Goal: Transaction & Acquisition: Purchase product/service

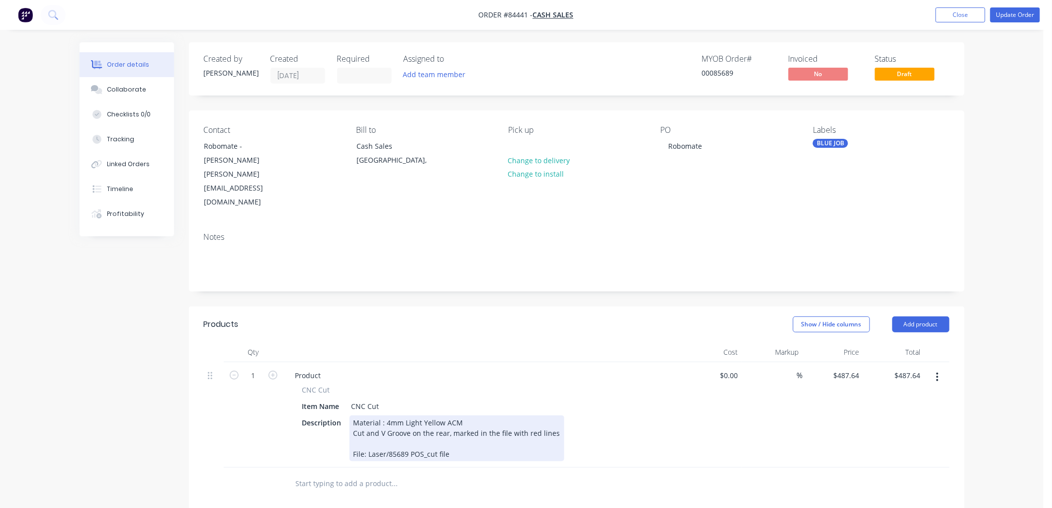
click at [411, 415] on div "Material : 4mm Light Yellow ACM Cut and V Groove on the rear, marked in the fil…" at bounding box center [456, 438] width 215 height 46
click at [510, 426] on div "Material : 4mm Dark Yellow ACM Cut and V Groove on the rear, marked in the file…" at bounding box center [456, 438] width 215 height 46
click at [384, 444] on div "Material : 4mm Dark Yellow ACM Cut and V Groove on the rear, marked in the file…" at bounding box center [456, 448] width 215 height 67
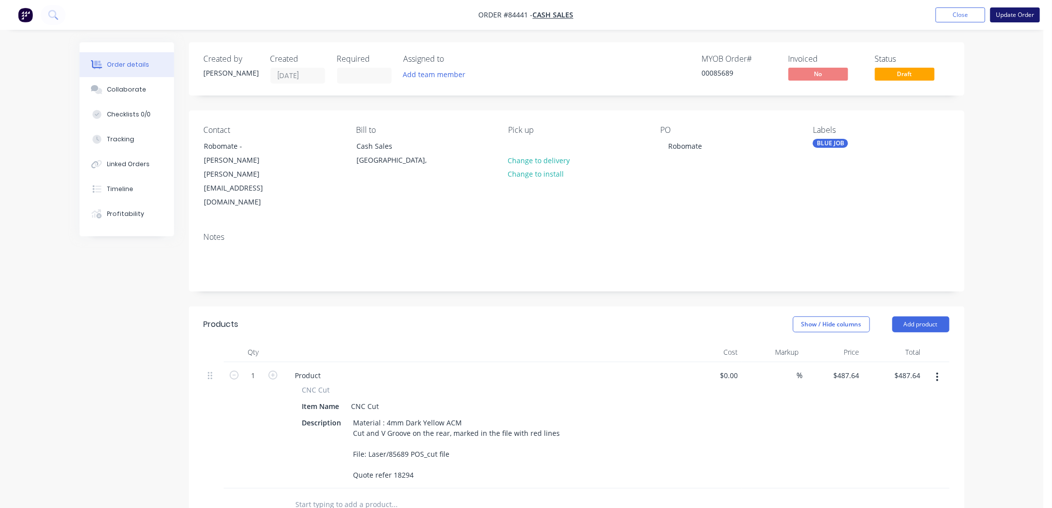
click at [1027, 15] on button "Update Order" at bounding box center [1015, 14] width 50 height 15
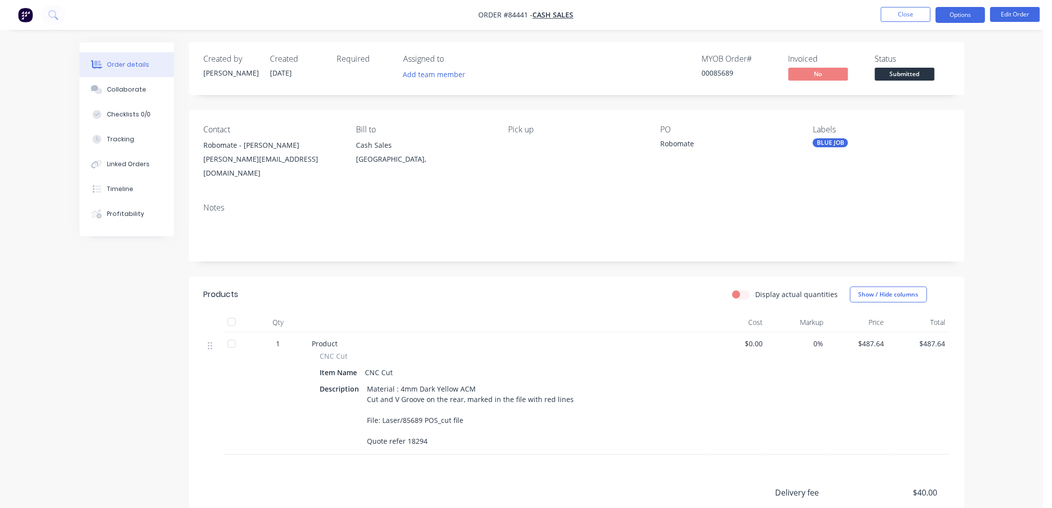
click at [963, 16] on button "Options" at bounding box center [961, 15] width 50 height 16
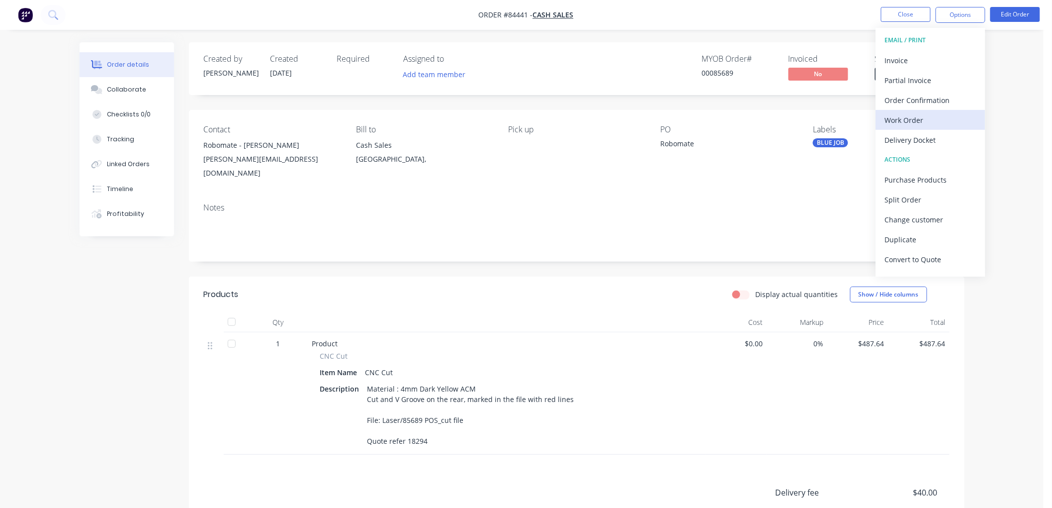
click at [911, 117] on div "Work Order" at bounding box center [930, 120] width 91 height 14
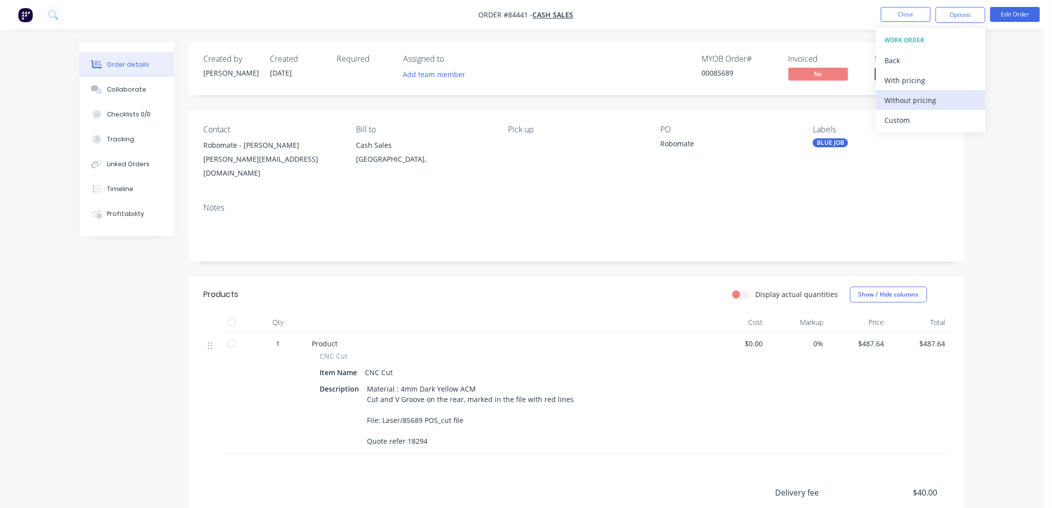
click at [908, 101] on div "Without pricing" at bounding box center [930, 100] width 91 height 14
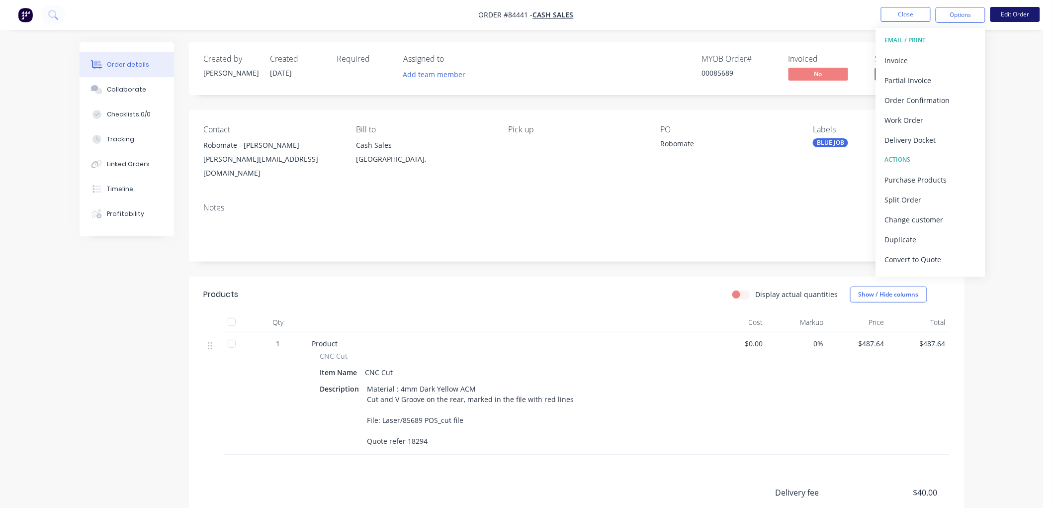
click at [1006, 16] on button "Edit Order" at bounding box center [1015, 14] width 50 height 15
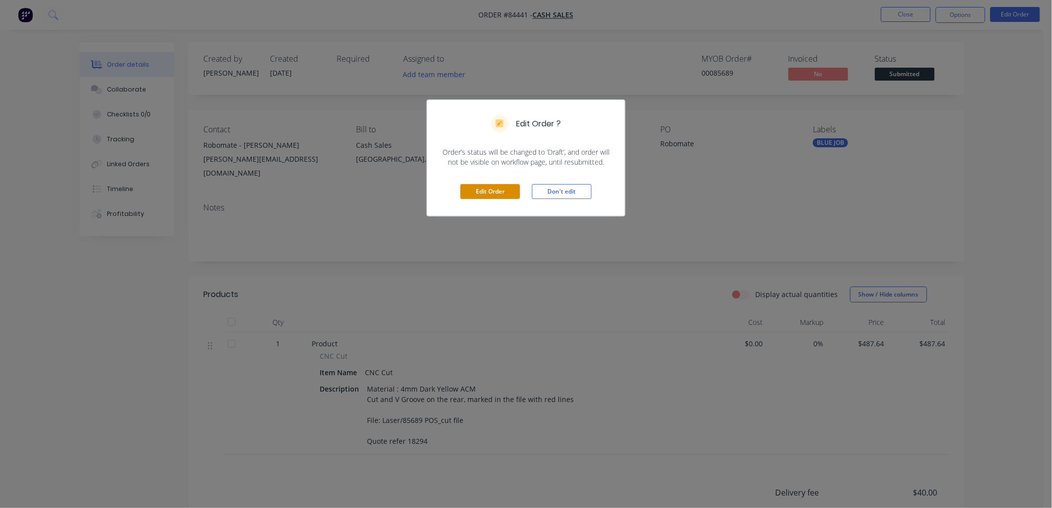
click at [495, 191] on button "Edit Order" at bounding box center [490, 191] width 60 height 15
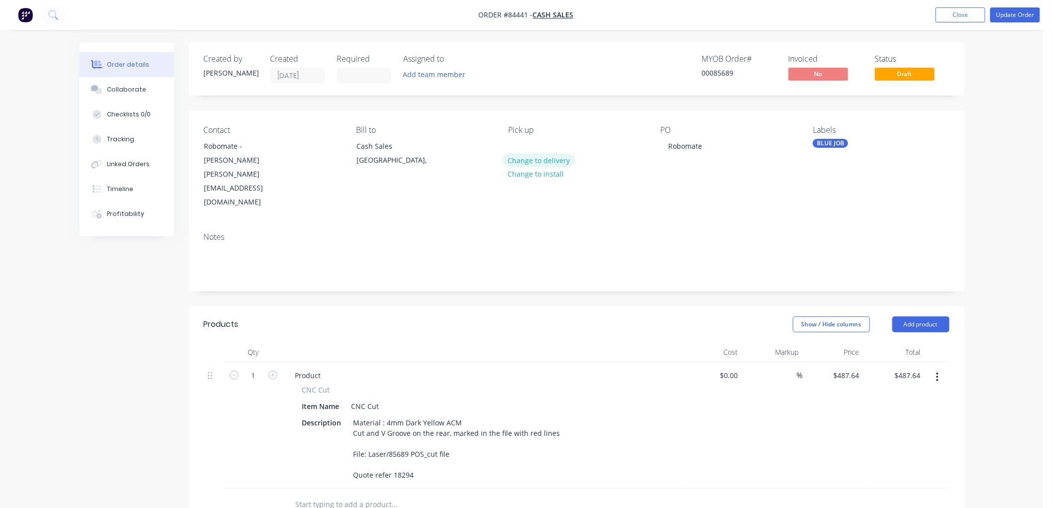
click at [532, 162] on button "Change to delivery" at bounding box center [539, 159] width 73 height 13
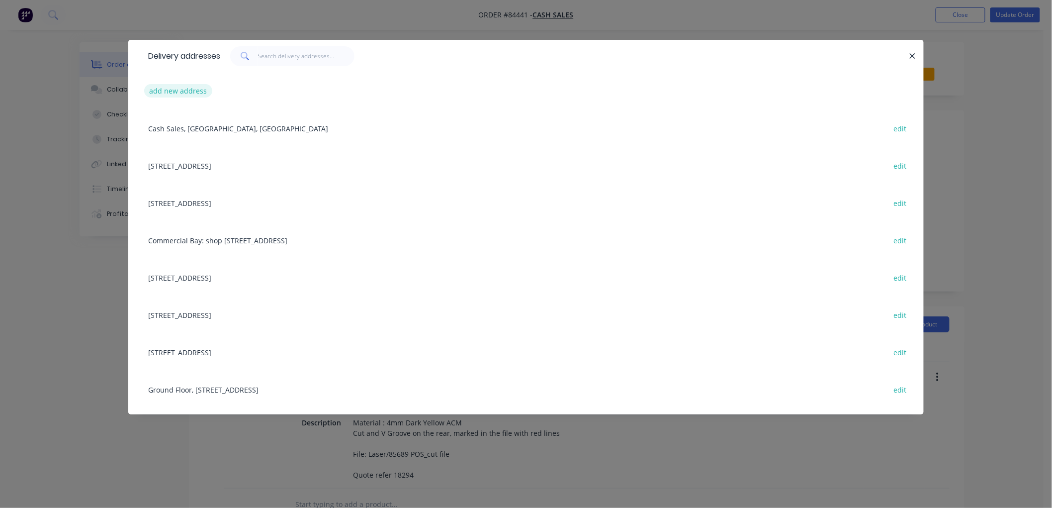
click at [192, 87] on button "add new address" at bounding box center [178, 90] width 68 height 13
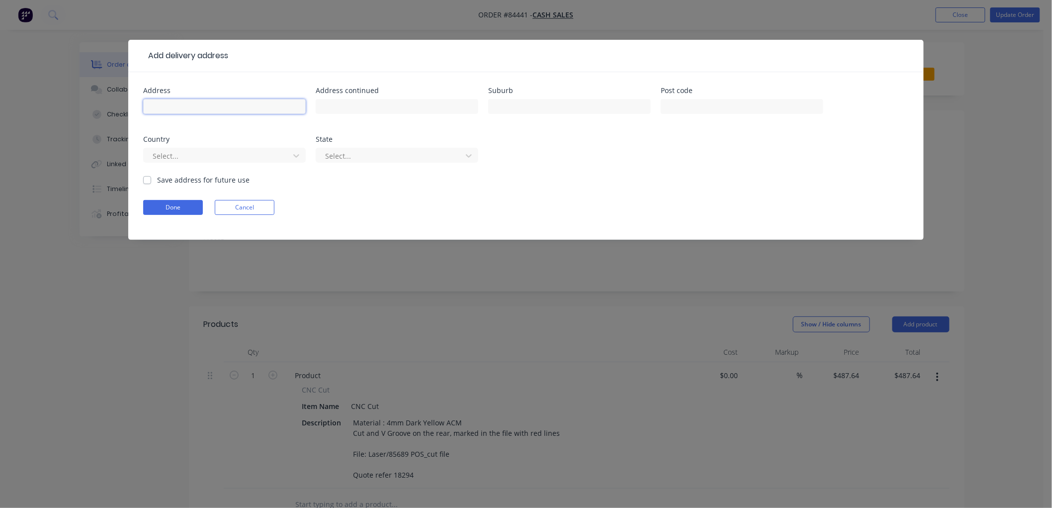
click at [197, 105] on input "text" at bounding box center [224, 106] width 163 height 15
paste input "[STREET_ADDRESS]"
type input "[STREET_ADDRESS]"
click at [328, 108] on input "text" at bounding box center [397, 106] width 163 height 15
paste input "Rosedale"
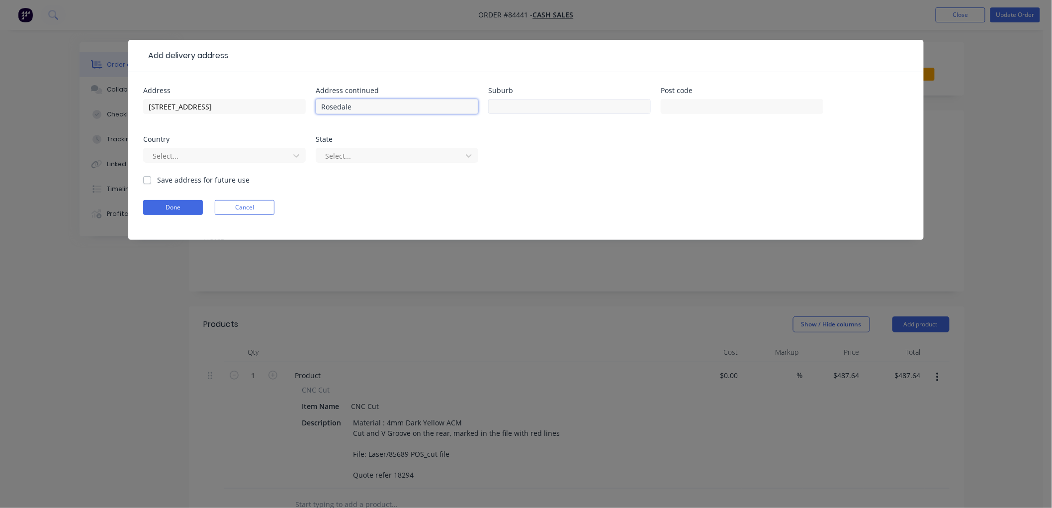
type input "Rosedale"
click at [508, 103] on input "text" at bounding box center [569, 106] width 163 height 15
type input "[GEOGRAPHIC_DATA]"
type input "0632"
click at [170, 208] on button "Done" at bounding box center [173, 207] width 60 height 15
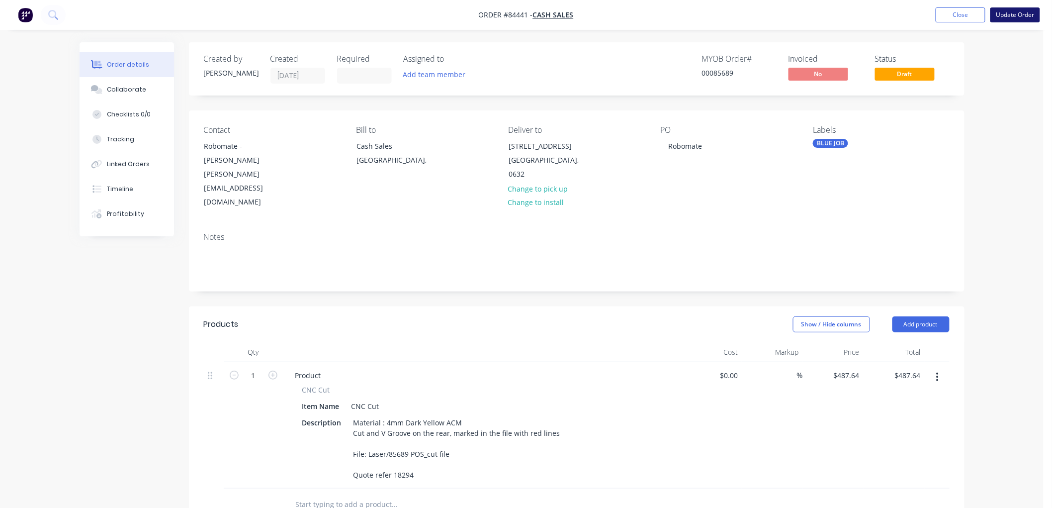
click at [1015, 7] on button "Update Order" at bounding box center [1015, 14] width 50 height 15
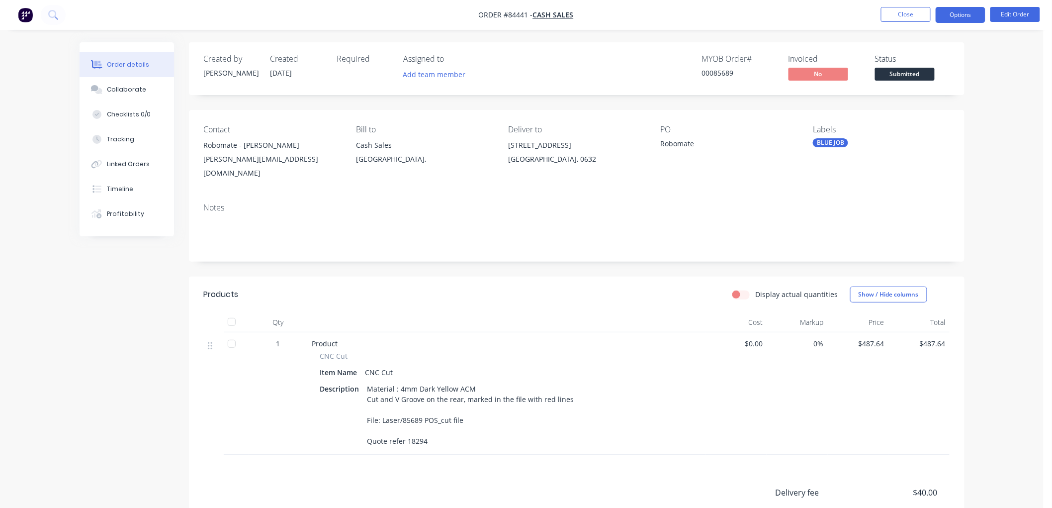
click at [953, 16] on button "Options" at bounding box center [961, 15] width 50 height 16
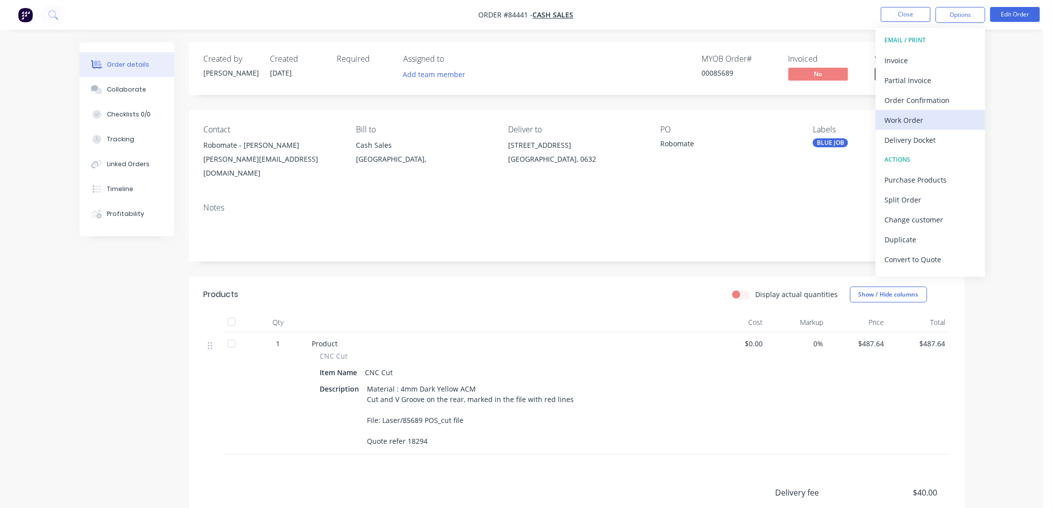
click at [936, 120] on div "Work Order" at bounding box center [930, 120] width 91 height 14
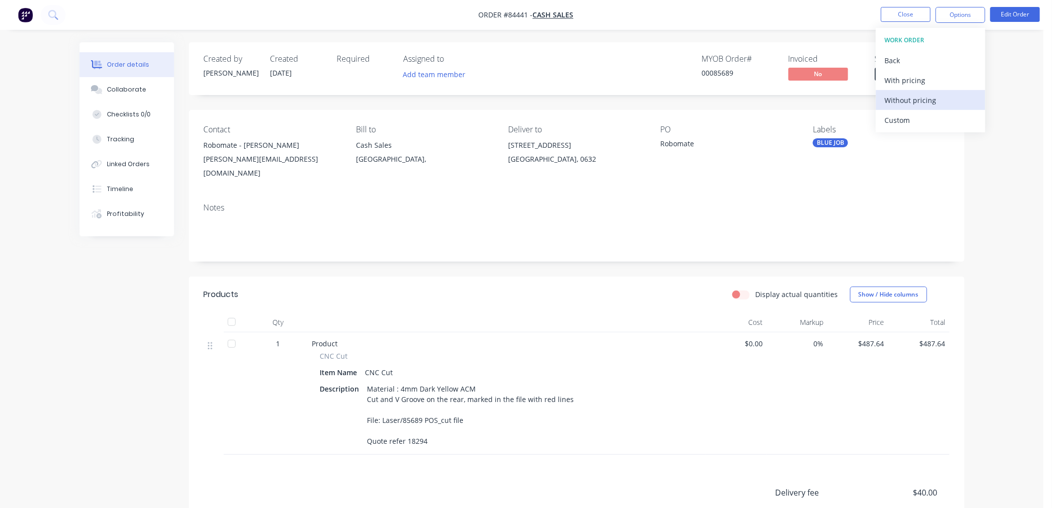
click at [911, 103] on div "Without pricing" at bounding box center [930, 100] width 91 height 14
drag, startPoint x: 524, startPoint y: 73, endPoint x: 550, endPoint y: 76, distance: 25.5
click at [527, 73] on div "MYOB Order # 00085689 Invoiced No Status Submitted" at bounding box center [726, 68] width 446 height 29
click at [906, 75] on span "Submitted" at bounding box center [905, 74] width 60 height 12
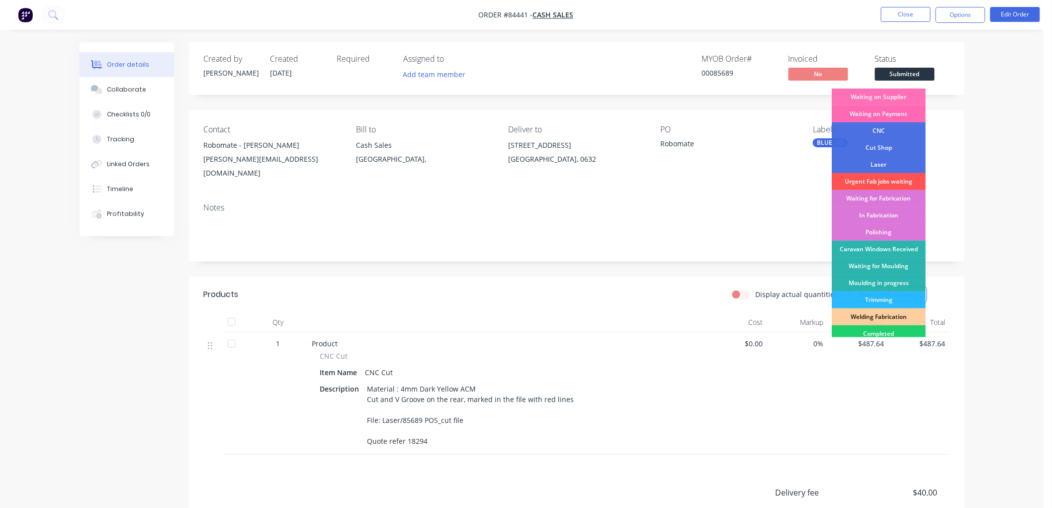
click at [897, 113] on div "Waiting on Payment" at bounding box center [879, 113] width 94 height 17
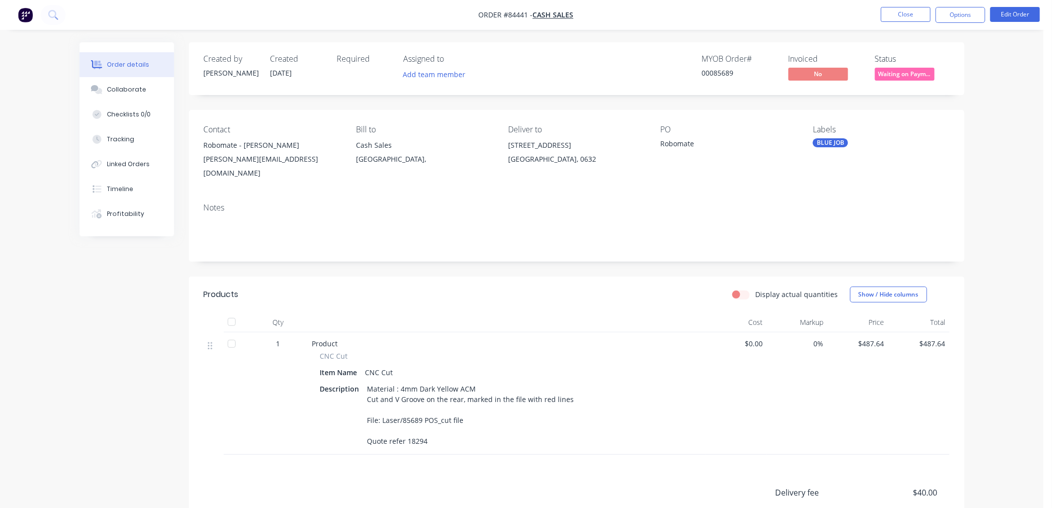
click at [908, 74] on span "Waiting on Paym..." at bounding box center [905, 74] width 60 height 12
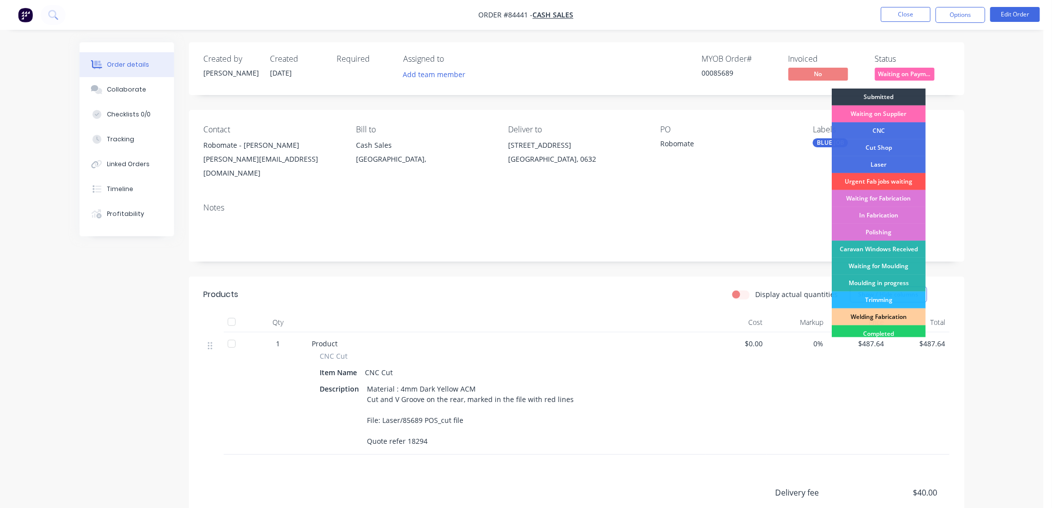
click at [904, 110] on div "Waiting on Supplier" at bounding box center [879, 113] width 94 height 17
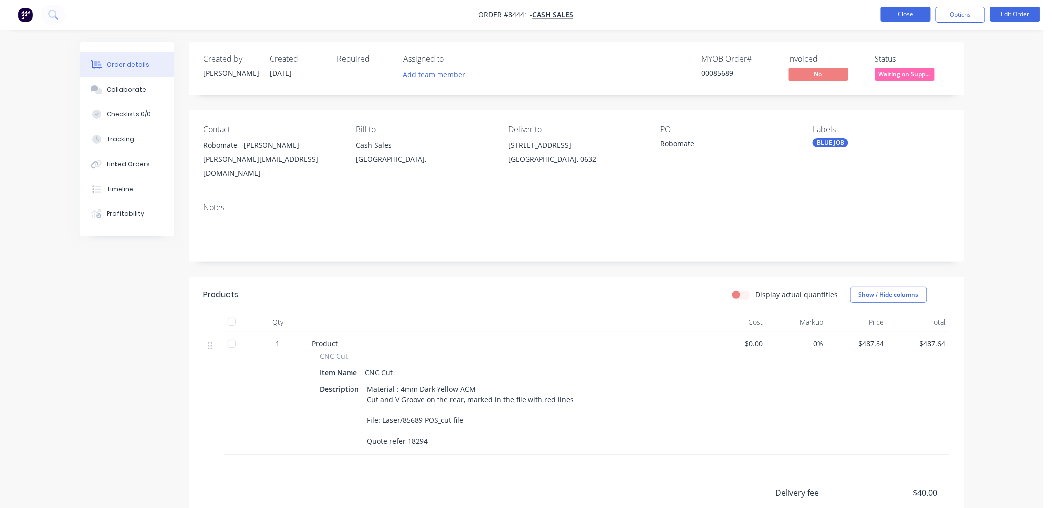
click at [904, 13] on button "Close" at bounding box center [906, 14] width 50 height 15
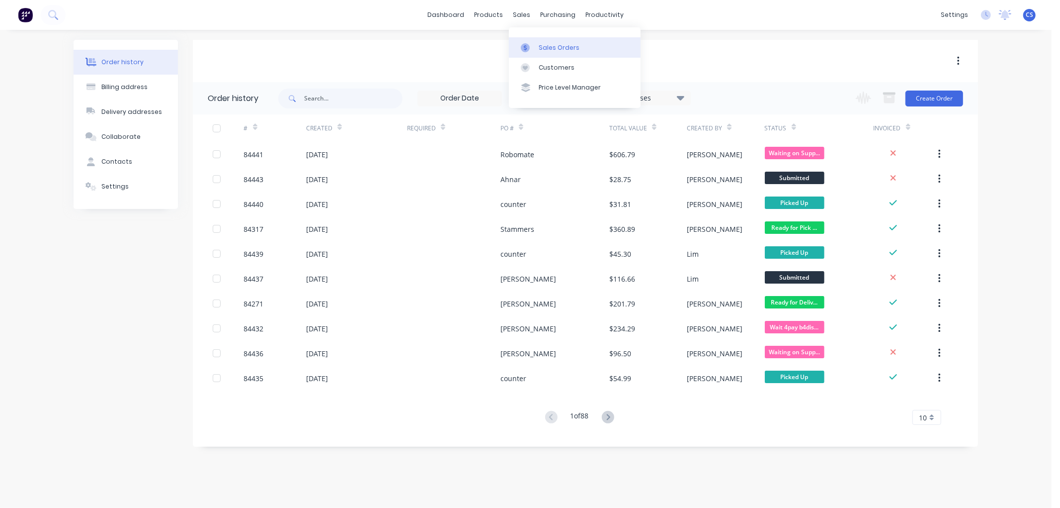
click at [530, 43] on div at bounding box center [528, 47] width 15 height 9
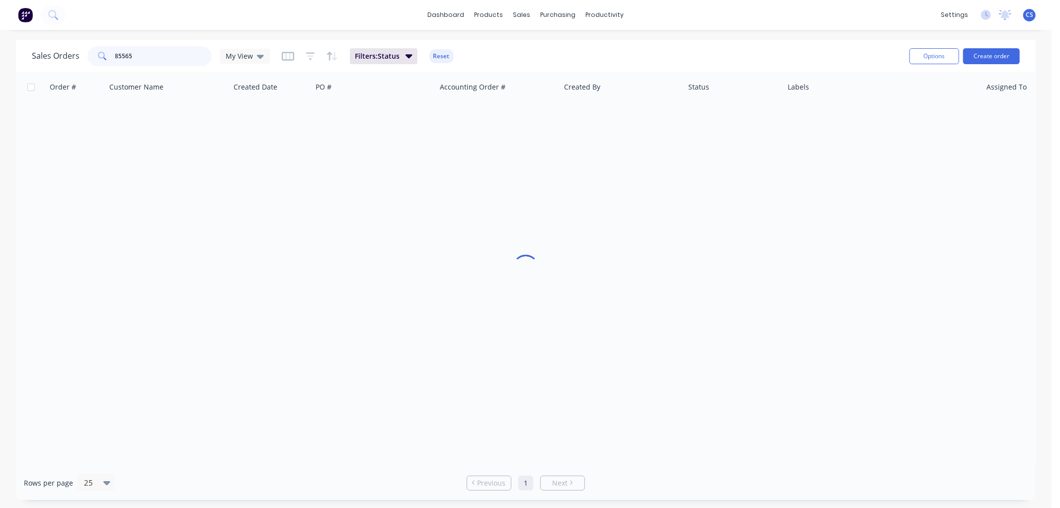
click at [156, 61] on input "85565" at bounding box center [163, 56] width 97 height 20
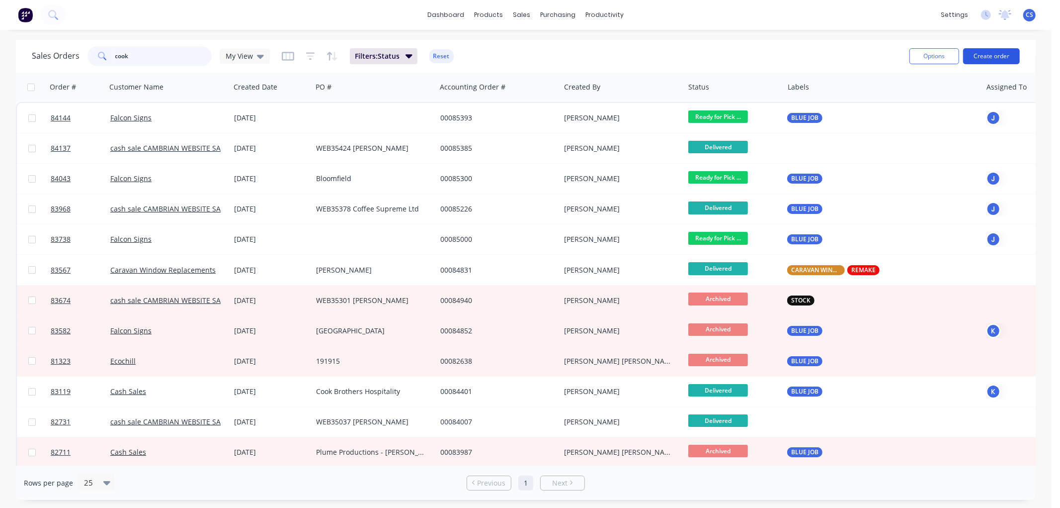
type input "cook"
click at [997, 56] on button "Create order" at bounding box center [991, 56] width 57 height 16
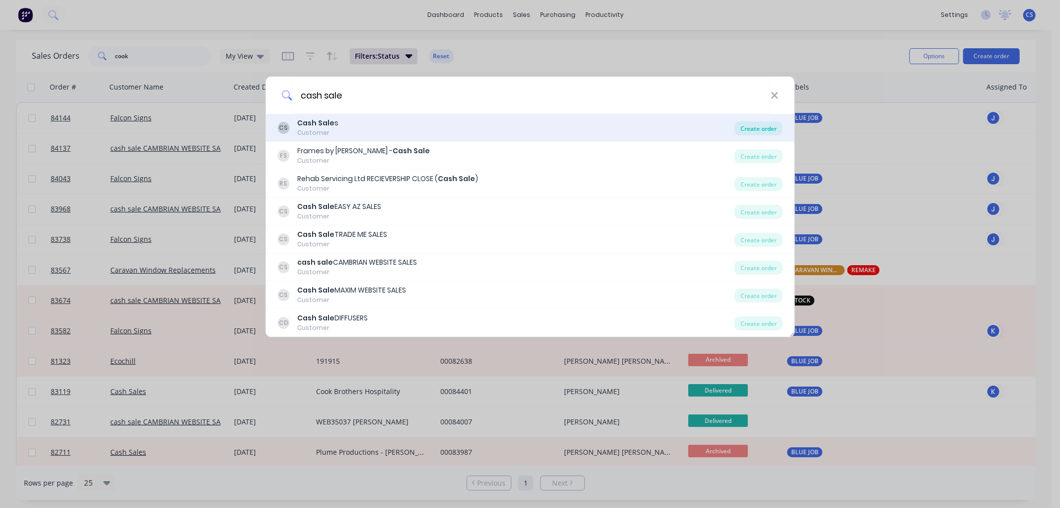
type input "cash sale"
click at [767, 125] on div "Create order" at bounding box center [759, 128] width 48 height 14
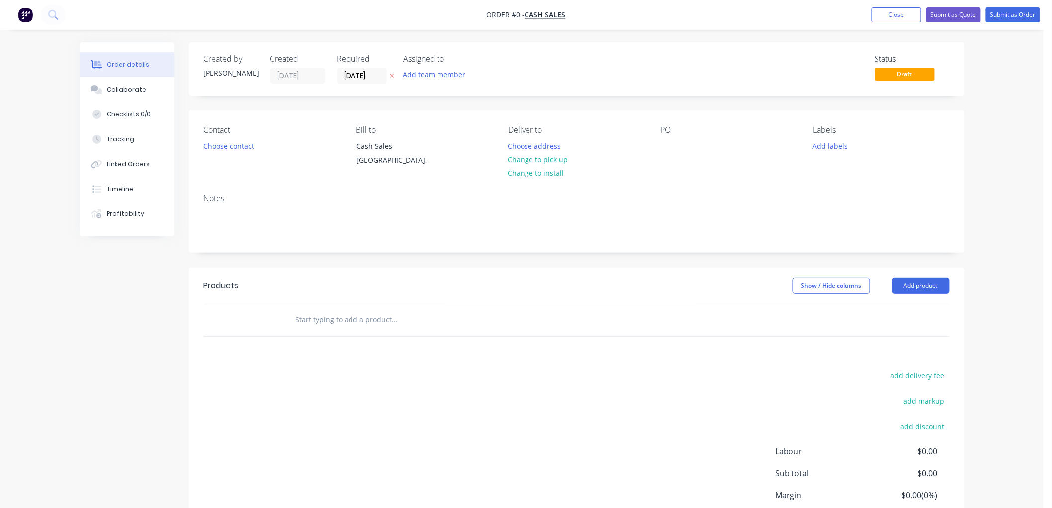
click at [394, 74] on icon at bounding box center [392, 76] width 4 height 6
click at [249, 142] on button "Choose contact" at bounding box center [228, 145] width 61 height 13
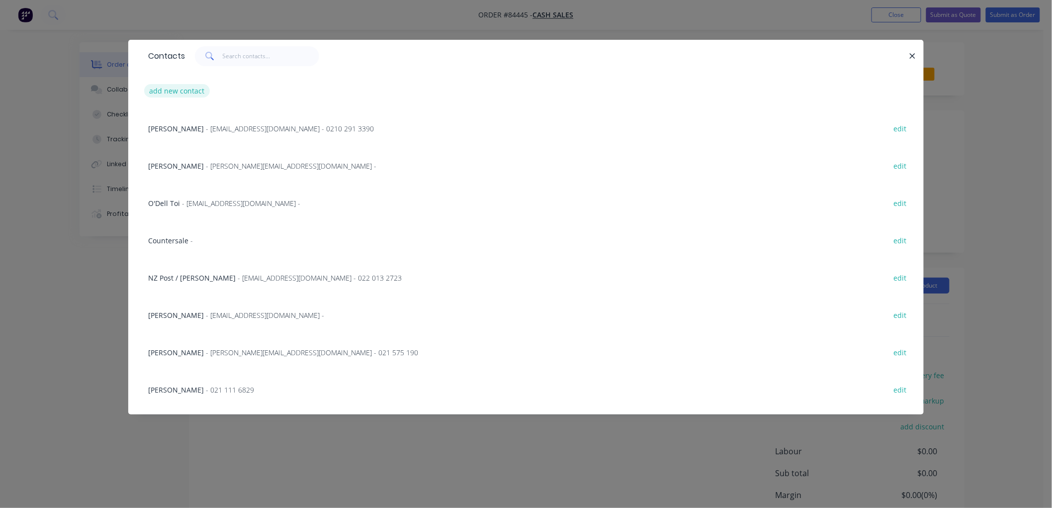
click at [186, 90] on button "add new contact" at bounding box center [177, 90] width 66 height 13
select select "NZ"
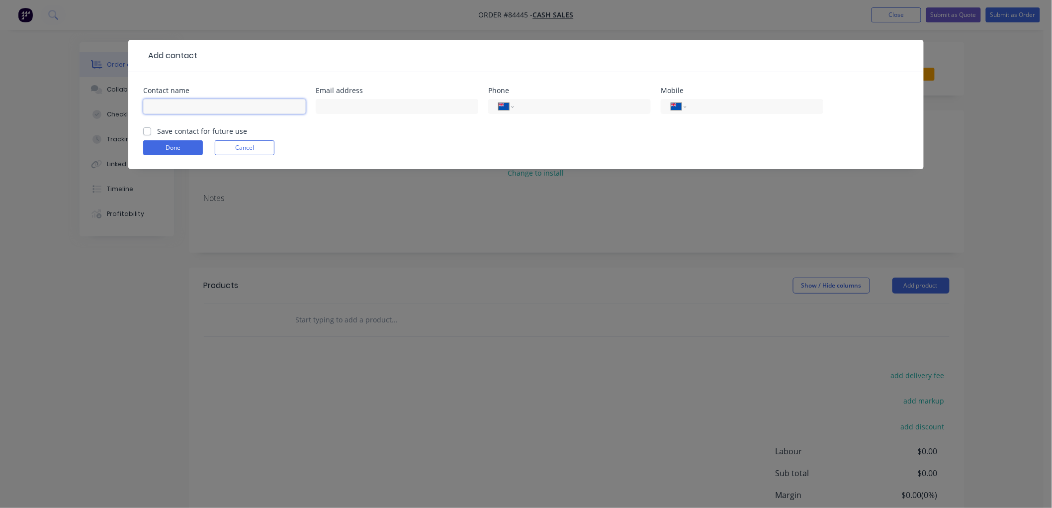
click at [216, 101] on input "text" at bounding box center [224, 106] width 163 height 15
type input "Streetside"
click at [808, 108] on input "tel" at bounding box center [752, 106] width 119 height 11
type input "027 309 3769"
drag, startPoint x: 145, startPoint y: 129, endPoint x: 176, endPoint y: 150, distance: 37.8
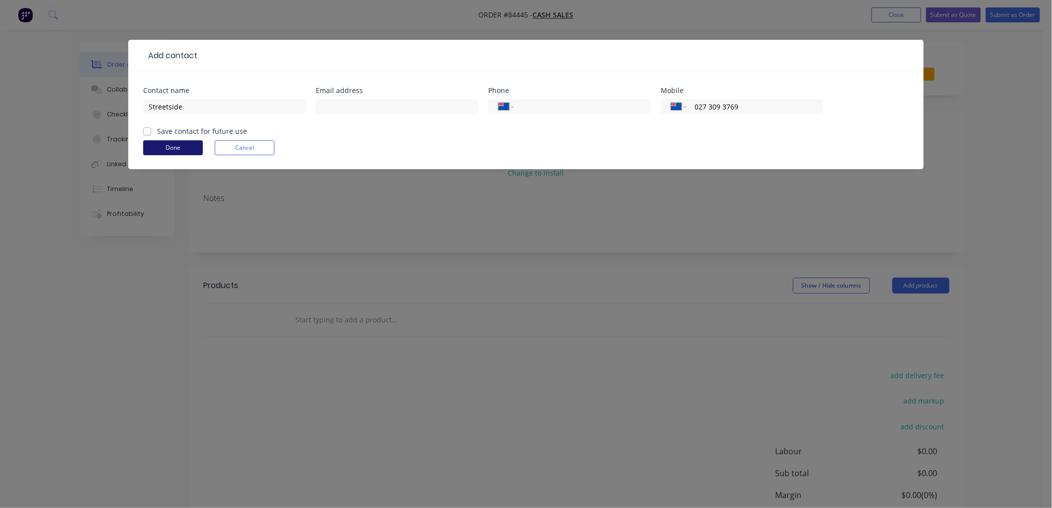
click at [157, 131] on label "Save contact for future use" at bounding box center [202, 131] width 90 height 10
click at [147, 131] on input "Save contact for future use" at bounding box center [147, 130] width 8 height 9
checkbox input "true"
click at [176, 148] on button "Done" at bounding box center [173, 147] width 60 height 15
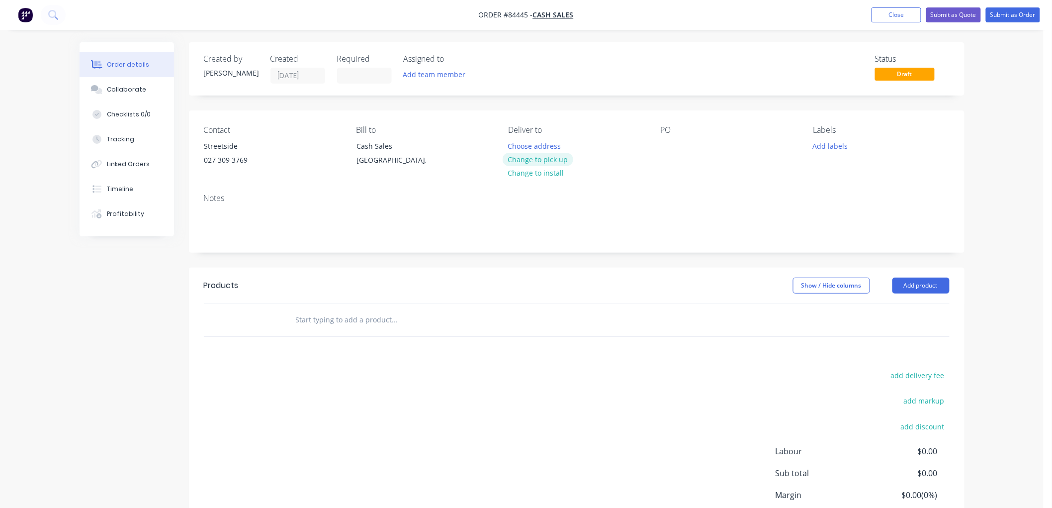
click at [552, 156] on button "Change to pick up" at bounding box center [538, 159] width 71 height 13
click at [676, 142] on div at bounding box center [669, 146] width 16 height 14
click at [834, 146] on button "Add labels" at bounding box center [830, 145] width 46 height 13
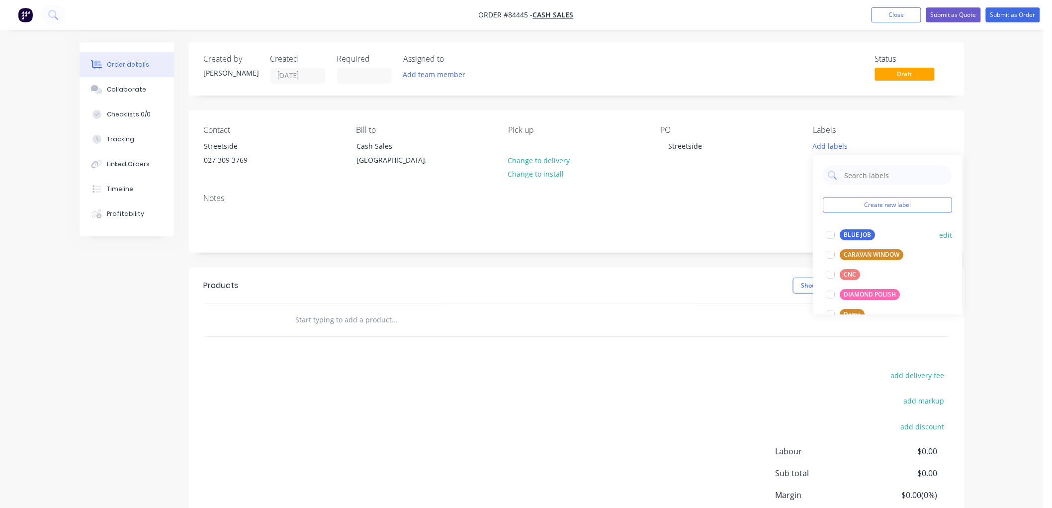
click at [844, 231] on div "BLUE JOB" at bounding box center [857, 234] width 35 height 11
click at [385, 330] on div at bounding box center [462, 320] width 358 height 32
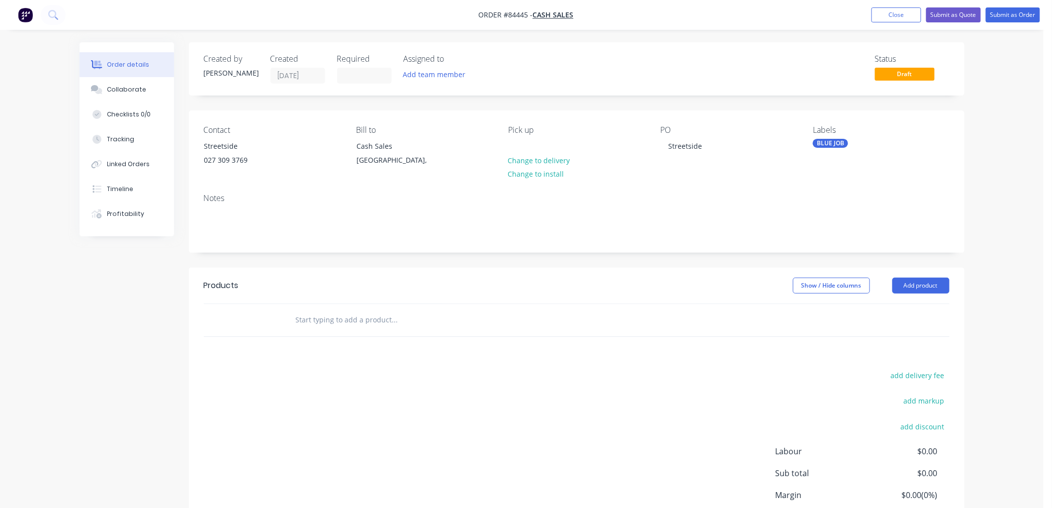
click at [399, 321] on input "text" at bounding box center [394, 320] width 199 height 20
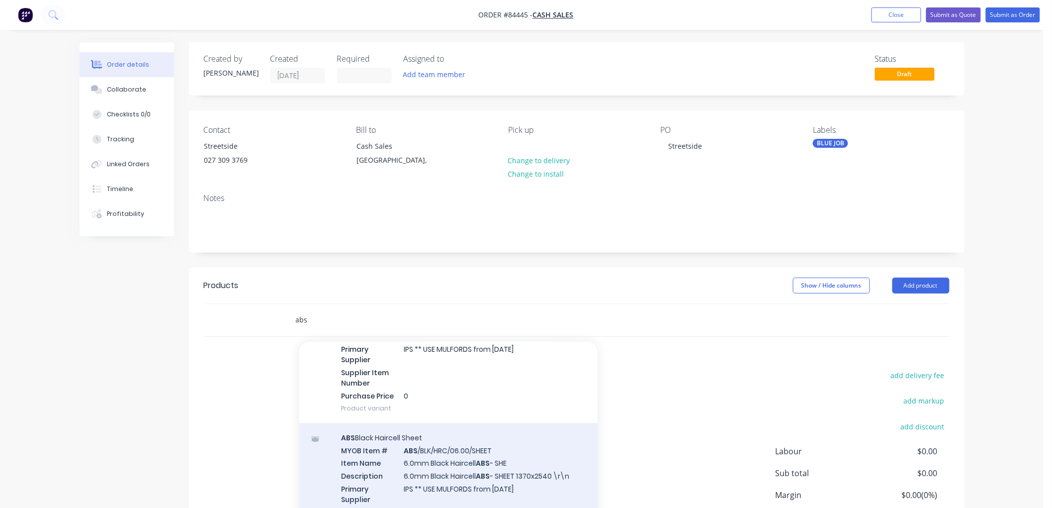
scroll to position [1215, 0]
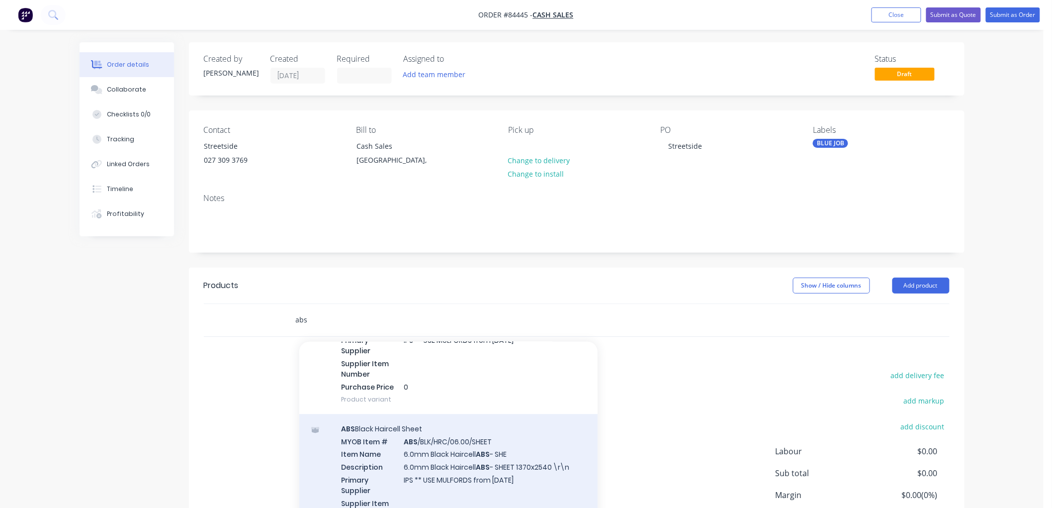
type input "abs"
click at [483, 448] on div "ABS Black Haircell Sheet MYOB Item # ABS /BLK/HRC/06.00/SHEET Item Name 6.0mm B…" at bounding box center [448, 484] width 298 height 140
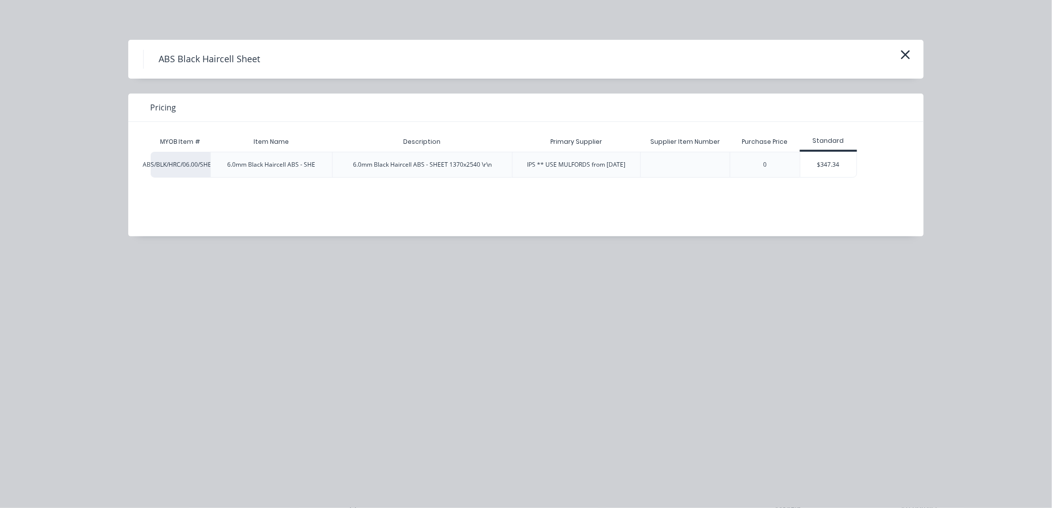
click at [838, 167] on div "$347.34" at bounding box center [828, 164] width 56 height 25
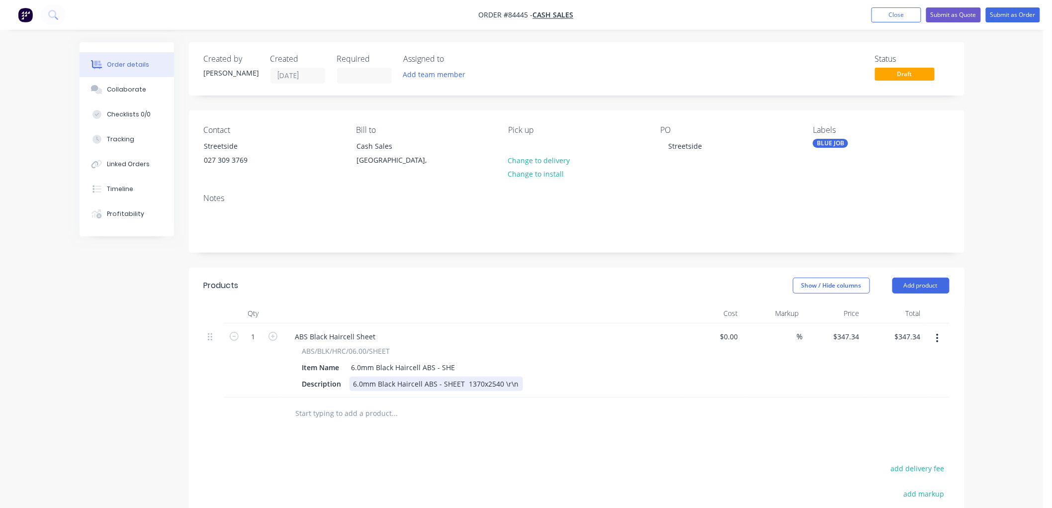
drag, startPoint x: 496, startPoint y: 387, endPoint x: 505, endPoint y: 386, distance: 8.5
click at [497, 387] on div "6.0mm Black Haircell ABS - SHEET 1370x2540 \r\n" at bounding box center [435, 383] width 173 height 14
drag, startPoint x: 499, startPoint y: 382, endPoint x: 545, endPoint y: 380, distance: 46.3
click at [545, 380] on div "Description 6.0mm Black Haircell ABS - SHEET 1370x2540 \r\n" at bounding box center [480, 383] width 364 height 14
click at [1006, 13] on button "Submit as Order" at bounding box center [1013, 14] width 54 height 15
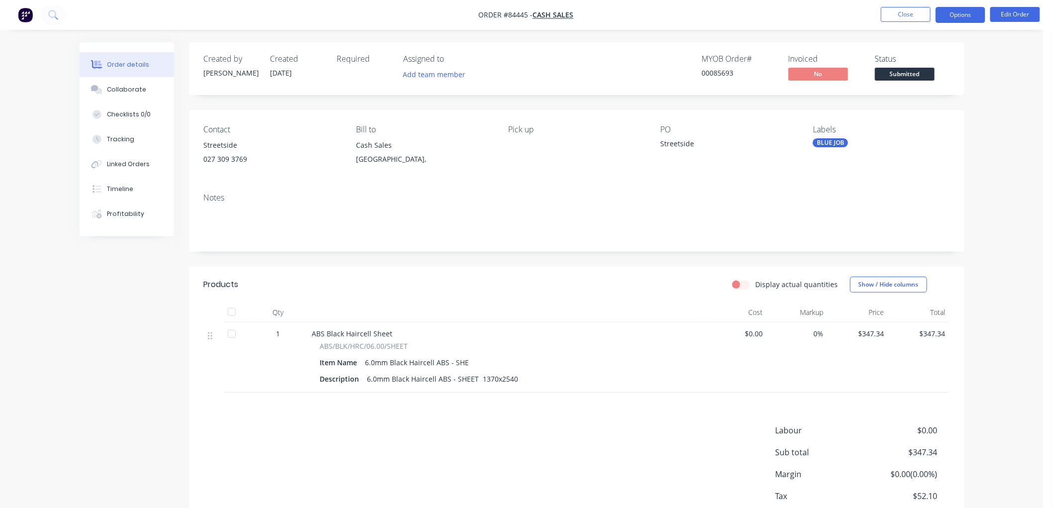
click at [966, 11] on button "Options" at bounding box center [961, 15] width 50 height 16
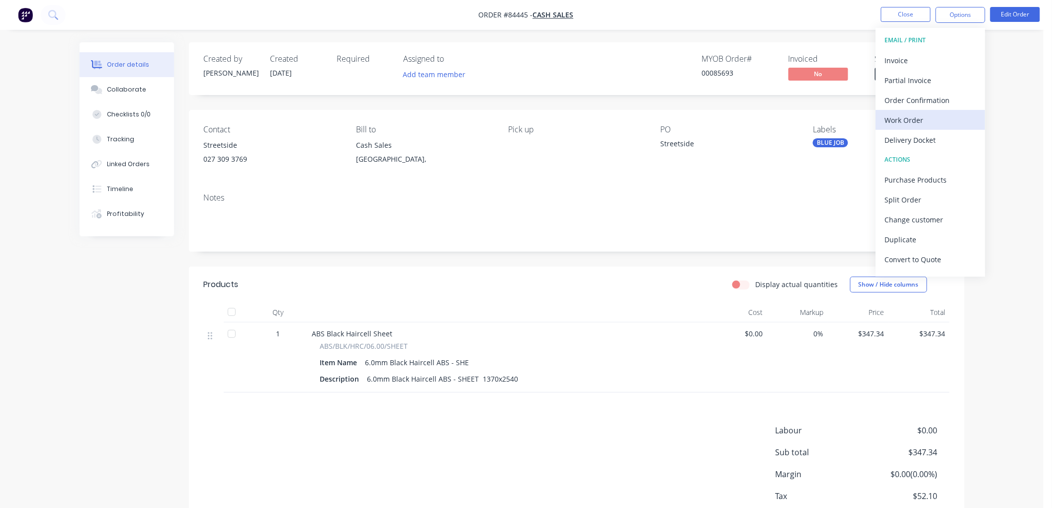
click at [931, 113] on div "Work Order" at bounding box center [930, 120] width 91 height 14
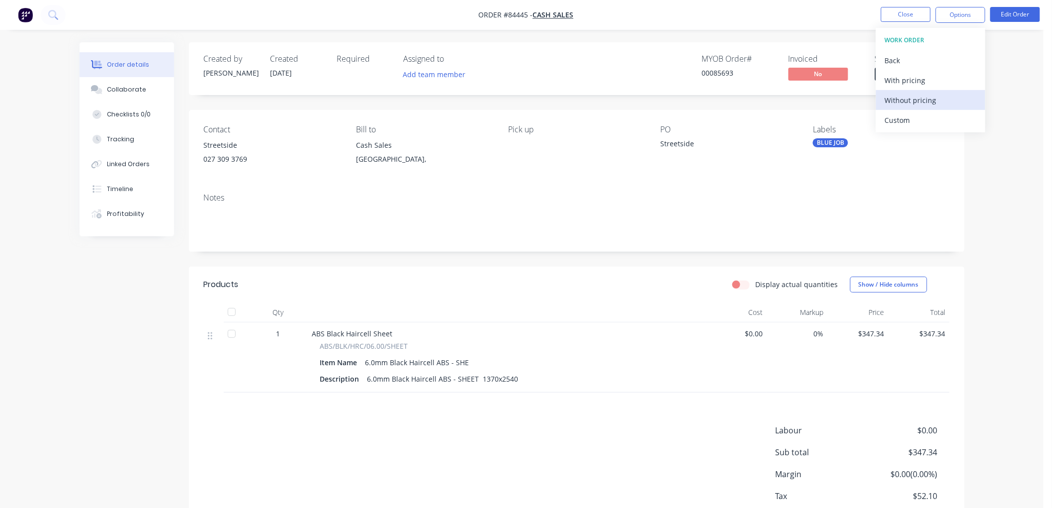
click at [922, 101] on div "Without pricing" at bounding box center [930, 100] width 91 height 14
drag, startPoint x: 829, startPoint y: 35, endPoint x: 885, endPoint y: 68, distance: 64.6
click at [831, 35] on div "Order details Collaborate Checklists 0/0 Tracking Linked Orders Timeline Profit…" at bounding box center [521, 284] width 1043 height 569
drag, startPoint x: 896, startPoint y: 71, endPoint x: 901, endPoint y: 85, distance: 14.3
click at [896, 72] on span "Submitted" at bounding box center [905, 74] width 60 height 12
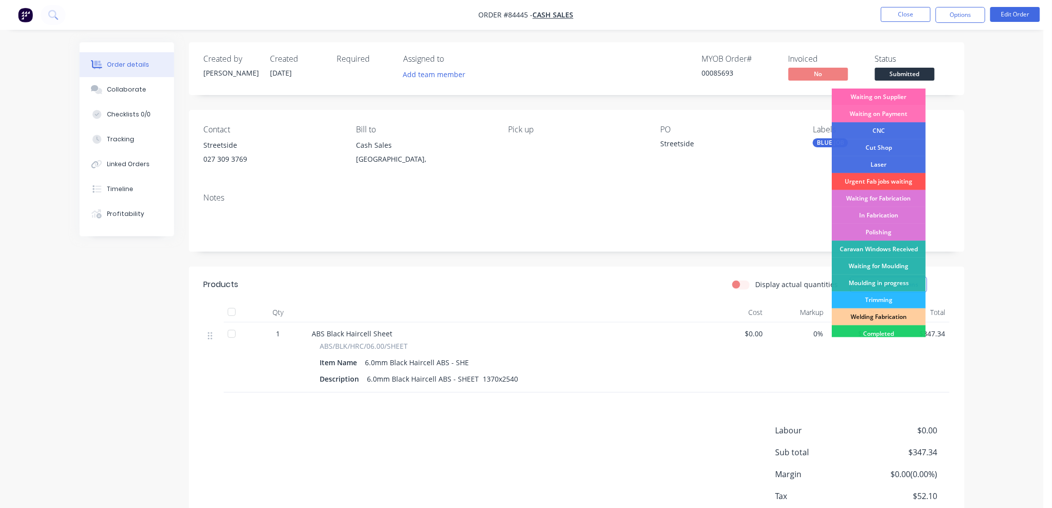
click at [890, 95] on div "Waiting on Supplier" at bounding box center [879, 96] width 94 height 17
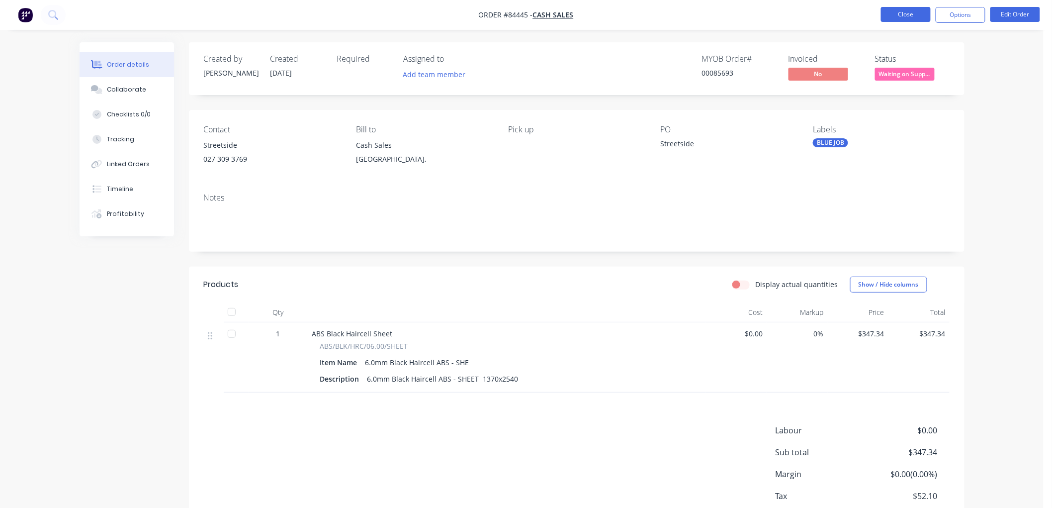
click at [909, 16] on button "Close" at bounding box center [906, 14] width 50 height 15
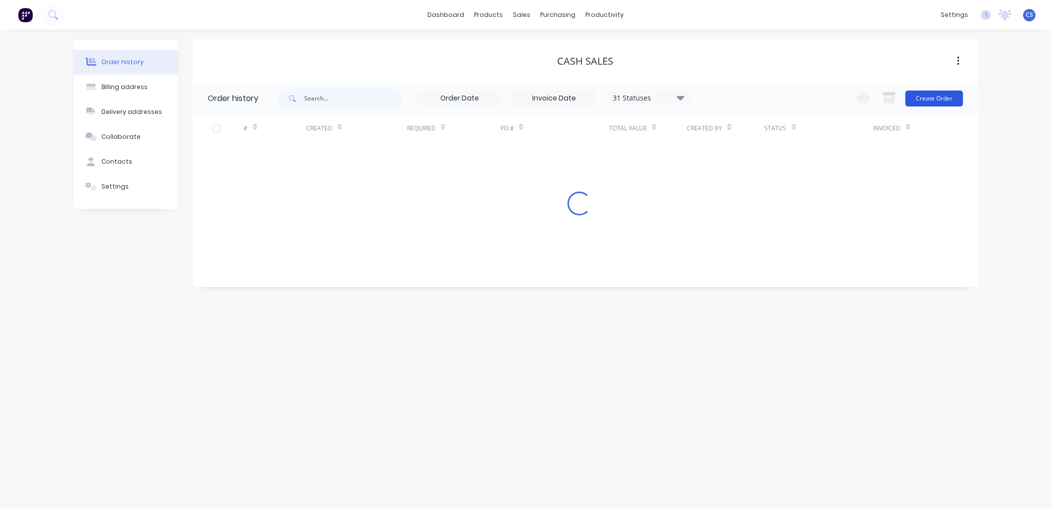
click at [926, 96] on button "Create Order" at bounding box center [935, 98] width 58 height 16
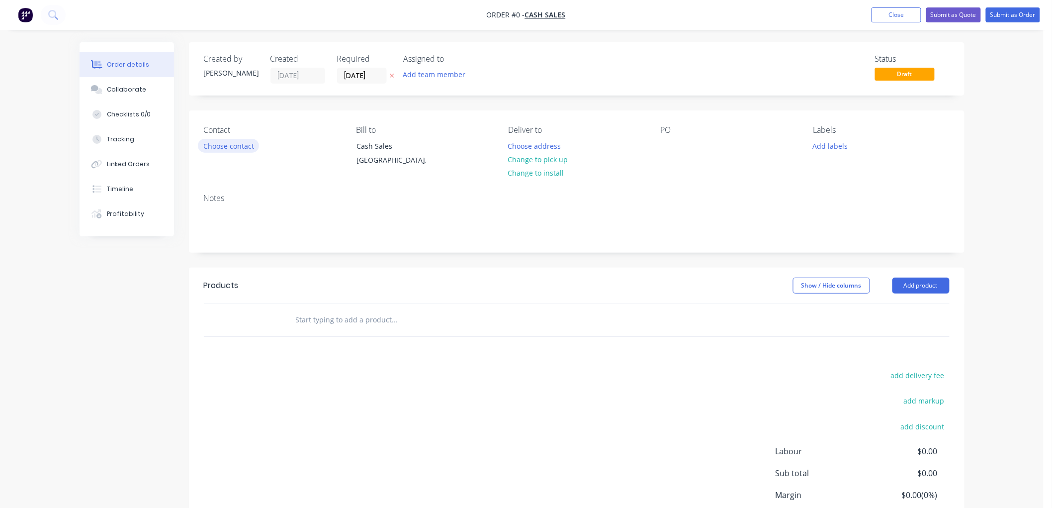
click at [233, 140] on button "Choose contact" at bounding box center [228, 145] width 61 height 13
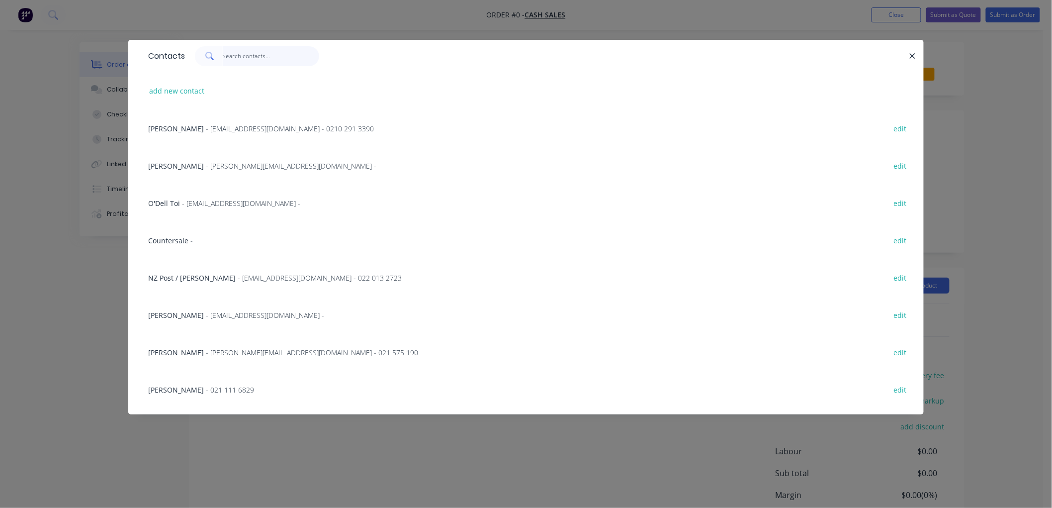
click at [229, 52] on input "text" at bounding box center [271, 56] width 97 height 20
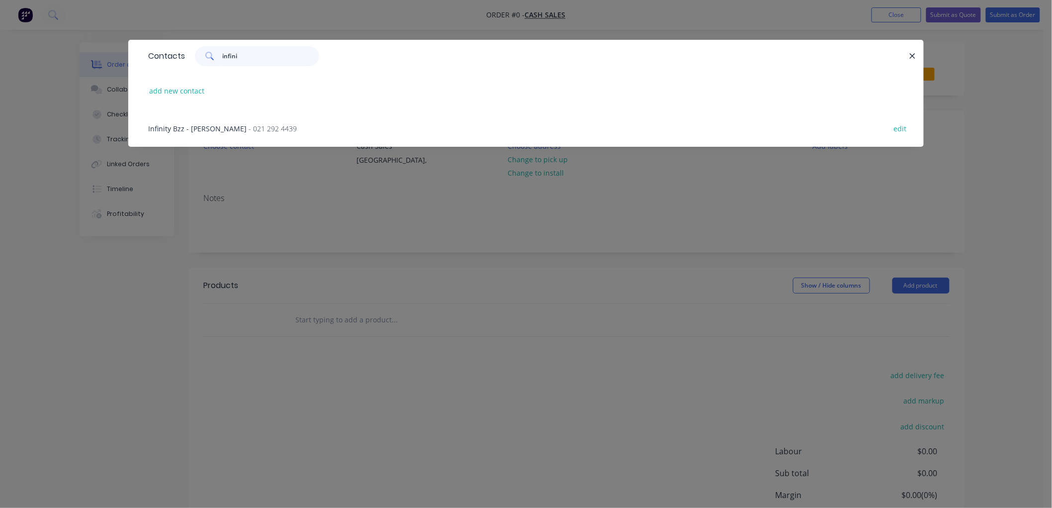
type input "infini"
click at [249, 124] on span "- 021 292 4439" at bounding box center [273, 128] width 48 height 9
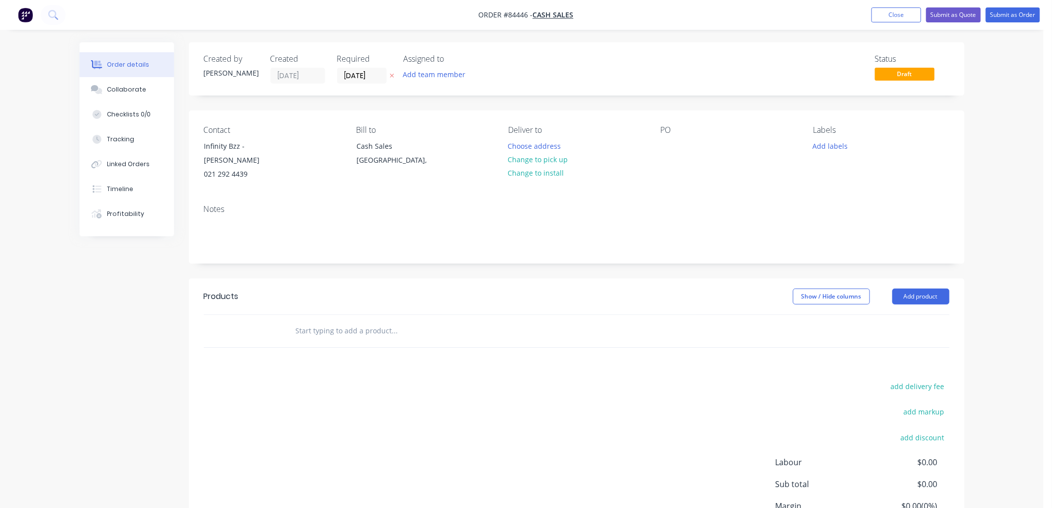
click at [393, 76] on icon at bounding box center [392, 76] width 4 height 4
click at [325, 321] on input "text" at bounding box center [394, 331] width 199 height 20
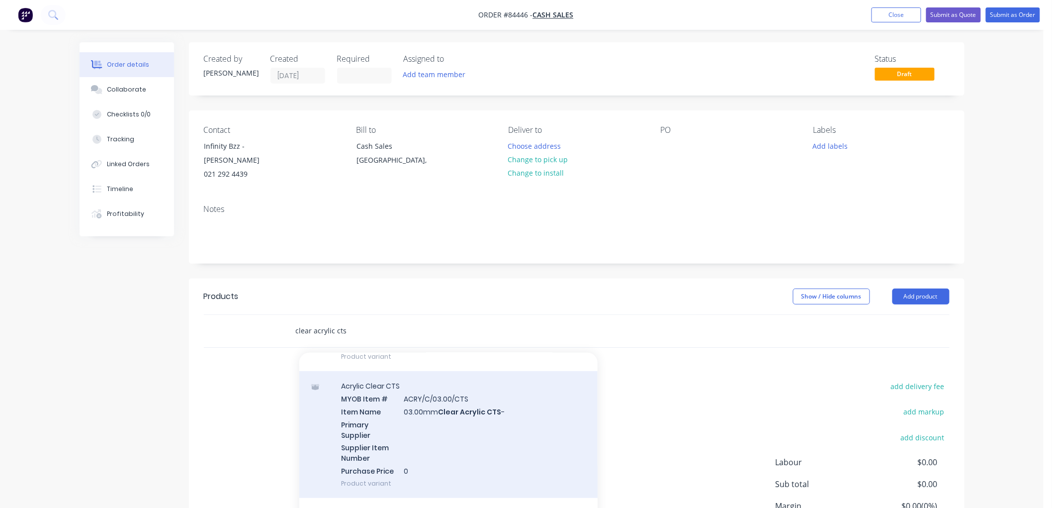
scroll to position [276, 0]
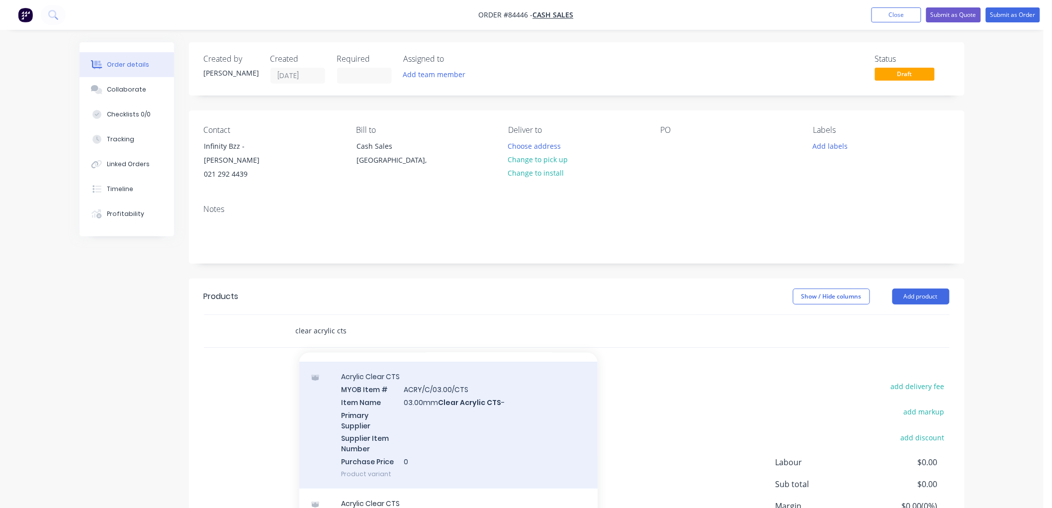
type input "clear acrylic cts"
click at [450, 397] on div "Acrylic Clear CTS MYOB Item # ACRY/C/03.00/CTS Item Name 03.00mm Clear Acrylic …" at bounding box center [448, 424] width 298 height 127
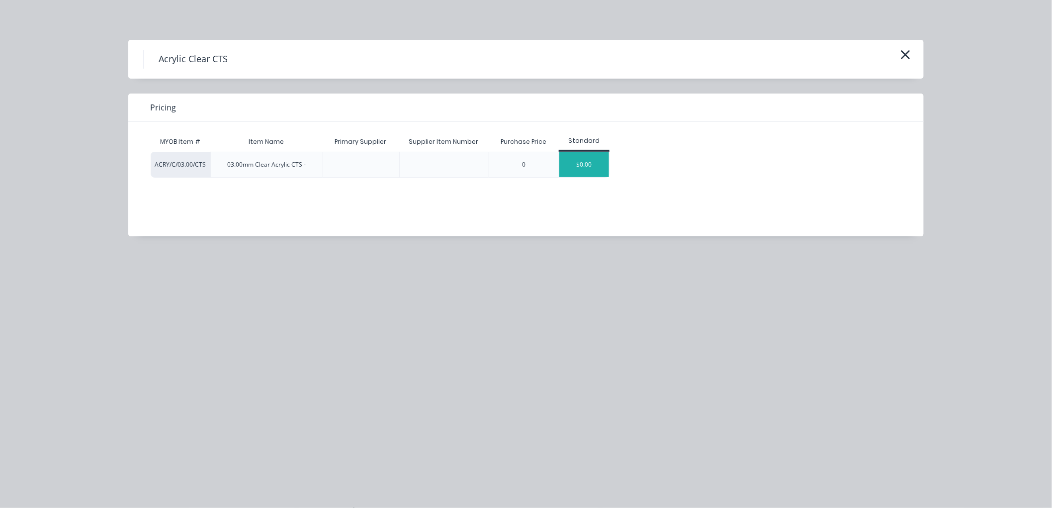
click at [589, 171] on div "$0.00" at bounding box center [584, 164] width 50 height 25
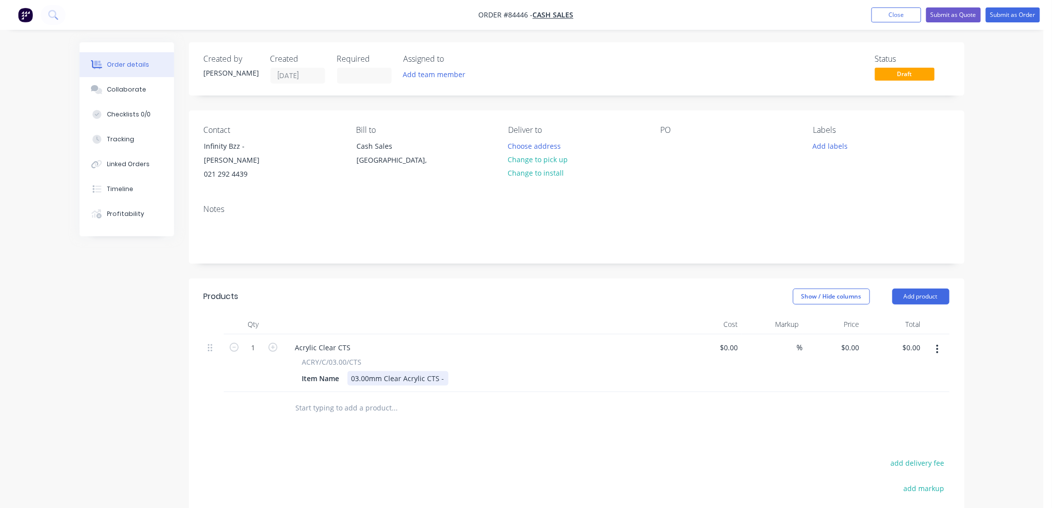
click at [446, 371] on div "Item Name 03.00mm Clear Acrylic CTS -" at bounding box center [480, 378] width 364 height 14
click at [261, 340] on input "1" at bounding box center [254, 347] width 26 height 15
type input "24"
click at [544, 162] on button "Change to pick up" at bounding box center [538, 159] width 71 height 13
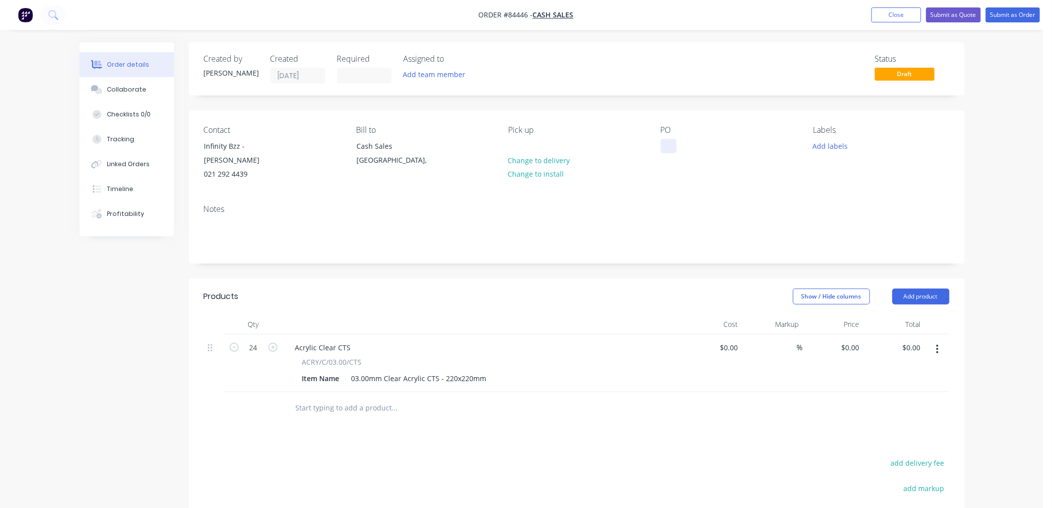
click at [665, 144] on div at bounding box center [669, 146] width 16 height 14
click at [835, 144] on button "Add labels" at bounding box center [830, 145] width 46 height 13
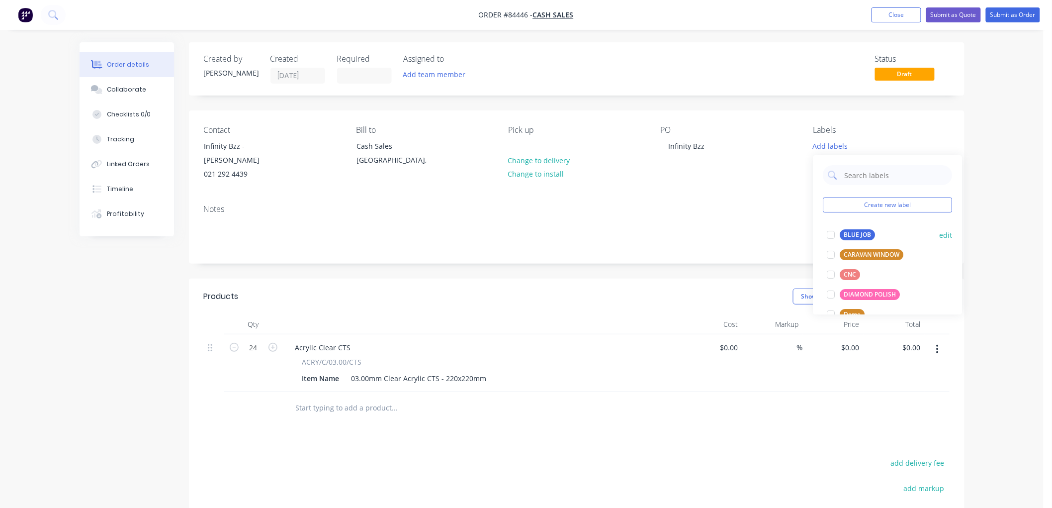
click at [853, 230] on div "BLUE JOB" at bounding box center [857, 234] width 35 height 11
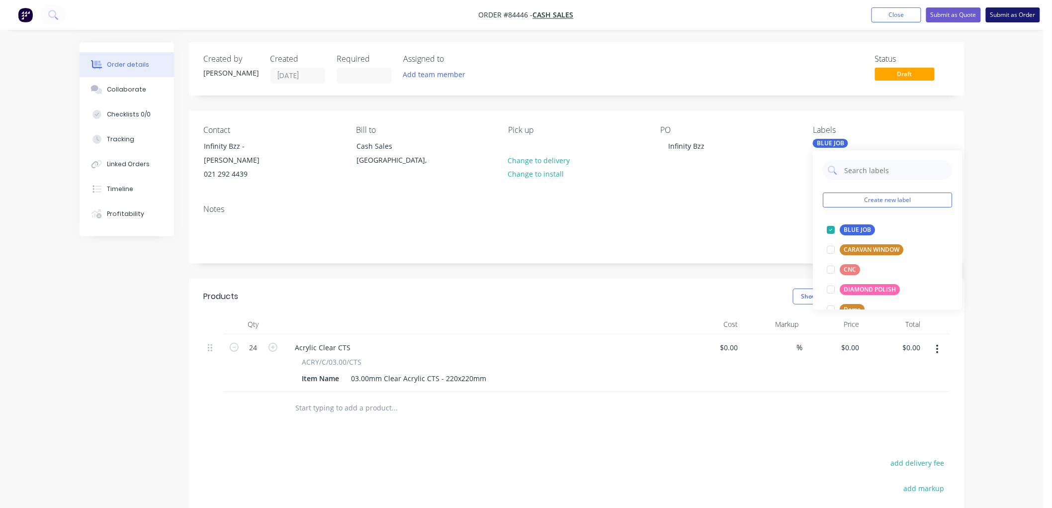
click at [1020, 15] on button "Submit as Order" at bounding box center [1013, 14] width 54 height 15
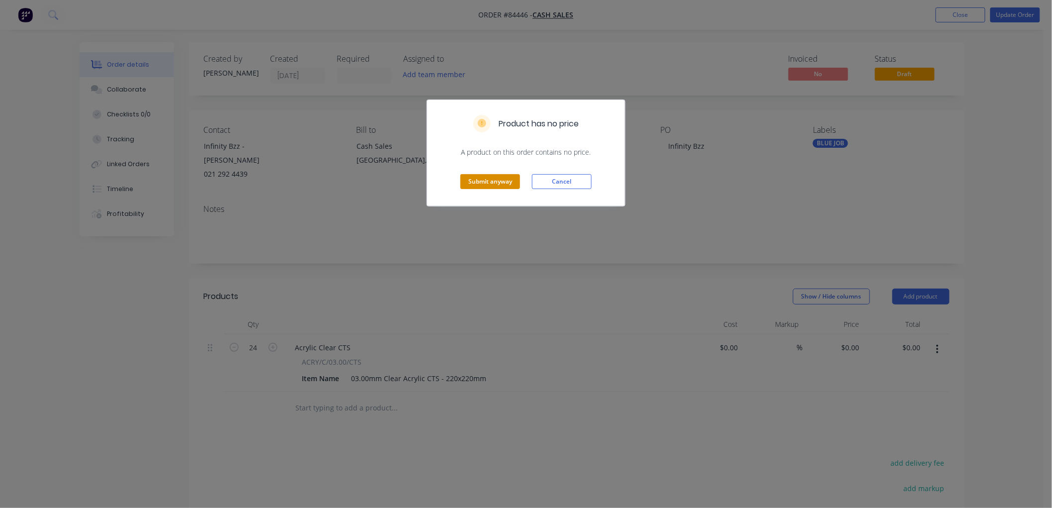
click at [474, 181] on button "Submit anyway" at bounding box center [490, 181] width 60 height 15
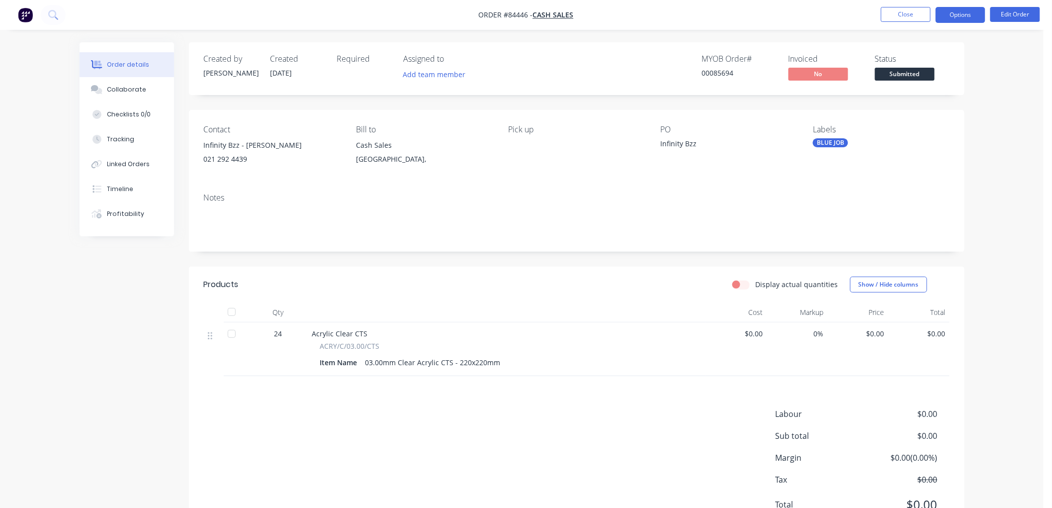
click at [953, 16] on button "Options" at bounding box center [961, 15] width 50 height 16
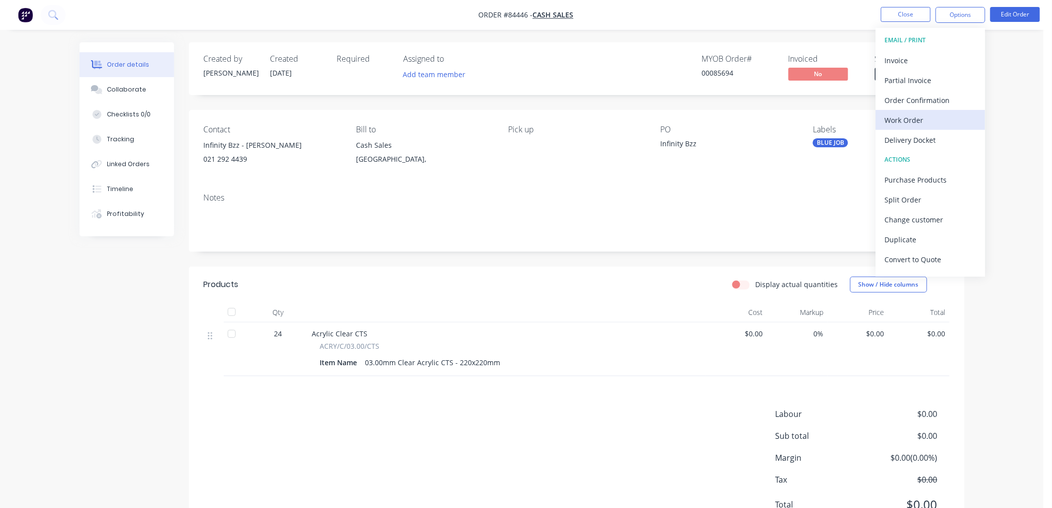
click at [913, 113] on div "Work Order" at bounding box center [930, 120] width 91 height 14
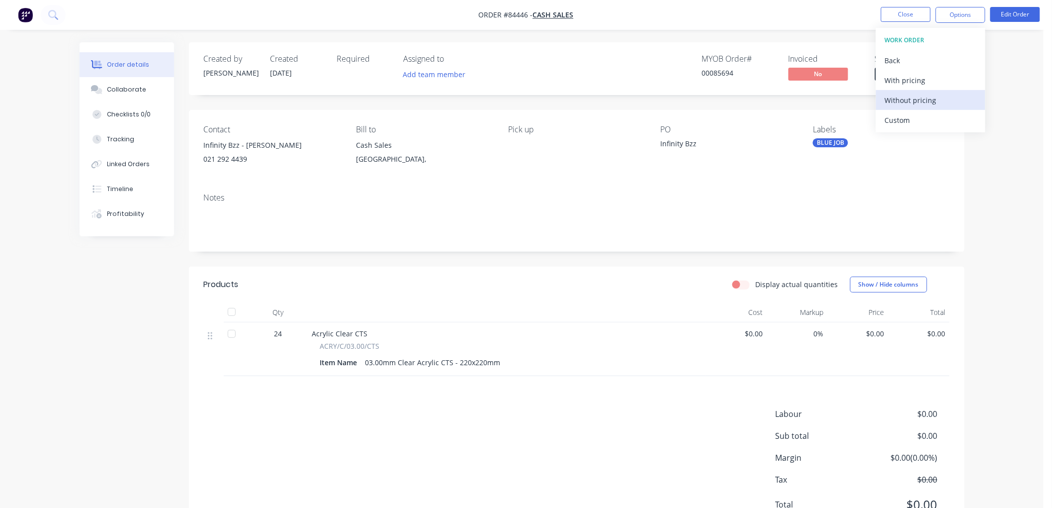
click at [895, 100] on div "Without pricing" at bounding box center [930, 100] width 91 height 14
click at [1019, 62] on div "Order details Collaborate Checklists 0/0 Tracking Linked Orders Timeline Profit…" at bounding box center [521, 276] width 1043 height 553
click at [1013, 7] on button "Edit Order" at bounding box center [1015, 14] width 50 height 15
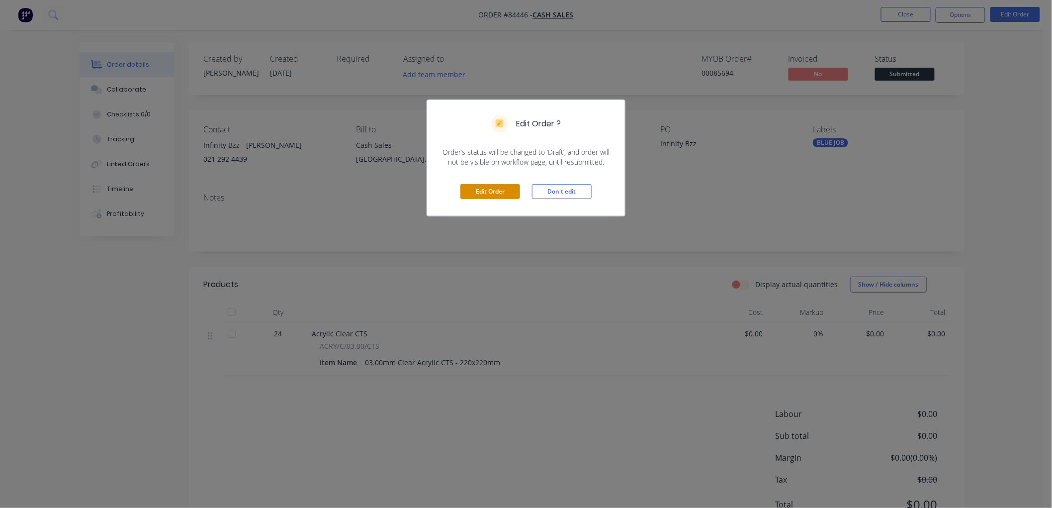
click at [480, 191] on button "Edit Order" at bounding box center [490, 191] width 60 height 15
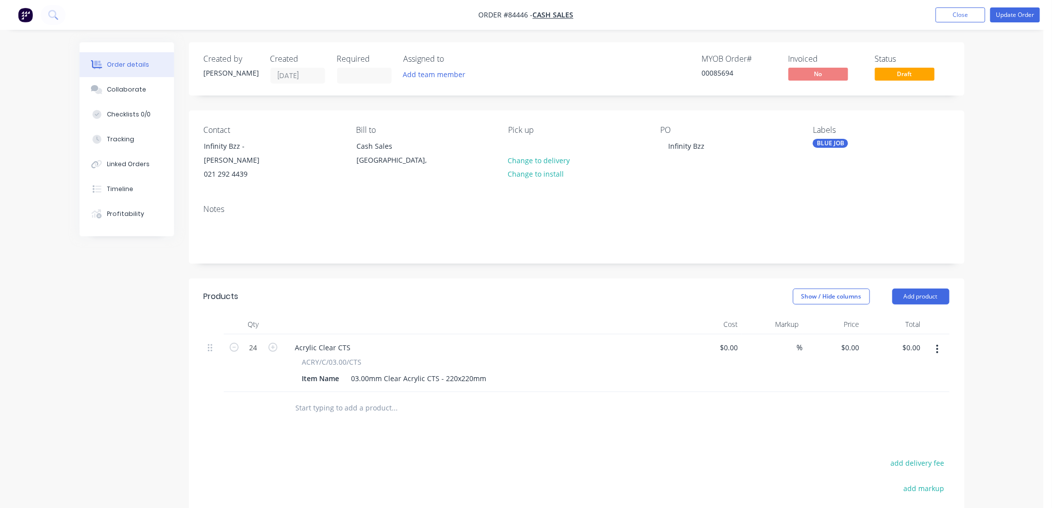
click at [872, 334] on div "$0.00 $0.00" at bounding box center [894, 363] width 61 height 58
click at [858, 340] on input "0" at bounding box center [852, 347] width 23 height 14
type input "$3.04"
type input "$72.96"
click at [1009, 17] on button "Update Order" at bounding box center [1015, 14] width 50 height 15
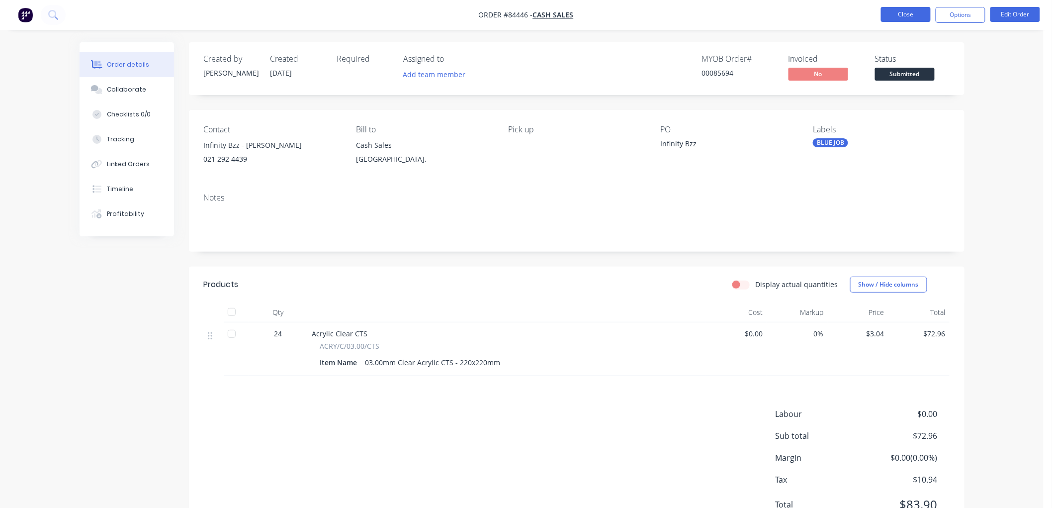
click at [912, 15] on button "Close" at bounding box center [906, 14] width 50 height 15
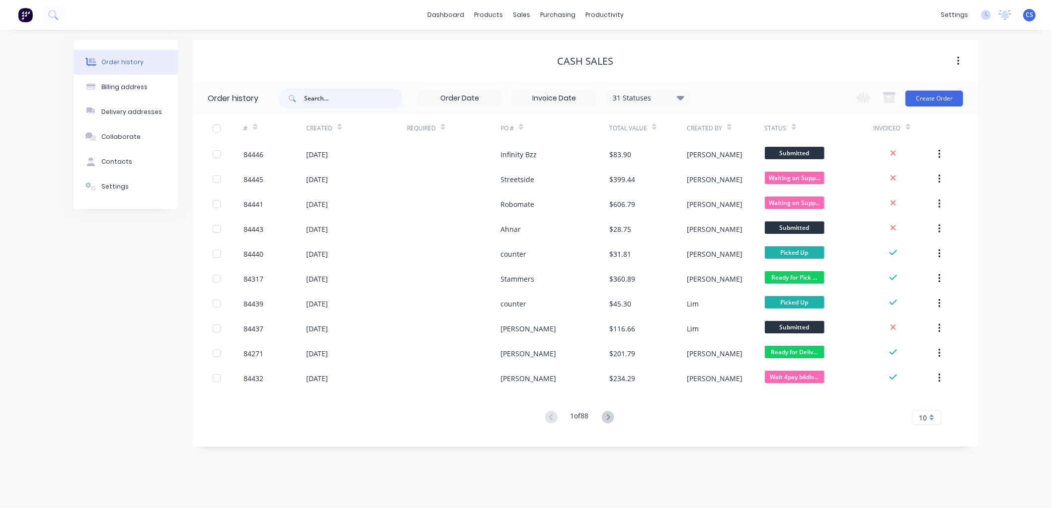
click at [317, 97] on input "text" at bounding box center [353, 98] width 98 height 20
type input "[PERSON_NAME]"
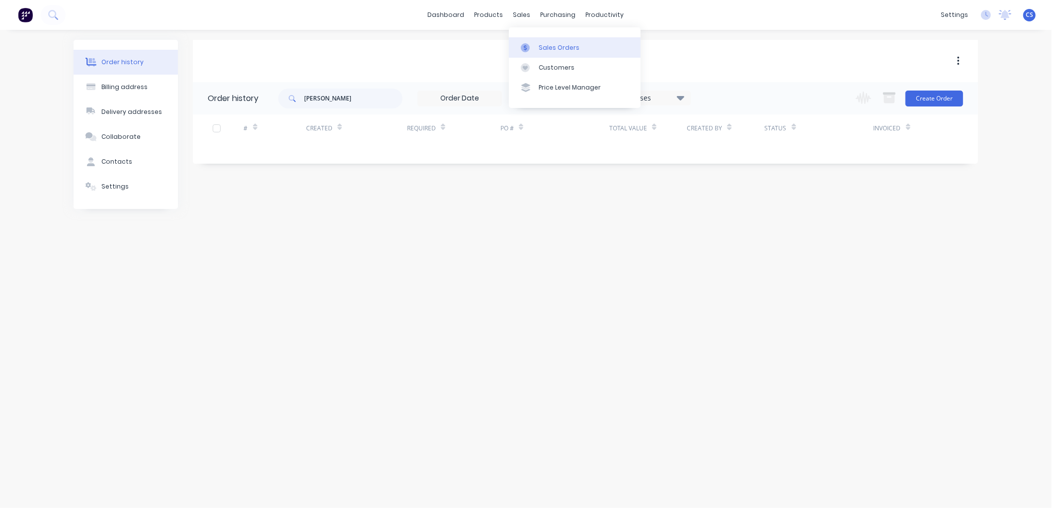
click at [536, 40] on link "Sales Orders" at bounding box center [575, 47] width 132 height 20
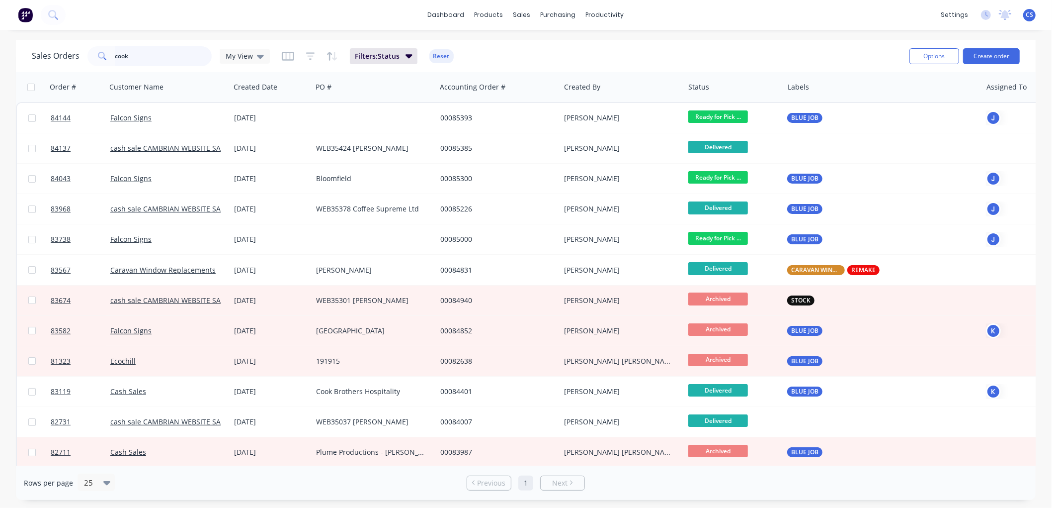
click at [160, 56] on input "cook" at bounding box center [163, 56] width 97 height 20
type input "[PERSON_NAME]"
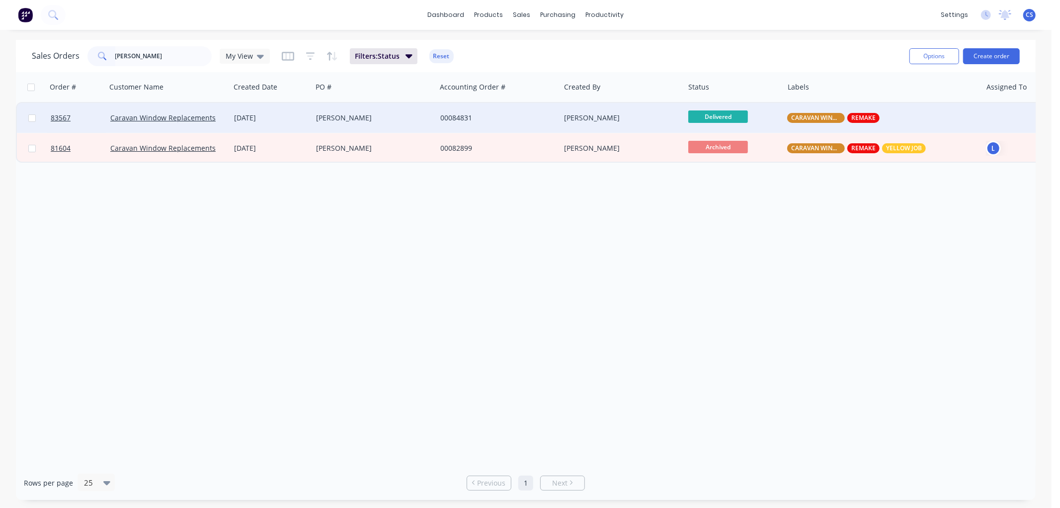
click at [560, 116] on div "[PERSON_NAME]" at bounding box center [622, 118] width 124 height 30
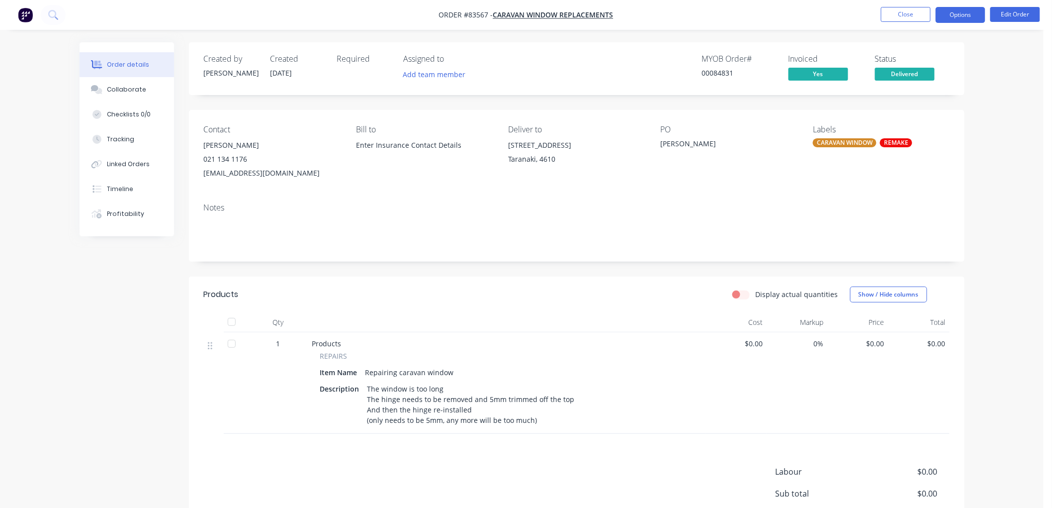
click at [960, 15] on button "Options" at bounding box center [961, 15] width 50 height 16
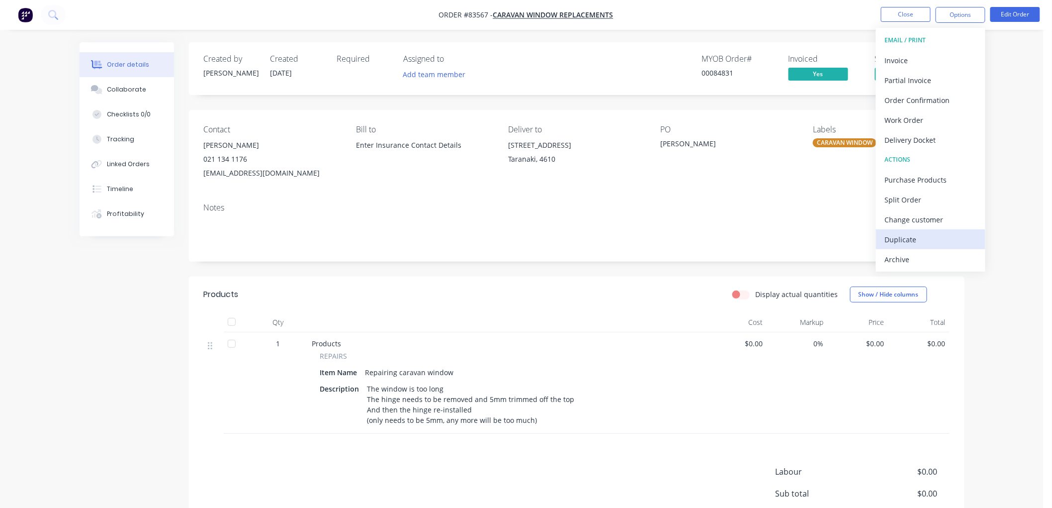
click at [920, 237] on div "Duplicate" at bounding box center [930, 239] width 91 height 14
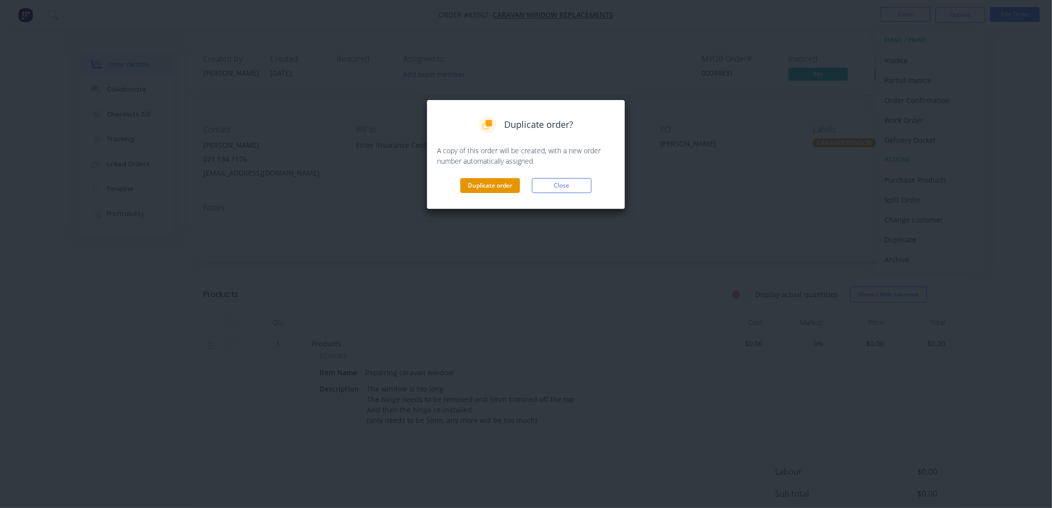
click at [504, 185] on button "Duplicate order" at bounding box center [490, 185] width 60 height 15
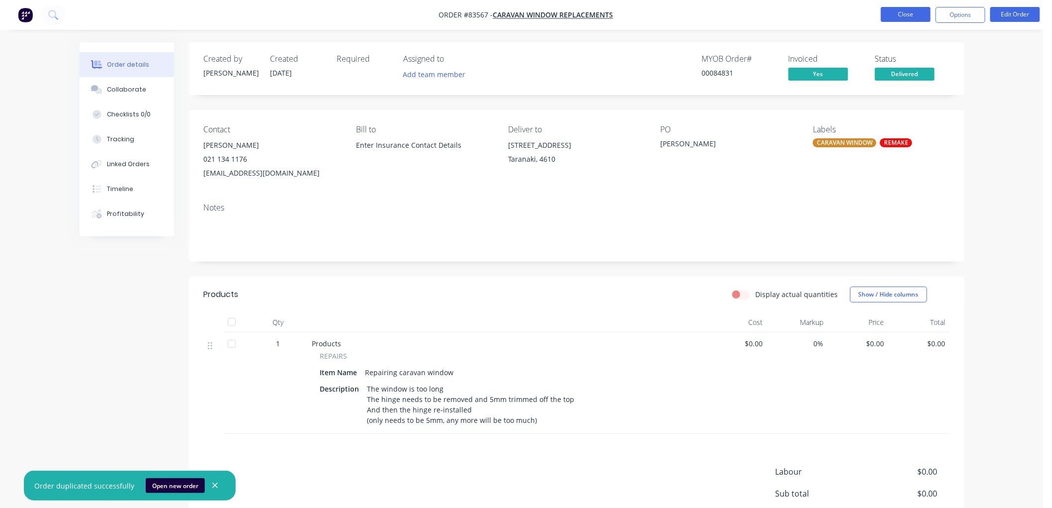
click at [913, 11] on button "Close" at bounding box center [906, 14] width 50 height 15
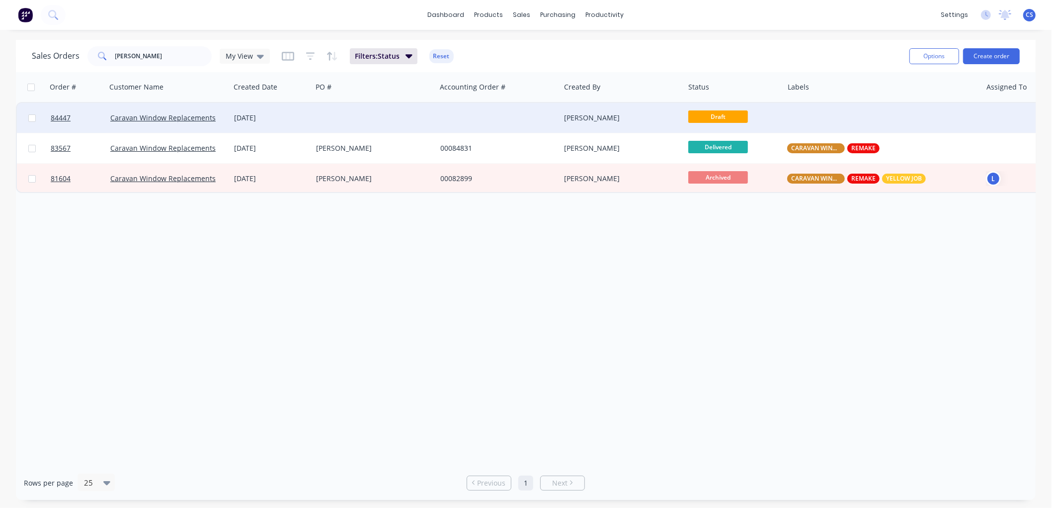
click at [331, 122] on div at bounding box center [374, 118] width 124 height 30
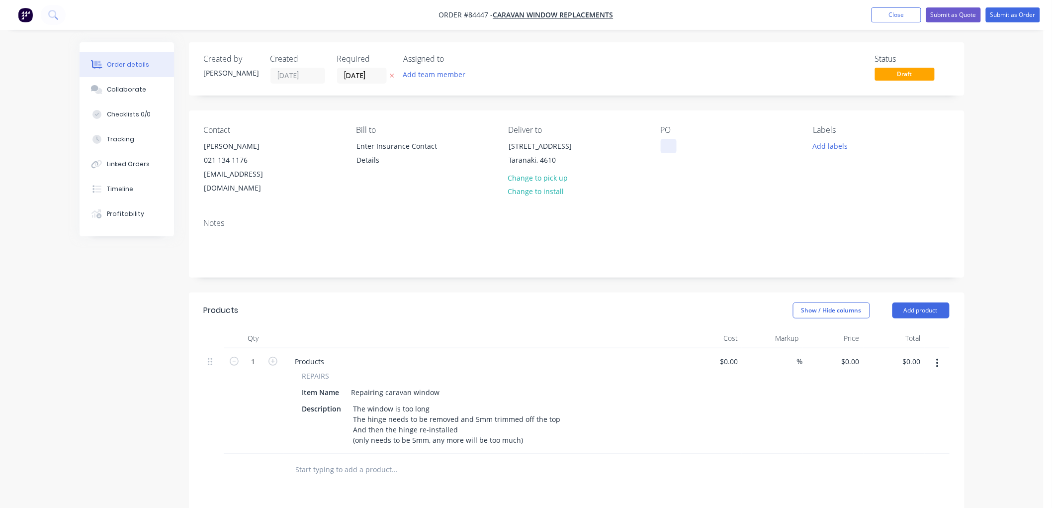
click at [669, 146] on div at bounding box center [669, 146] width 16 height 14
click at [390, 74] on icon at bounding box center [392, 76] width 4 height 6
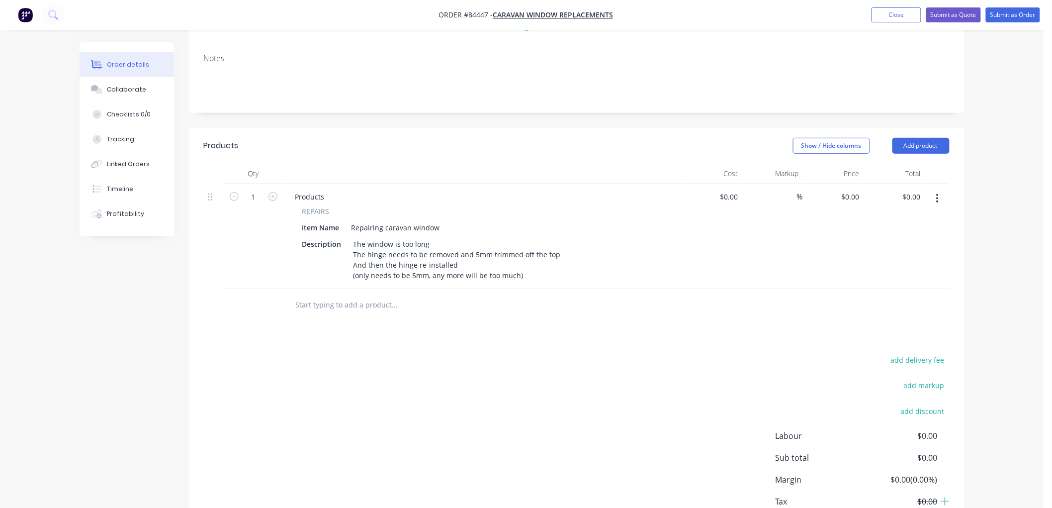
scroll to position [166, 0]
click at [261, 188] on input "1" at bounding box center [254, 195] width 26 height 15
type input "2"
click at [532, 320] on div "Products Show / Hide columns Add product Qty Cost Markup Price Total 2 Products…" at bounding box center [577, 343] width 776 height 432
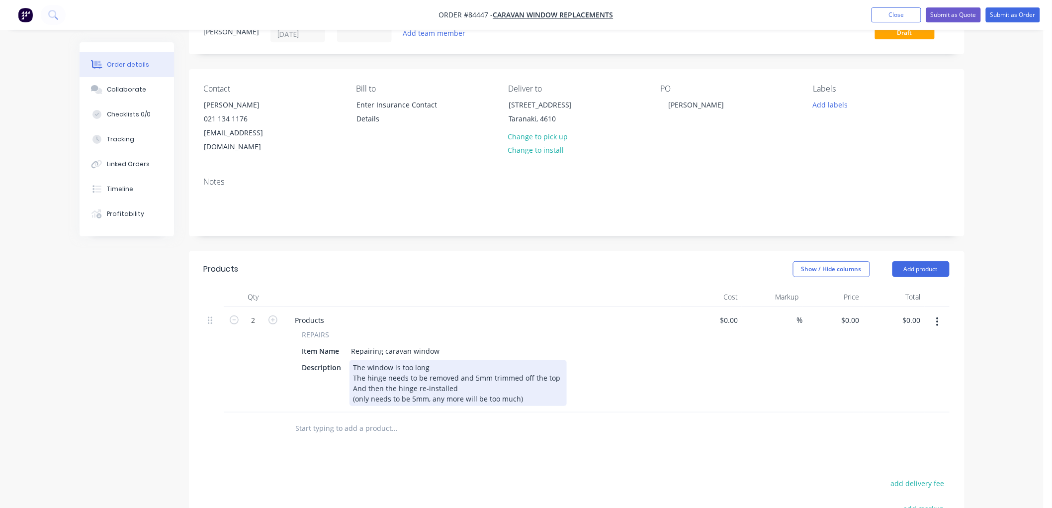
scroll to position [0, 0]
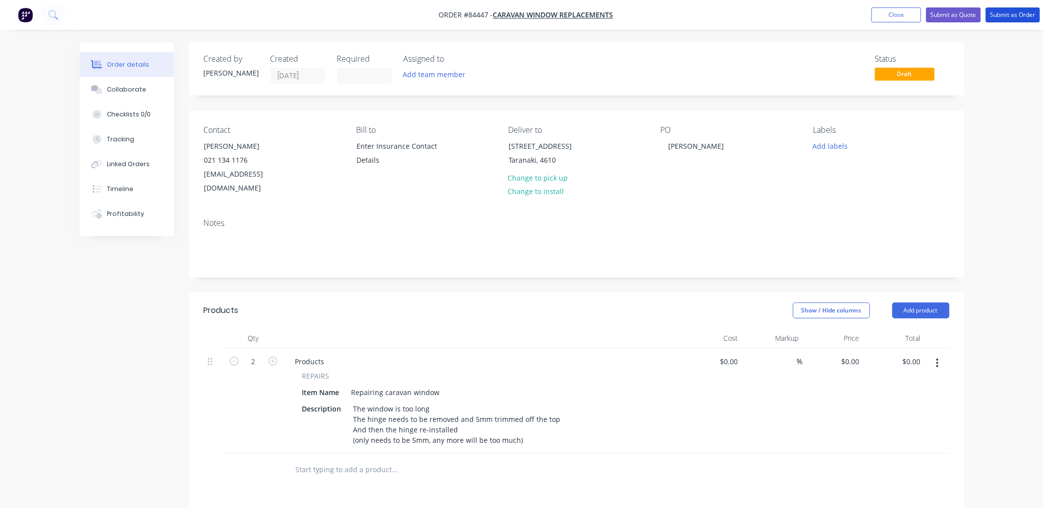
drag, startPoint x: 1006, startPoint y: 17, endPoint x: 1006, endPoint y: 25, distance: 7.5
click at [1006, 17] on button "Submit as Order" at bounding box center [1013, 14] width 54 height 15
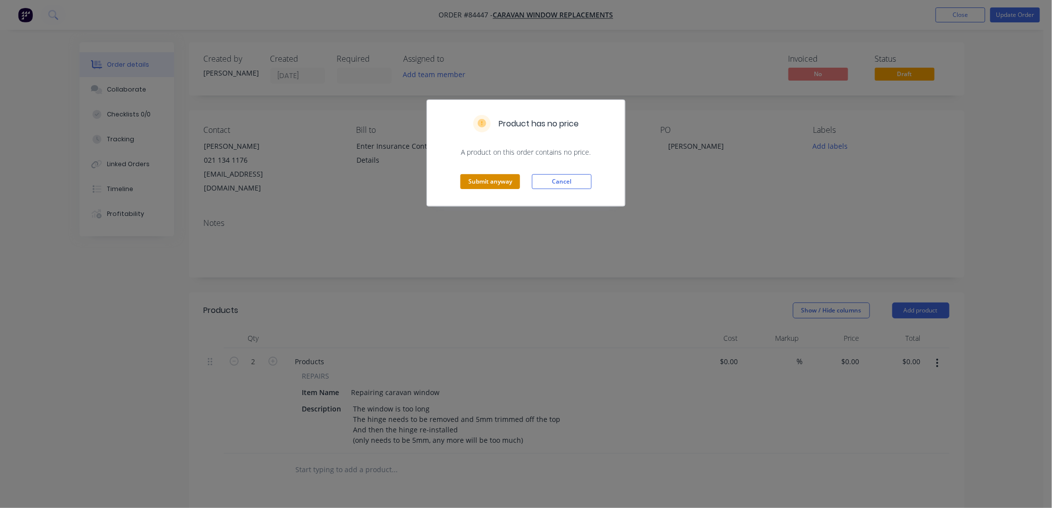
click at [477, 184] on button "Submit anyway" at bounding box center [490, 181] width 60 height 15
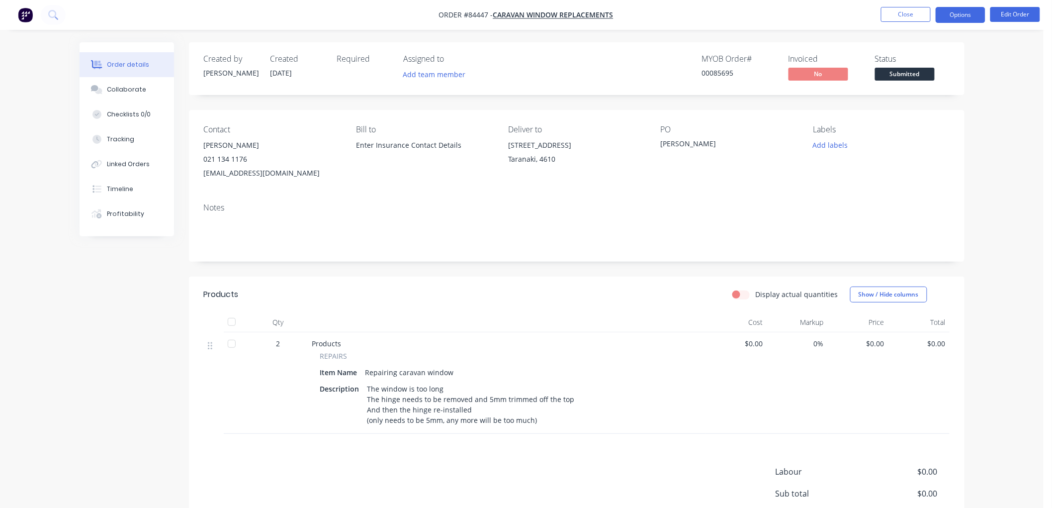
click at [970, 8] on button "Options" at bounding box center [961, 15] width 50 height 16
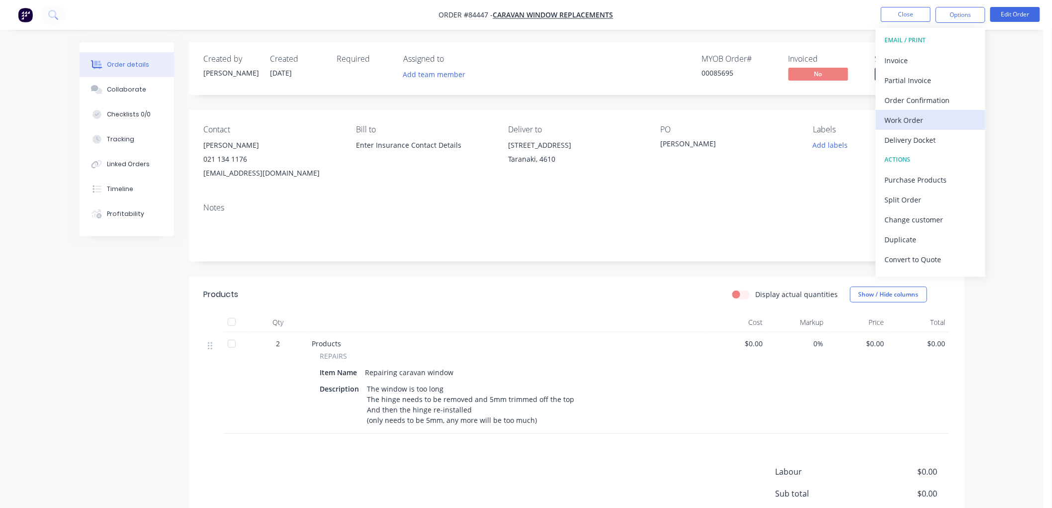
click at [923, 120] on div "Work Order" at bounding box center [930, 120] width 91 height 14
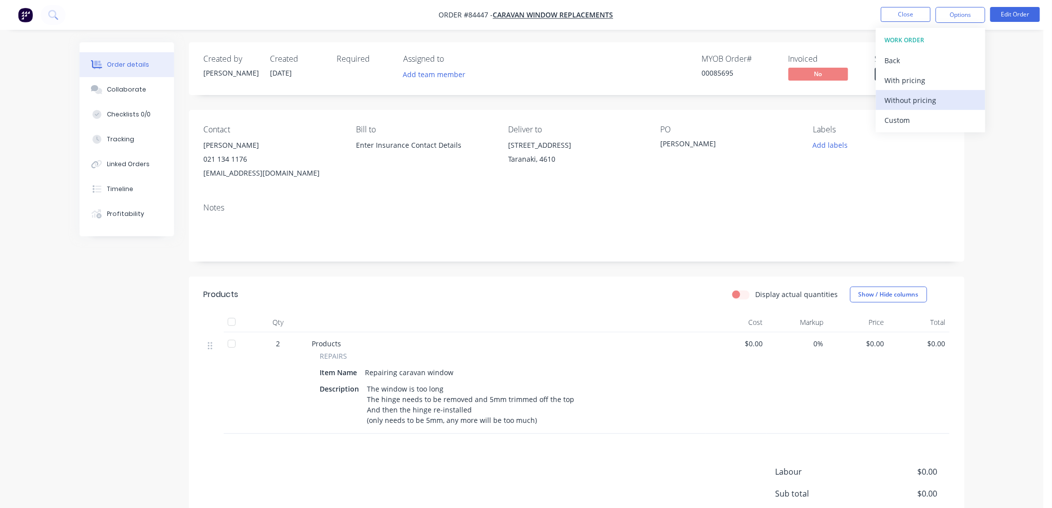
click at [911, 99] on div "Without pricing" at bounding box center [930, 100] width 91 height 14
click at [727, 211] on div "Notes" at bounding box center [577, 207] width 746 height 9
drag, startPoint x: 842, startPoint y: 143, endPoint x: 841, endPoint y: 152, distance: 9.0
click at [842, 143] on button "Add labels" at bounding box center [830, 144] width 46 height 13
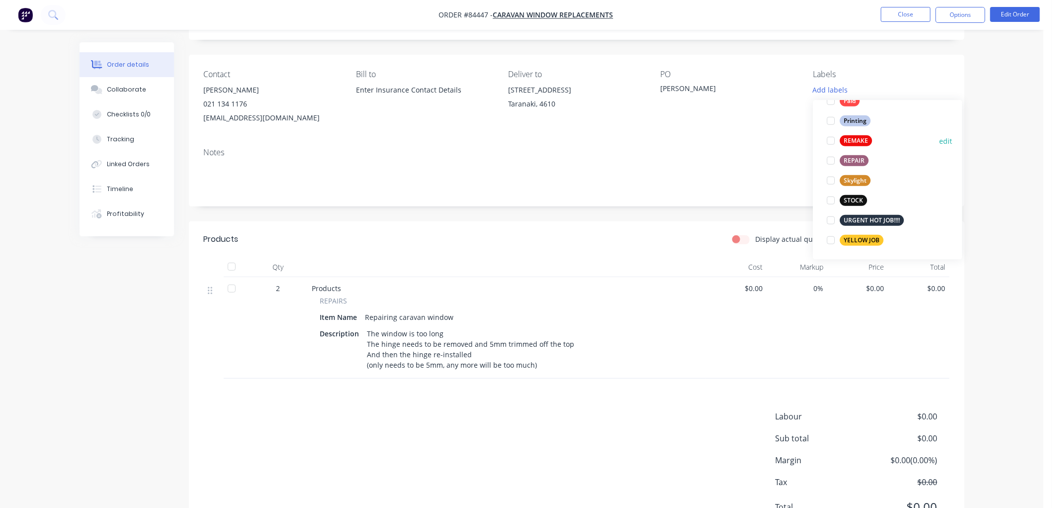
scroll to position [378, 0]
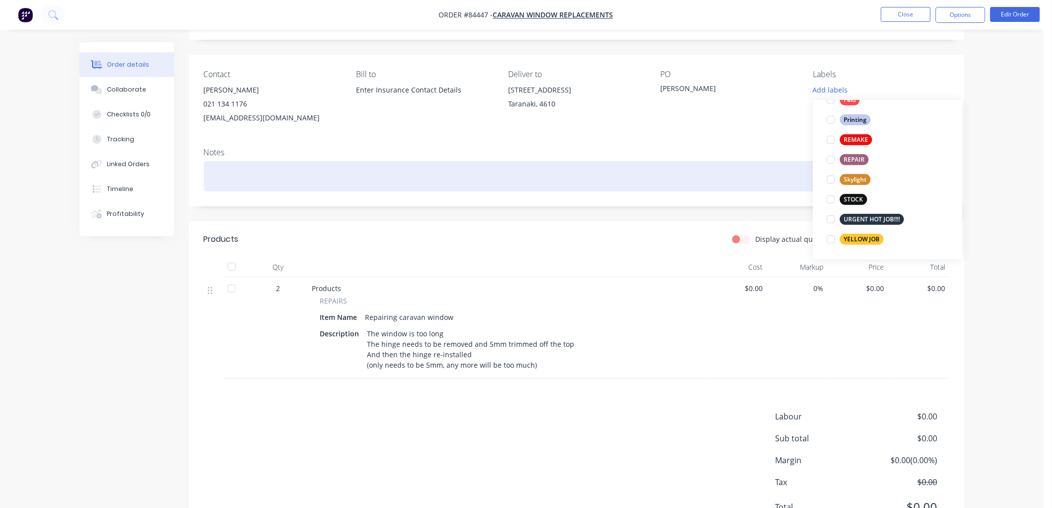
click at [726, 168] on div at bounding box center [577, 176] width 746 height 30
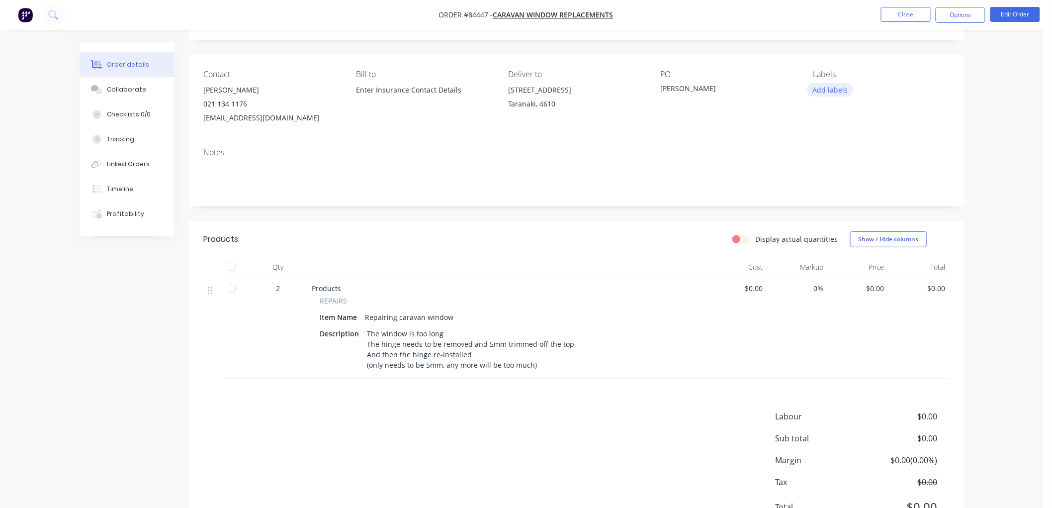
click at [831, 86] on button "Add labels" at bounding box center [830, 89] width 46 height 13
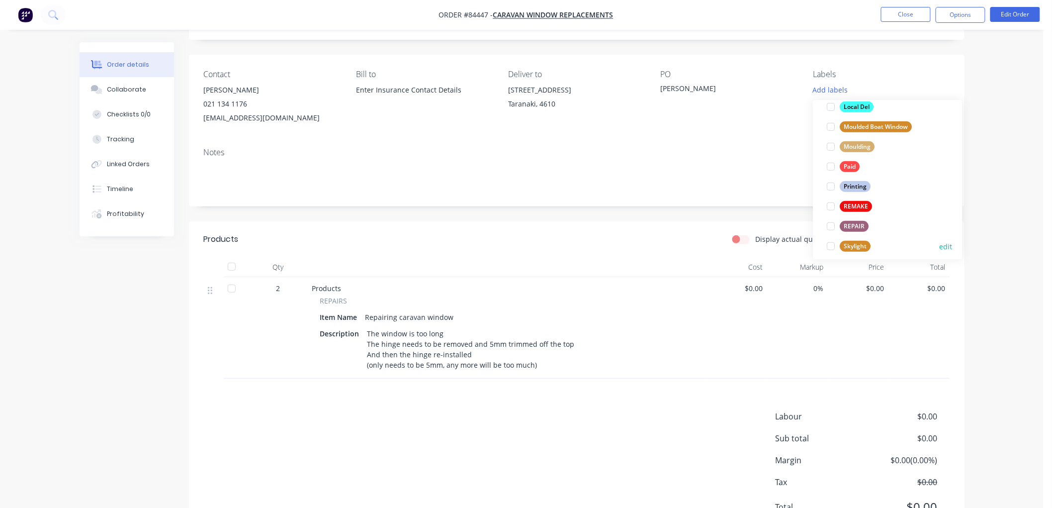
scroll to position [331, 0]
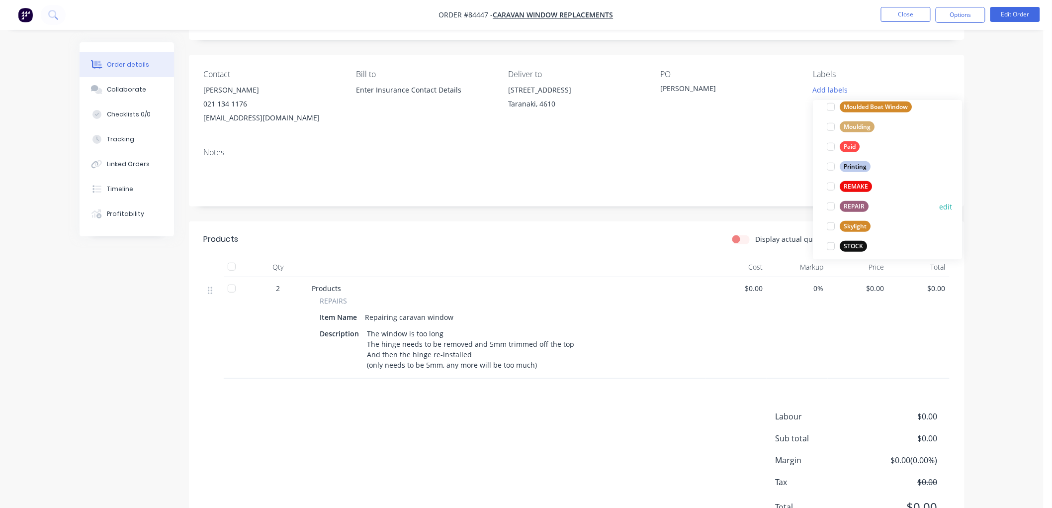
click at [855, 205] on div "REPAIR" at bounding box center [854, 206] width 29 height 11
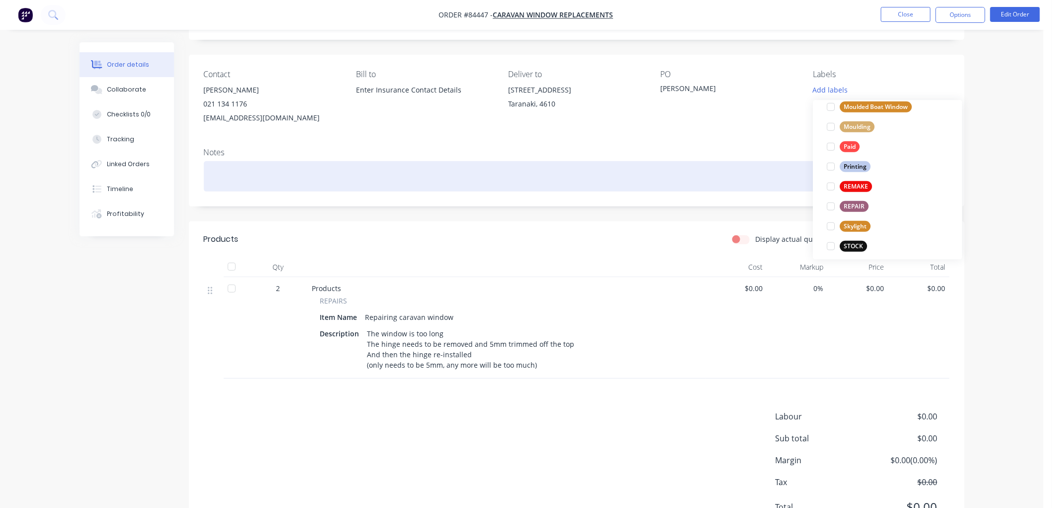
scroll to position [0, 0]
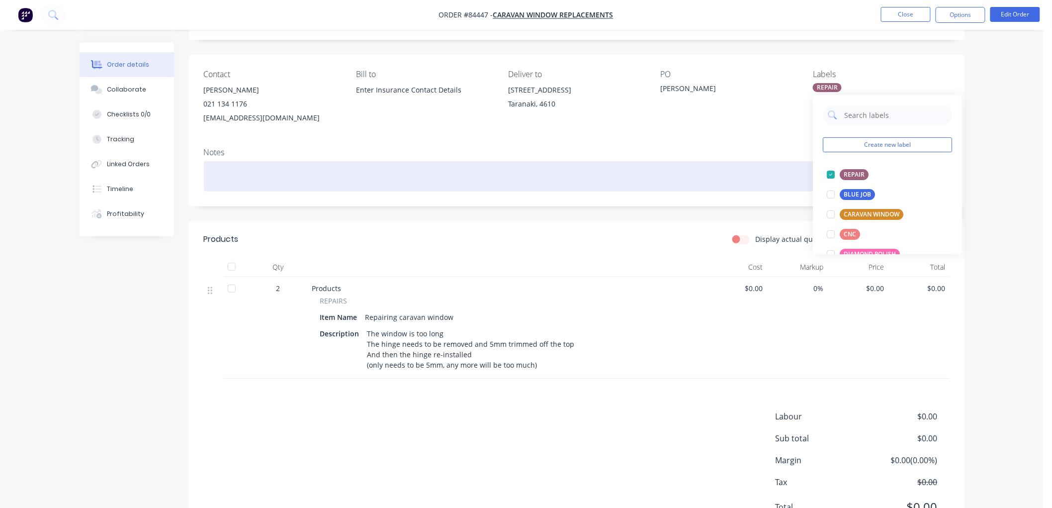
click at [740, 179] on div at bounding box center [577, 176] width 746 height 30
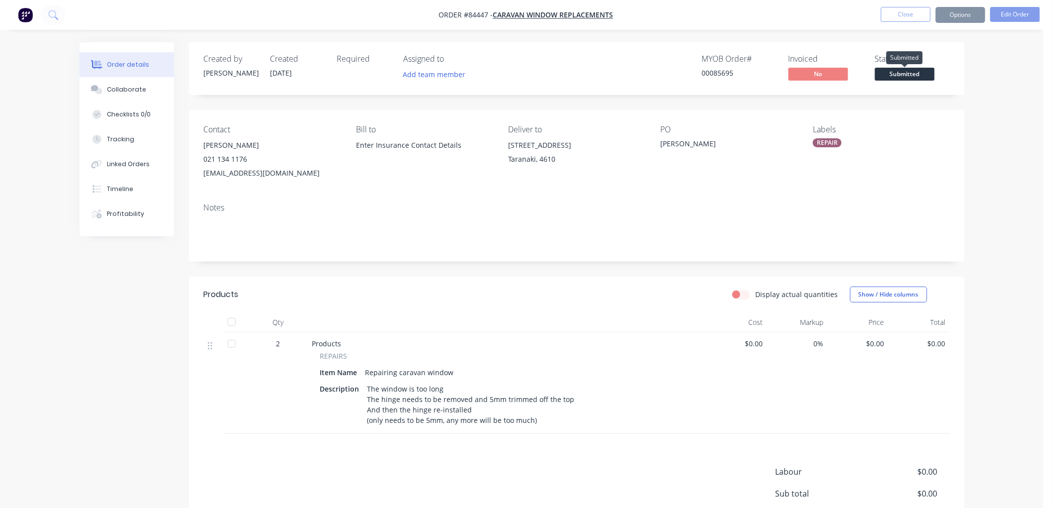
click at [911, 75] on span "Submitted" at bounding box center [905, 74] width 60 height 12
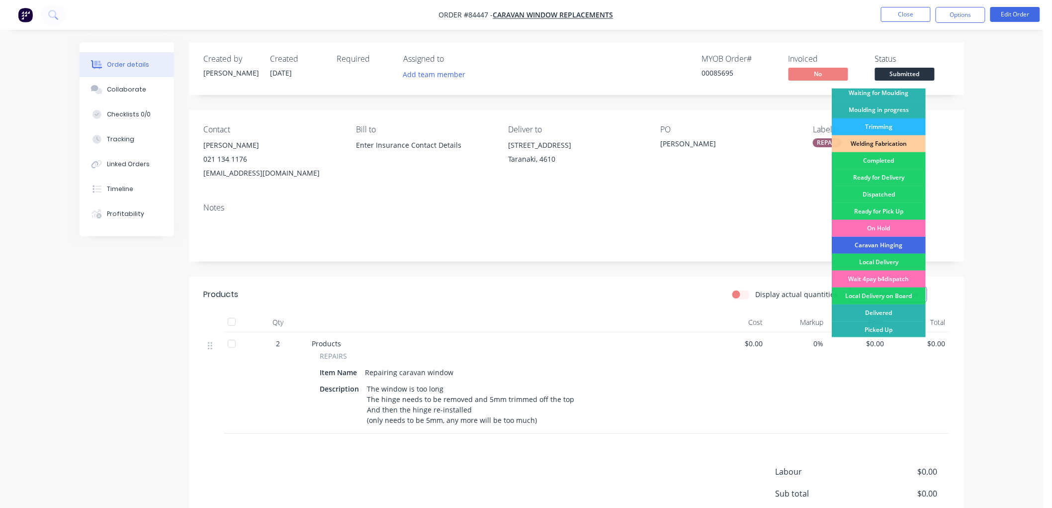
scroll to position [174, 0]
click at [886, 243] on div "Caravan Hinging" at bounding box center [879, 244] width 94 height 17
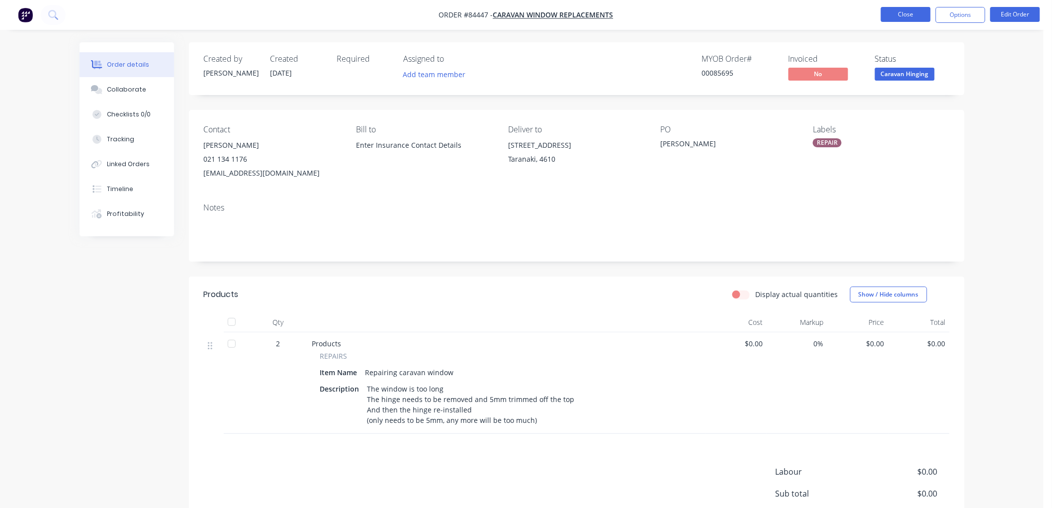
click at [914, 17] on button "Close" at bounding box center [906, 14] width 50 height 15
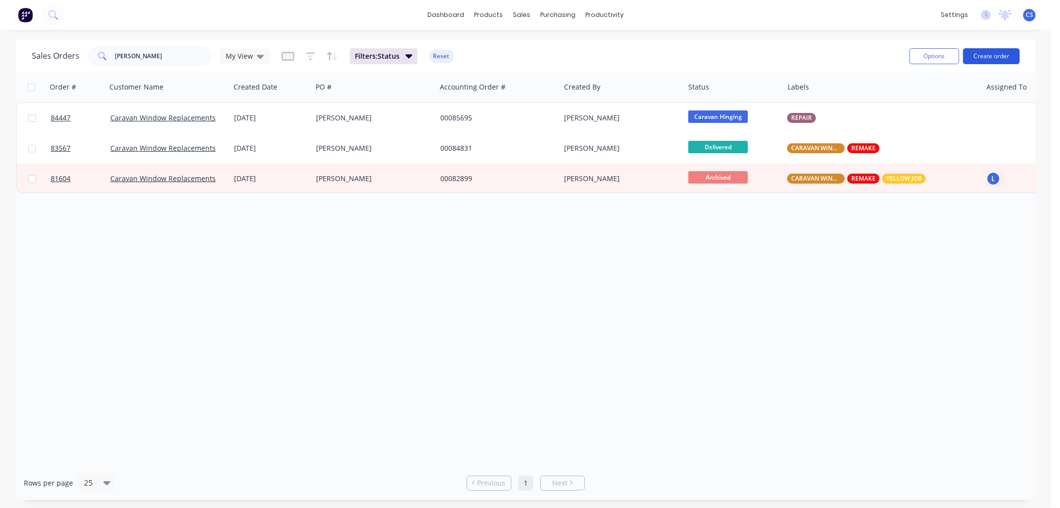
click at [986, 54] on button "Create order" at bounding box center [991, 56] width 57 height 16
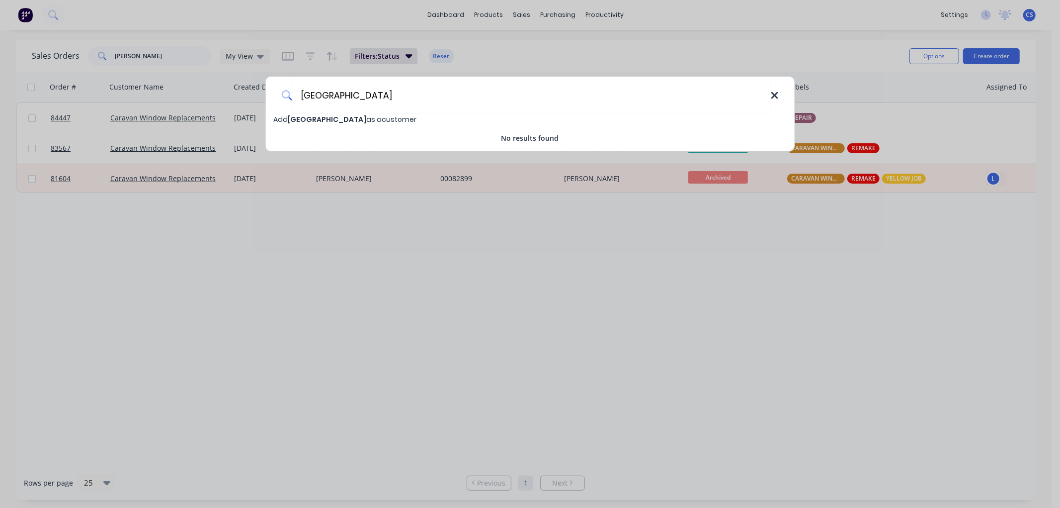
type input "[GEOGRAPHIC_DATA]"
drag, startPoint x: 777, startPoint y: 93, endPoint x: 724, endPoint y: 96, distance: 52.8
click at [776, 93] on icon at bounding box center [775, 95] width 8 height 11
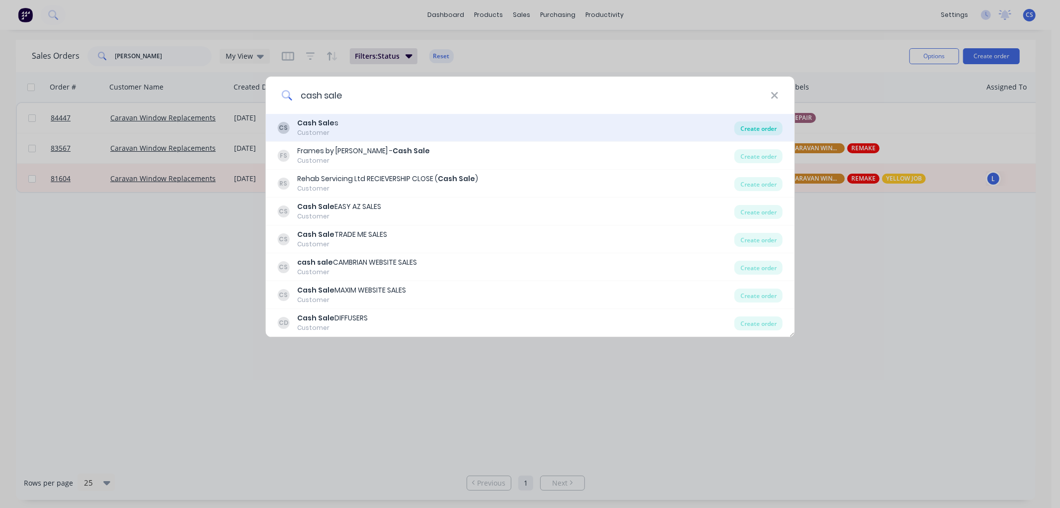
type input "cash sale"
click at [773, 127] on div "Create order" at bounding box center [759, 128] width 48 height 14
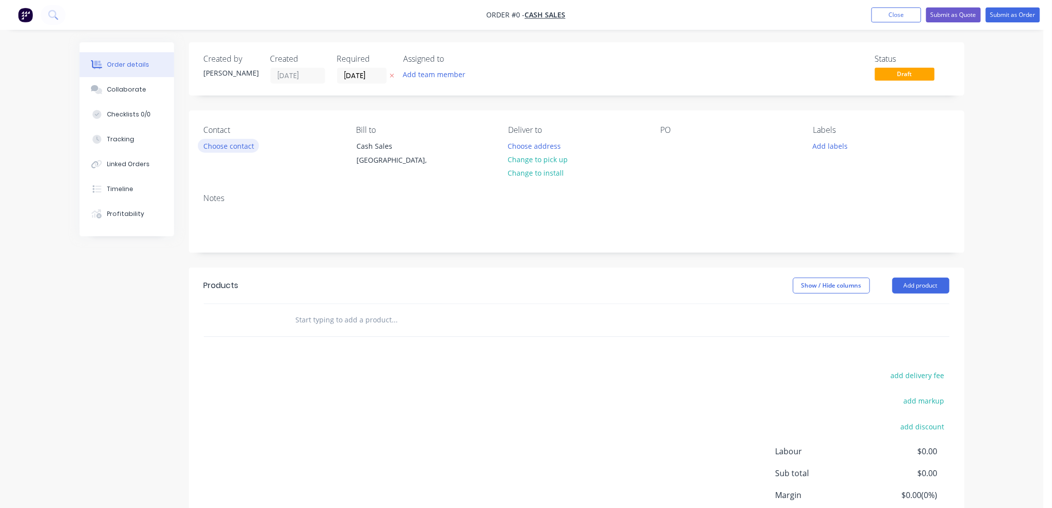
click at [244, 143] on button "Choose contact" at bounding box center [228, 145] width 61 height 13
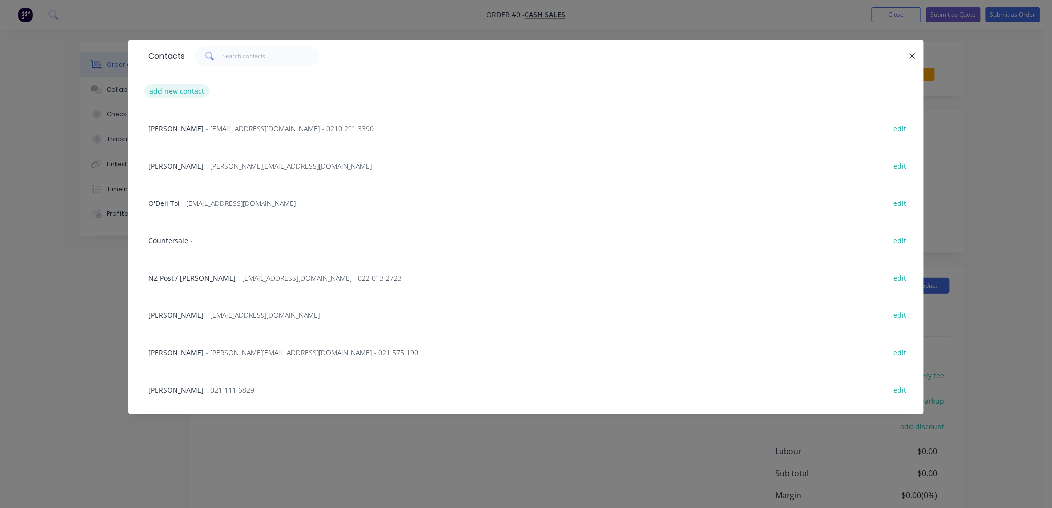
click at [192, 92] on button "add new contact" at bounding box center [177, 90] width 66 height 13
select select "NZ"
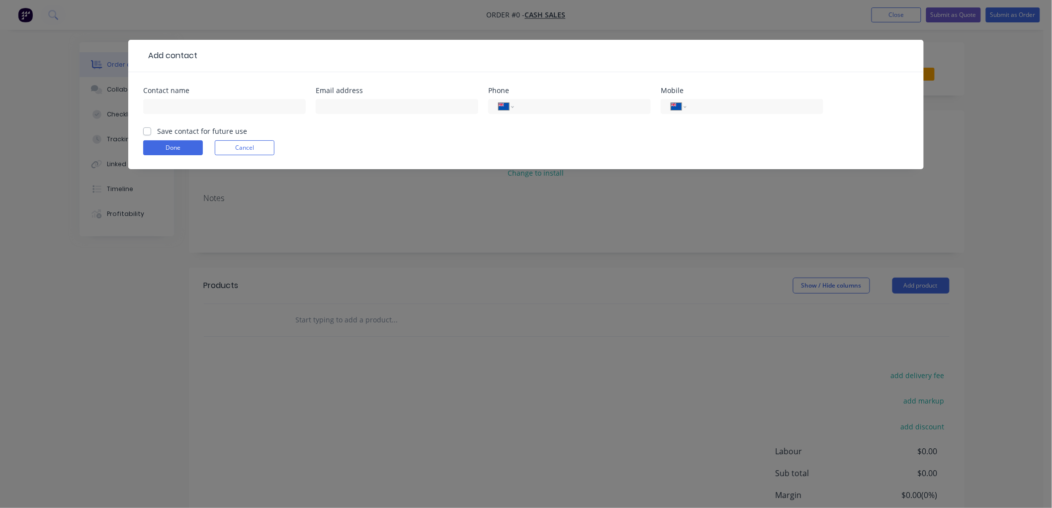
drag, startPoint x: 245, startPoint y: 147, endPoint x: 249, endPoint y: 140, distance: 7.6
click at [245, 146] on button "Cancel" at bounding box center [245, 147] width 60 height 15
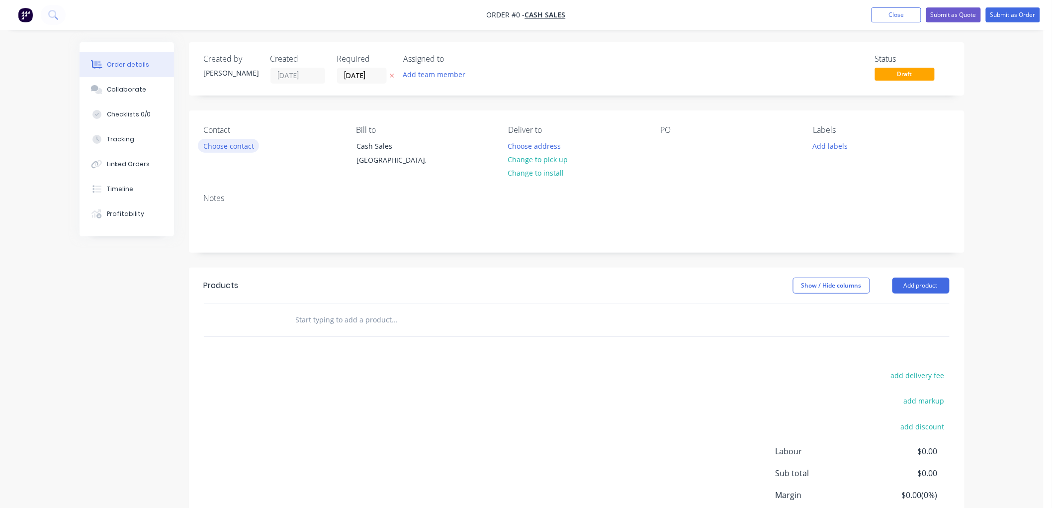
click at [240, 142] on button "Choose contact" at bounding box center [228, 145] width 61 height 13
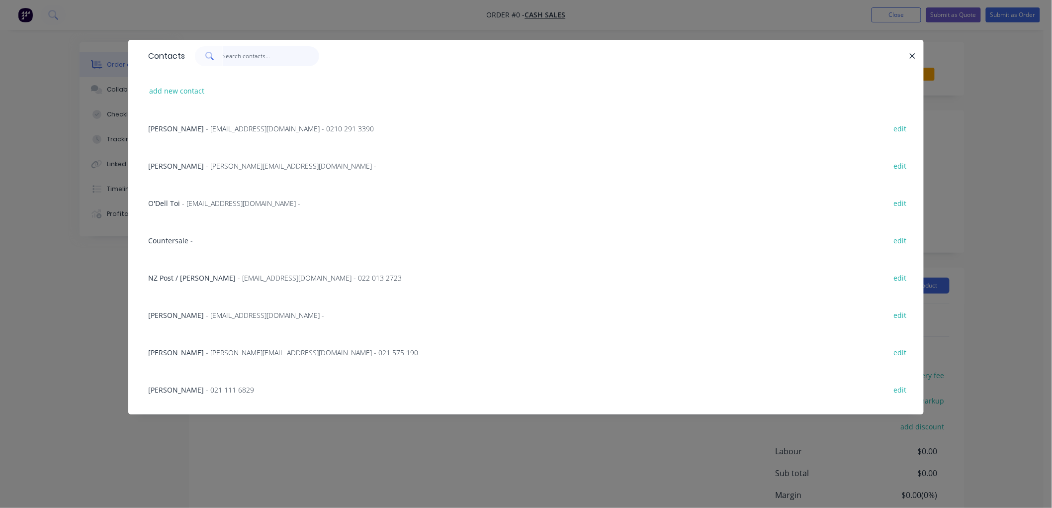
click at [241, 57] on input "text" at bounding box center [271, 56] width 97 height 20
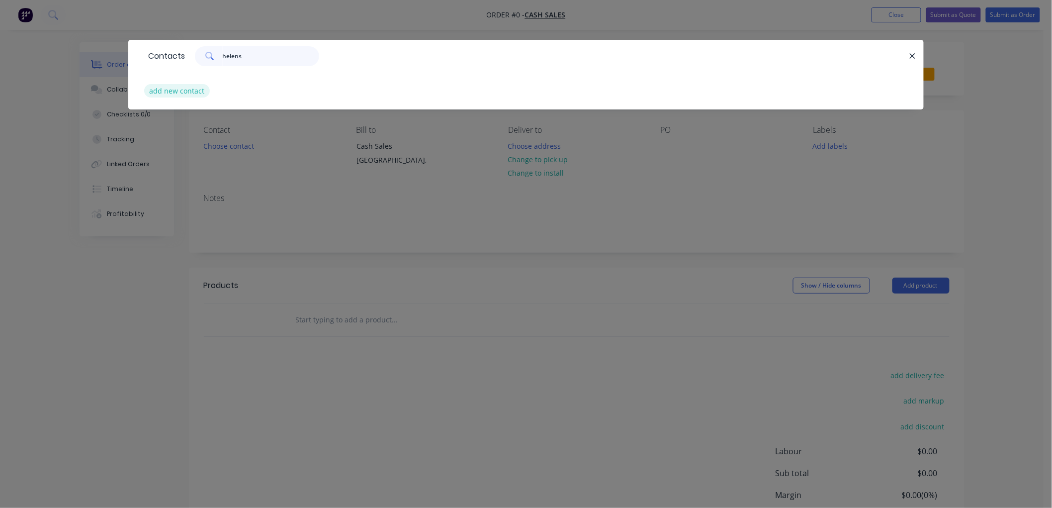
type input "helens"
click at [173, 90] on button "add new contact" at bounding box center [177, 90] width 66 height 13
select select "NZ"
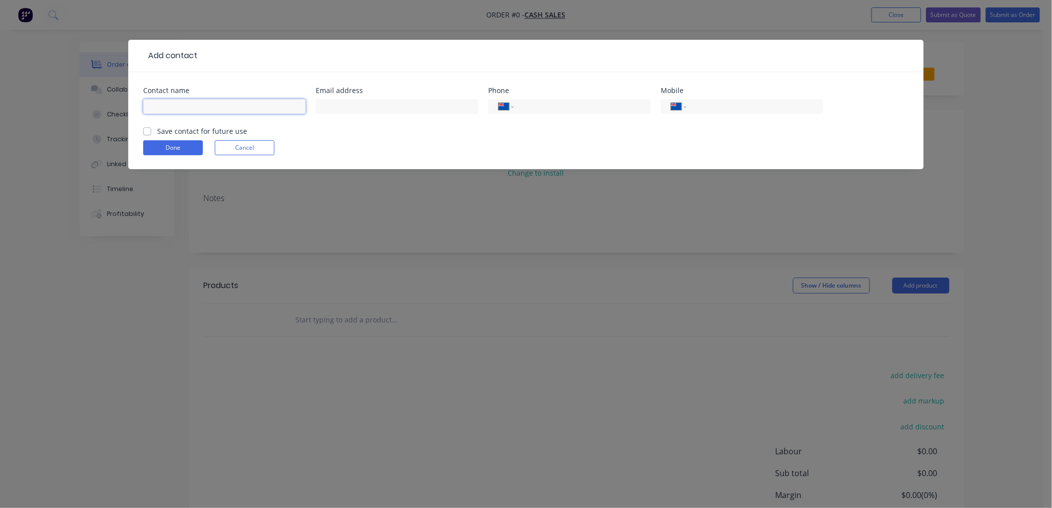
click at [201, 106] on input "text" at bounding box center [224, 106] width 163 height 15
type input "[GEOGRAPHIC_DATA] - [PERSON_NAME]"
click at [360, 108] on input "text" at bounding box center [397, 106] width 163 height 15
type input "[EMAIL_ADDRESS][DOMAIN_NAME]"
click at [698, 106] on input "tel" at bounding box center [752, 106] width 119 height 11
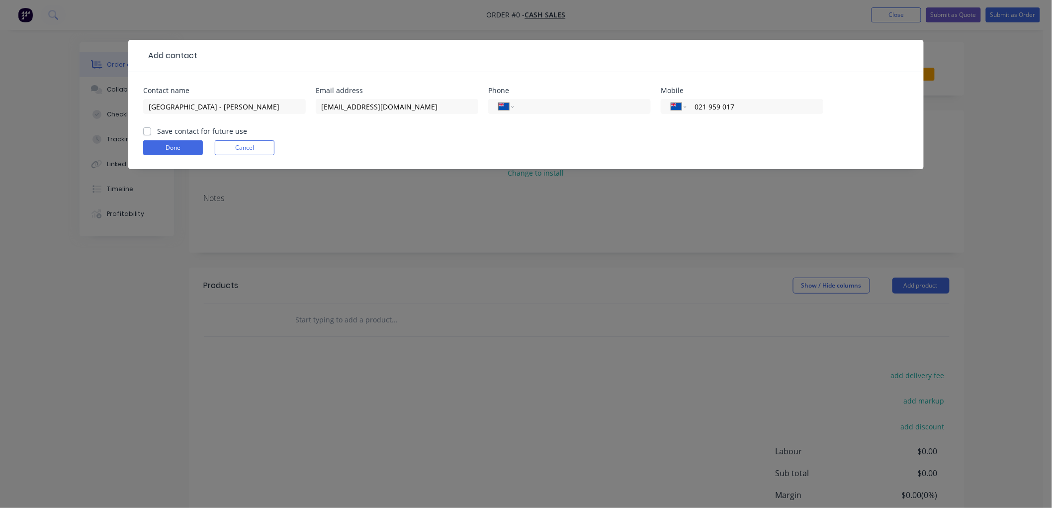
type input "021 959 017"
click at [157, 132] on label "Save contact for future use" at bounding box center [202, 131] width 90 height 10
click at [148, 132] on input "Save contact for future use" at bounding box center [147, 130] width 8 height 9
checkbox input "true"
click at [165, 147] on button "Done" at bounding box center [173, 147] width 60 height 15
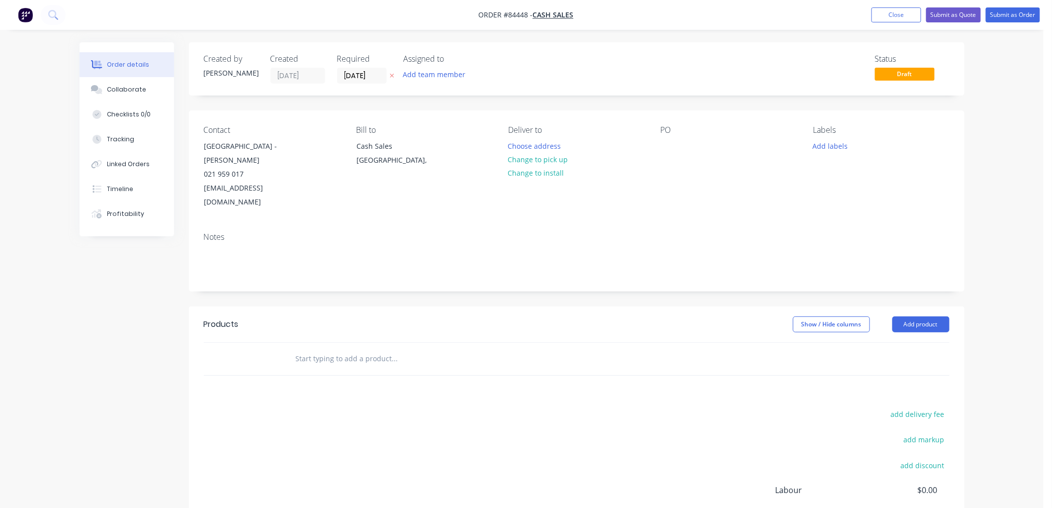
click at [370, 348] on input "text" at bounding box center [394, 358] width 199 height 20
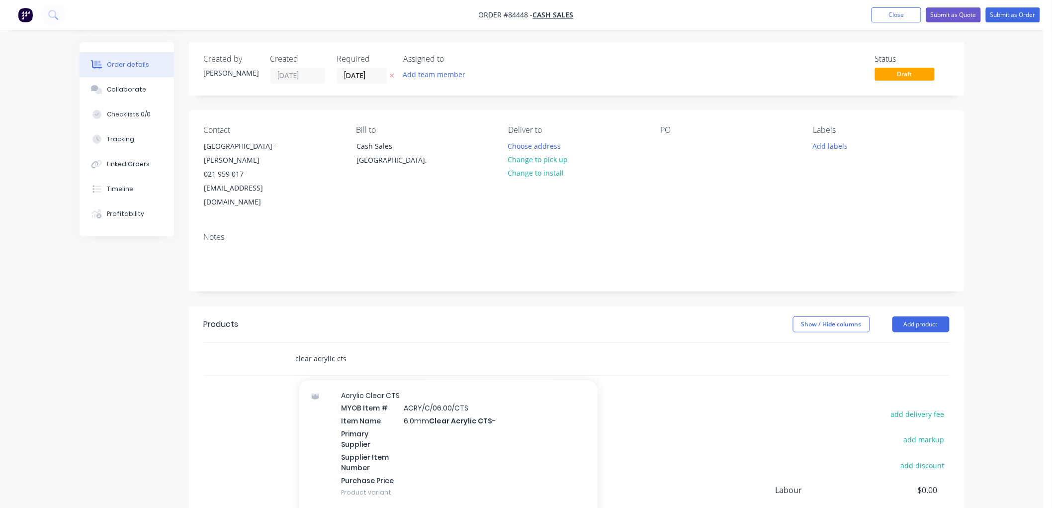
scroll to position [552, 0]
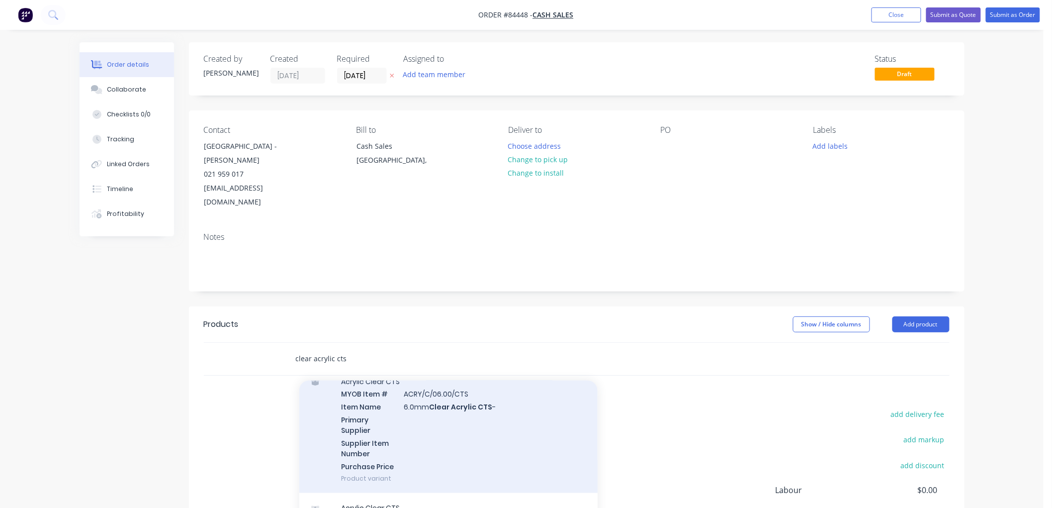
type input "clear acrylic cts"
click at [464, 410] on div "Acrylic Clear CTS MYOB Item # ACRY/C/06.00/CTS Item Name 6.0mm Clear Acrylic CT…" at bounding box center [448, 429] width 298 height 127
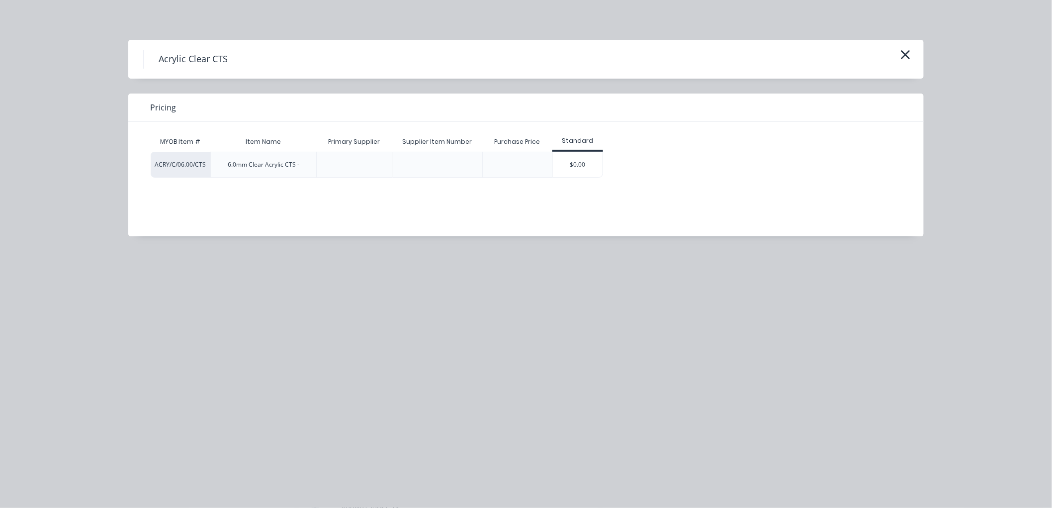
click at [585, 172] on div "$0.00" at bounding box center [578, 164] width 50 height 25
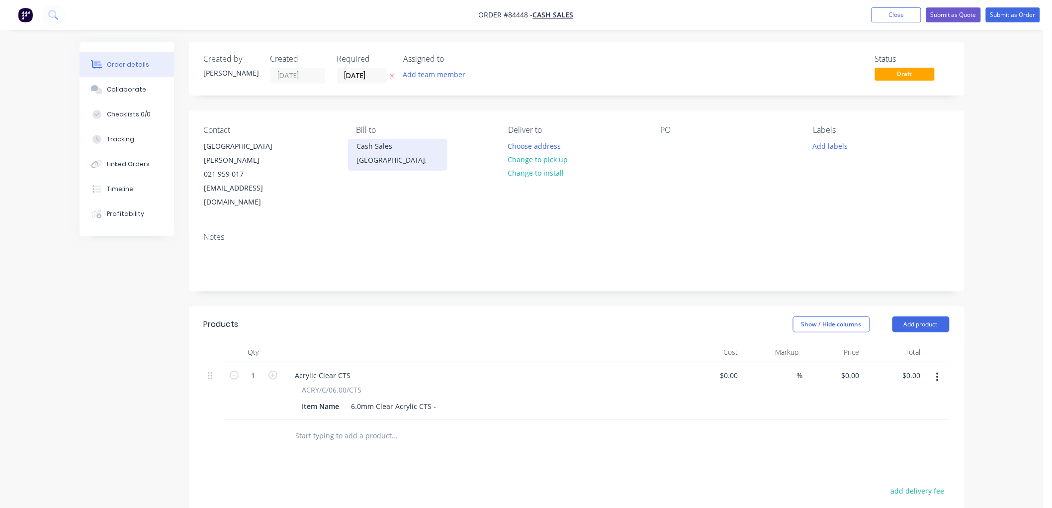
click at [371, 150] on div "Cash Sales" at bounding box center [397, 146] width 83 height 14
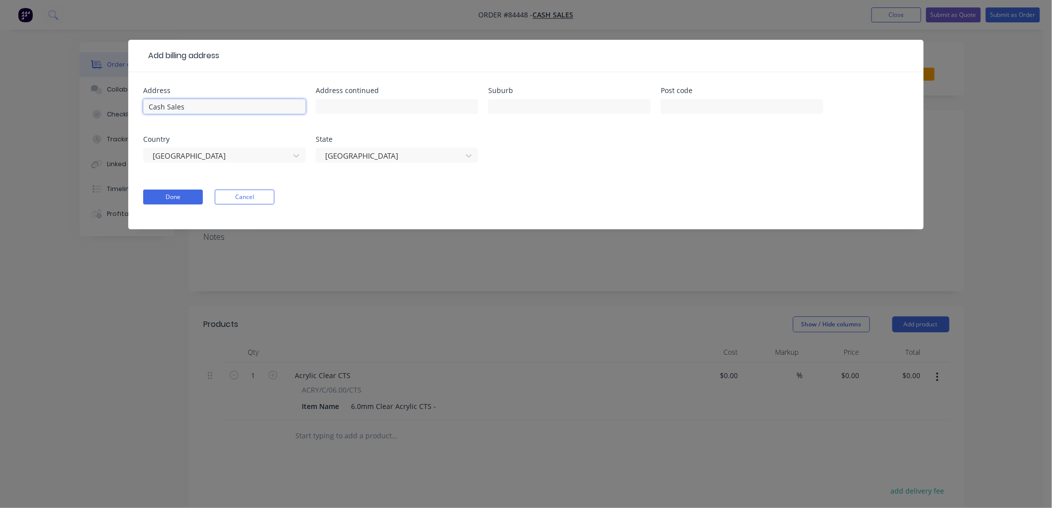
drag, startPoint x: 226, startPoint y: 109, endPoint x: 128, endPoint y: 107, distance: 98.5
click at [128, 107] on div "Address Cash Sales Address continued Suburb Post code Country [GEOGRAPHIC_DATA]…" at bounding box center [525, 150] width 795 height 157
type input "[GEOGRAPHIC_DATA]"
click at [182, 200] on button "Done" at bounding box center [173, 196] width 60 height 15
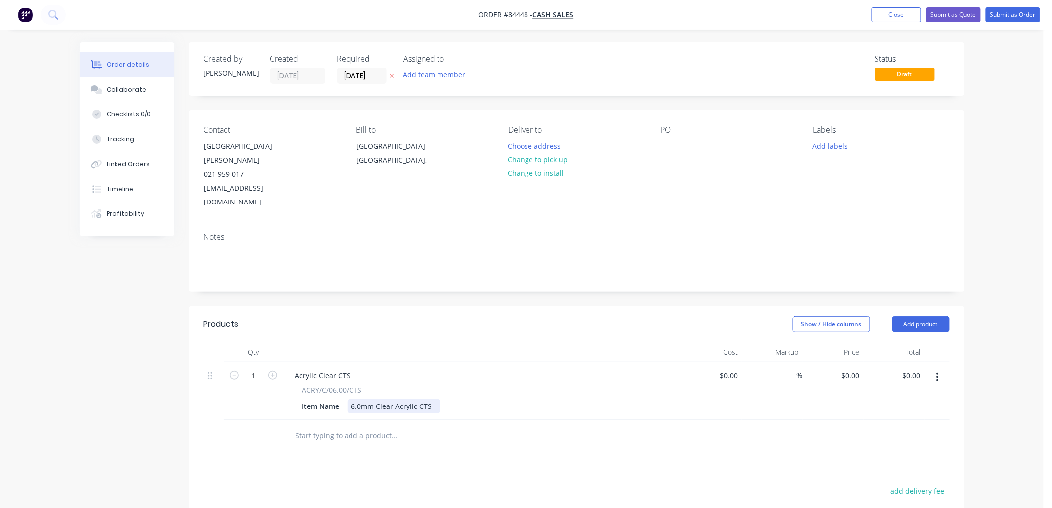
click at [434, 399] on div "6.0mm Clear Acrylic CTS -" at bounding box center [393, 406] width 93 height 14
click at [460, 450] on div "Products Show / Hide columns Add product Qty Cost Markup Price Total 1 Acrylic …" at bounding box center [577, 508] width 776 height 405
click at [486, 399] on div "6.0mm Clear Acrylic CTS - 2280 x 1200mm8x holes as per drawingPolished edges" at bounding box center [485, 406] width 277 height 14
click at [427, 401] on div "6.0mm Clear Acrylic CTS - 2280 x 1200mm 8x holes as per drawingPolished edges" at bounding box center [420, 411] width 147 height 25
click at [461, 447] on input "text" at bounding box center [394, 456] width 199 height 20
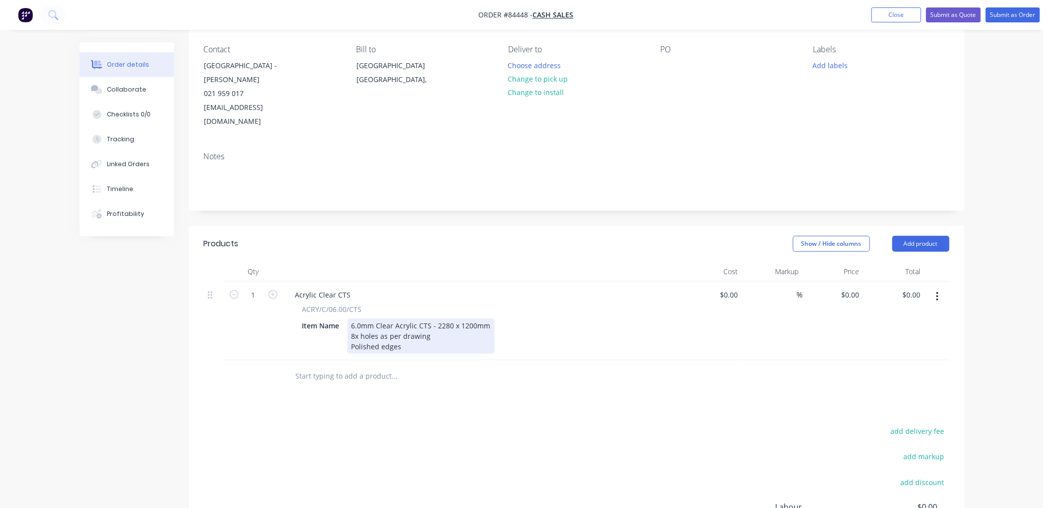
scroll to position [55, 0]
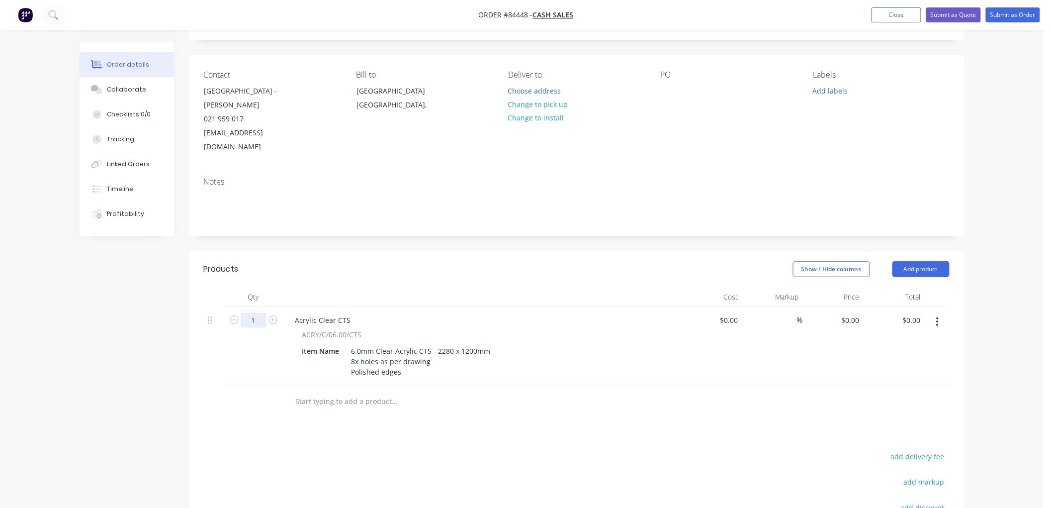
click at [252, 313] on input "1" at bounding box center [254, 320] width 26 height 15
type input "2"
click at [982, 305] on div "Order details Collaborate Checklists 0/0 Tracking Linked Orders Timeline Profit…" at bounding box center [521, 308] width 1043 height 726
click at [852, 313] on input "0" at bounding box center [852, 320] width 23 height 14
type input "$387.29"
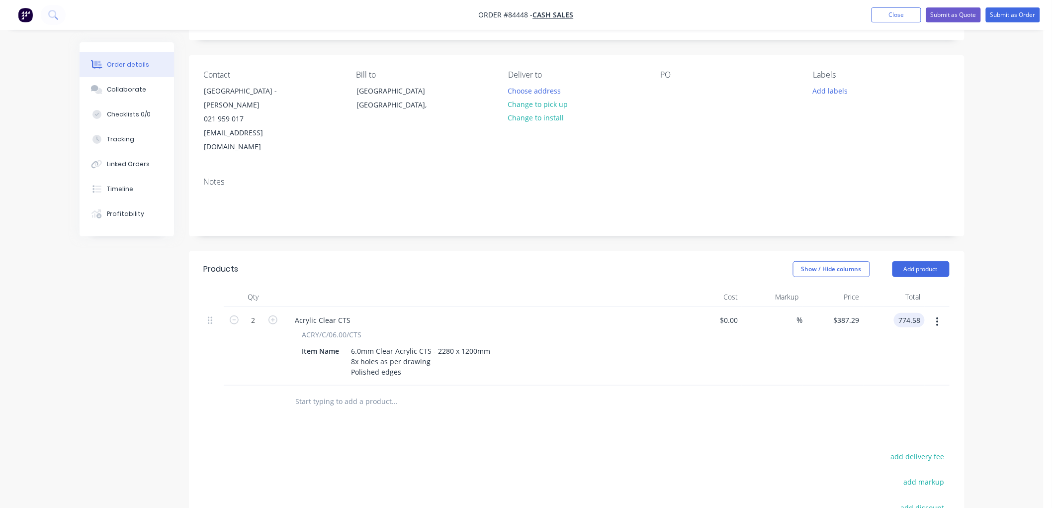
type input "$774.58"
click at [983, 332] on div "Order details Collaborate Checklists 0/0 Tracking Linked Orders Timeline Profit…" at bounding box center [521, 308] width 1043 height 726
click at [355, 391] on input "text" at bounding box center [394, 401] width 199 height 20
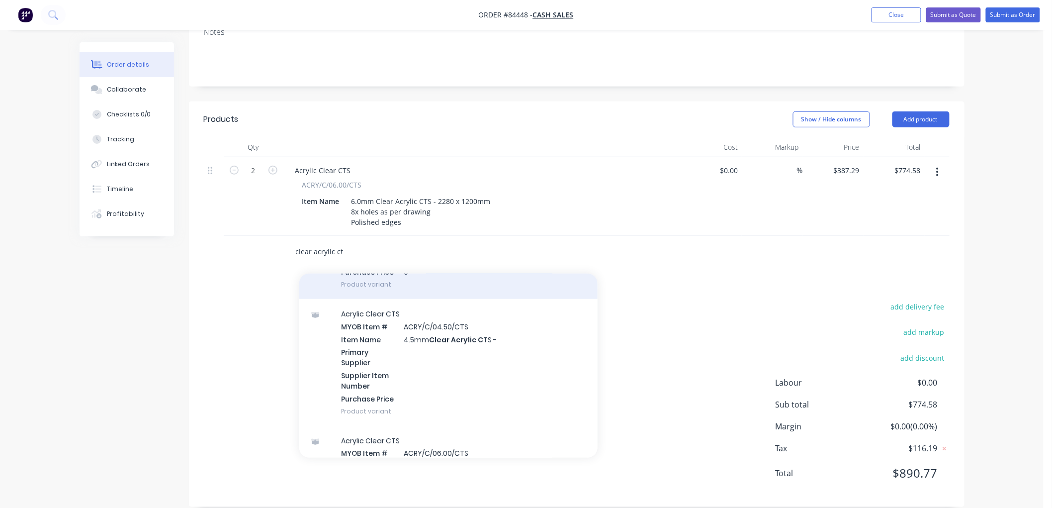
scroll to position [497, 0]
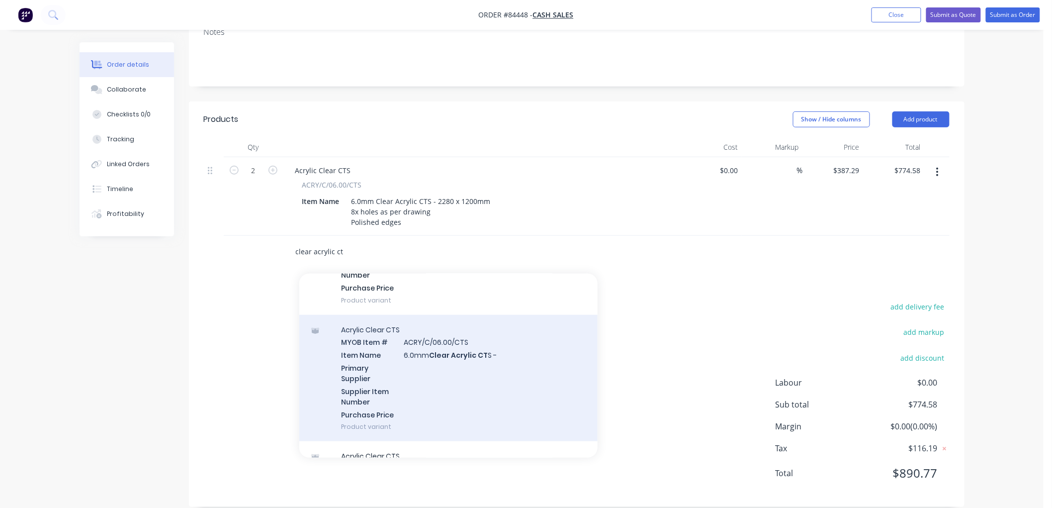
type input "clear acrylic ct"
click at [460, 354] on div "Acrylic Clear CTS MYOB Item # ACRY/C/06.00/CTS Item Name 6.0mm Clear Acrylic CT…" at bounding box center [448, 378] width 298 height 127
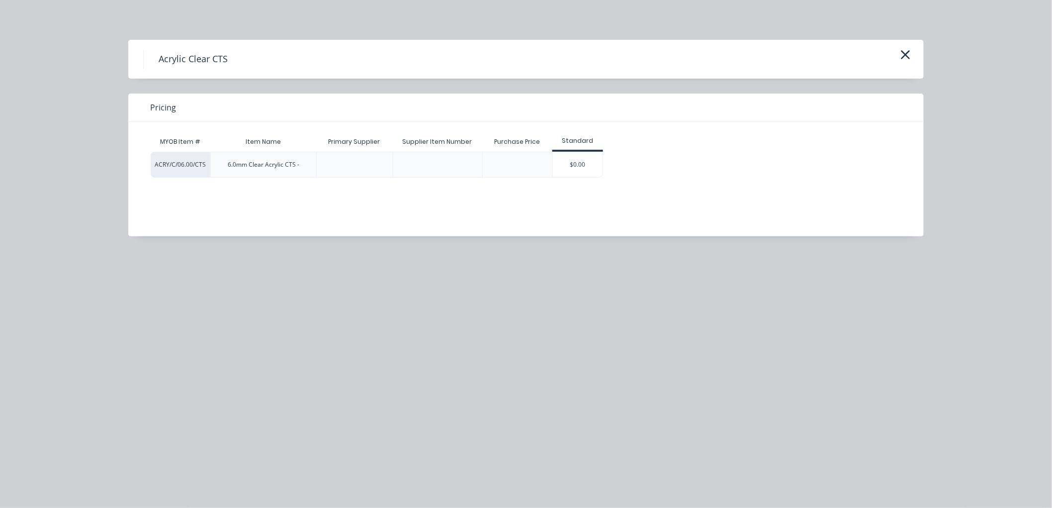
click at [561, 161] on div "$0.00" at bounding box center [578, 164] width 50 height 25
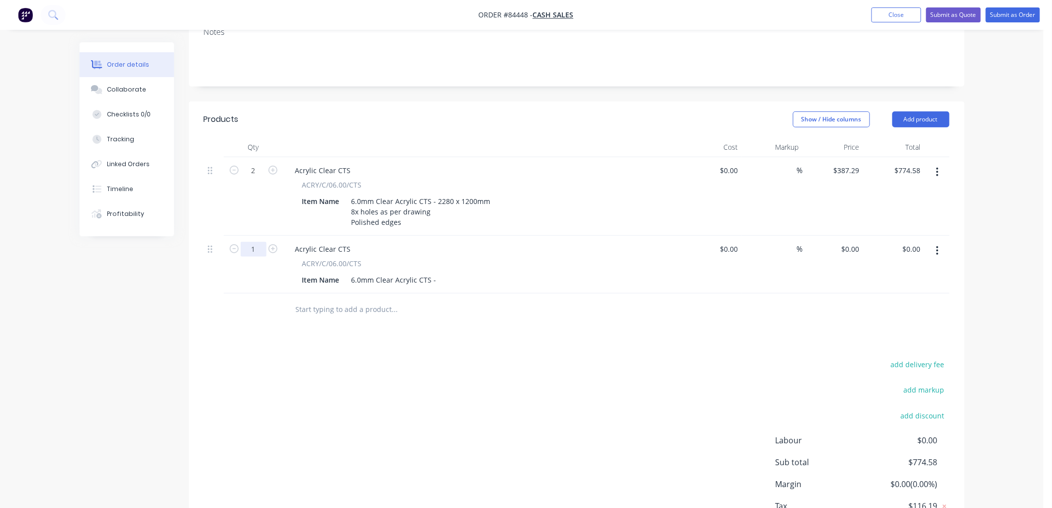
click at [251, 242] on input "1" at bounding box center [254, 249] width 26 height 15
type input "2"
click at [435, 272] on div "6.0mm Clear Acrylic CTS -" at bounding box center [393, 279] width 93 height 14
click at [436, 272] on div "6.0mm Clear Acrylic CTS -" at bounding box center [393, 279] width 93 height 14
drag, startPoint x: 435, startPoint y: 264, endPoint x: 452, endPoint y: 265, distance: 17.0
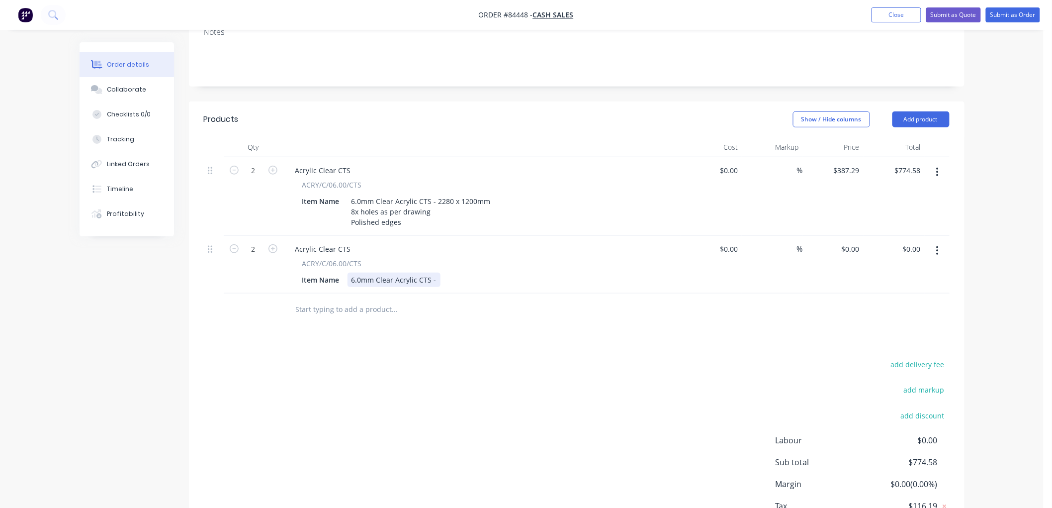
click at [435, 272] on div "6.0mm Clear Acrylic CTS -" at bounding box center [393, 279] width 93 height 14
click at [426, 313] on div "Products Show / Hide columns Add product Qty Cost Markup Price Total 2 Acrylic …" at bounding box center [577, 343] width 776 height 484
click at [487, 272] on div "6.0mm Clear Acrylic CTS - 2035 x 1180mm8x holes as per drawingPolished edges" at bounding box center [485, 279] width 277 height 14
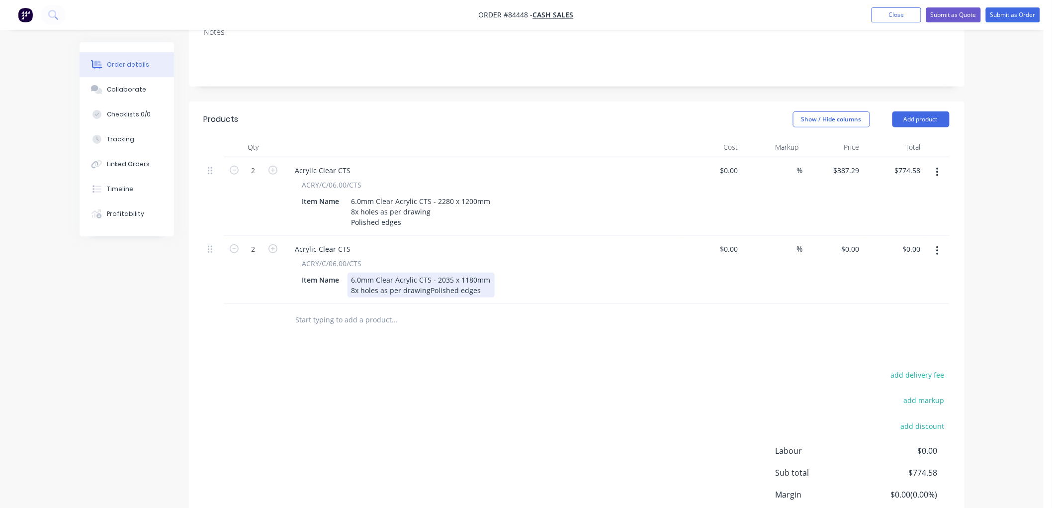
click at [430, 275] on div "6.0mm Clear Acrylic CTS - 2035 x 1180mm 8x holes as per drawingPolished edges" at bounding box center [420, 284] width 147 height 25
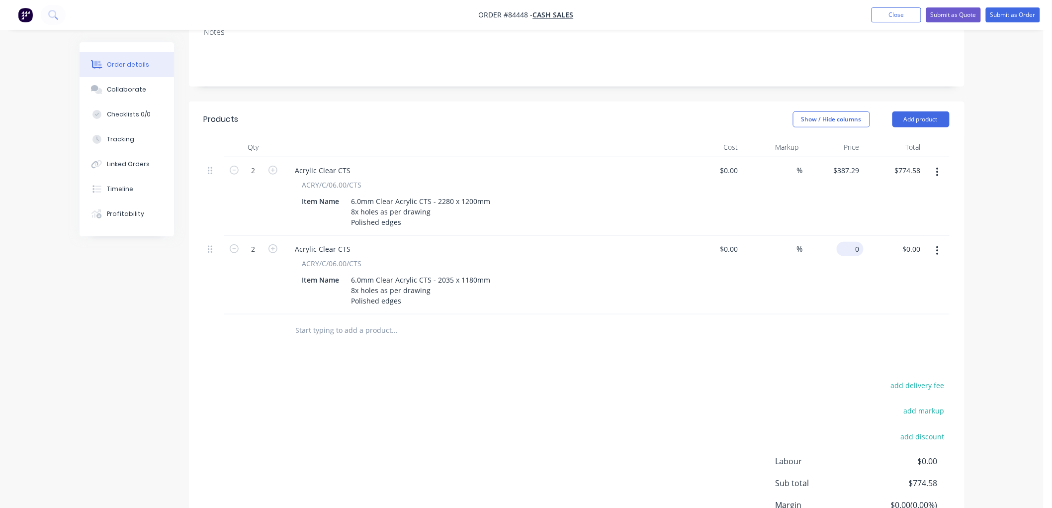
drag, startPoint x: 843, startPoint y: 234, endPoint x: 857, endPoint y: 237, distance: 14.3
click at [844, 236] on div "0 $0.00" at bounding box center [833, 275] width 61 height 79
click at [856, 242] on input "0" at bounding box center [857, 249] width 11 height 14
drag, startPoint x: 850, startPoint y: 234, endPoint x: 868, endPoint y: 234, distance: 17.9
click at [868, 236] on div "2 Acrylic Clear CTS ACRY/C/06.00/CTS Item Name 6.0mm Clear Acrylic CTS - 2035 x…" at bounding box center [577, 275] width 746 height 79
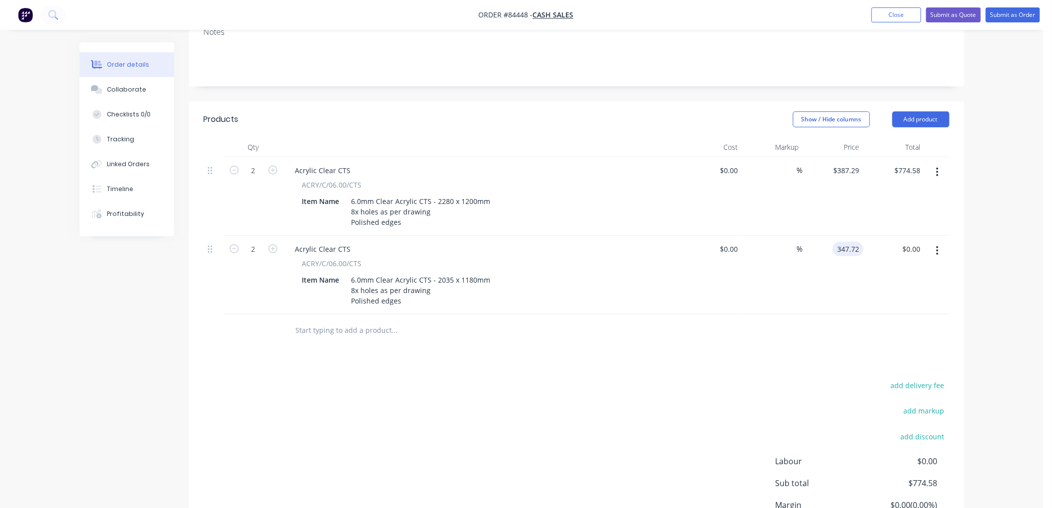
type input "$347.72"
type input "$695.44"
click at [987, 239] on div "Order details Collaborate Checklists 0/0 Tracking Linked Orders Timeline Profit…" at bounding box center [521, 197] width 1043 height 805
click at [329, 320] on input "text" at bounding box center [394, 330] width 199 height 20
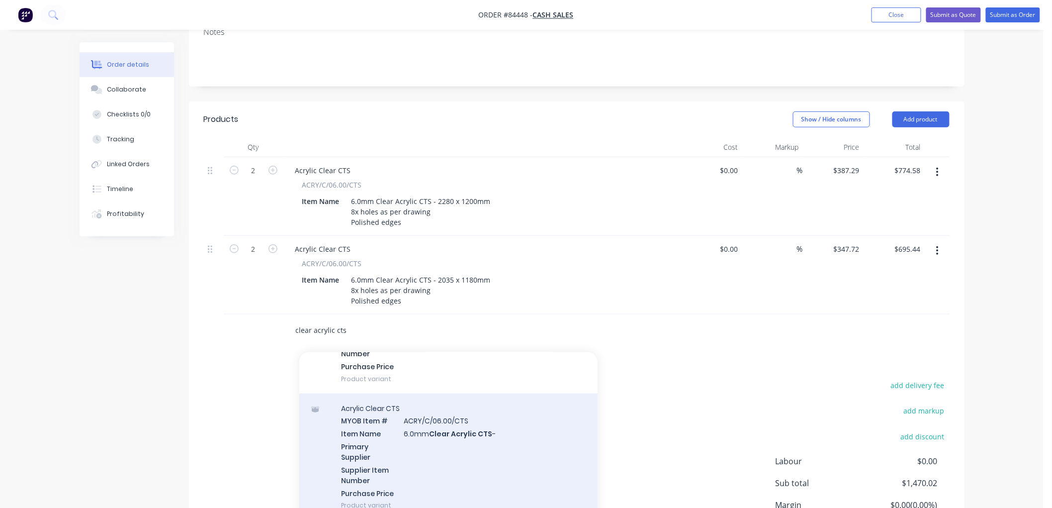
type input "clear acrylic cts"
click at [444, 421] on div "Acrylic Clear CTS MYOB Item # ACRY/C/06.00/CTS Item Name 6.0mm Clear Acrylic CT…" at bounding box center [448, 456] width 298 height 127
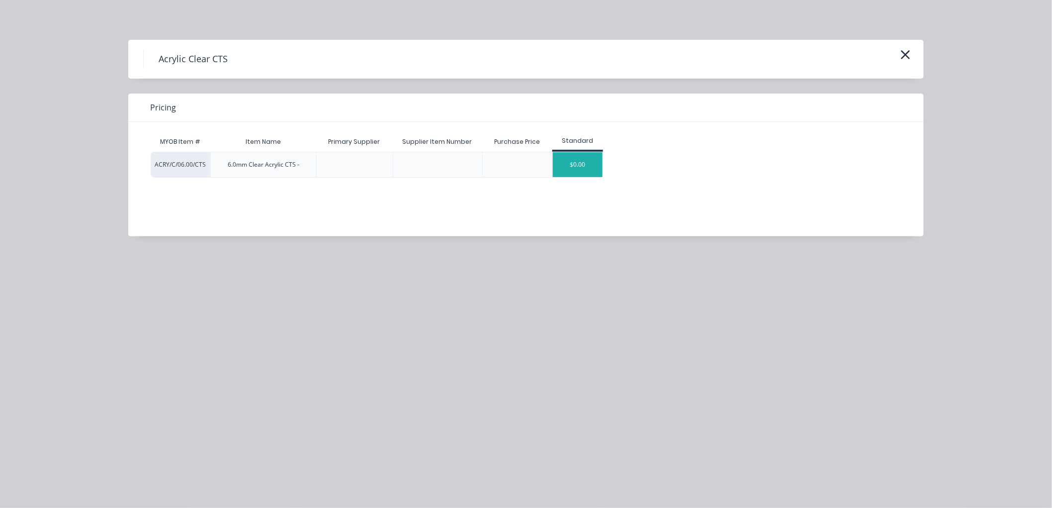
click at [582, 166] on div "$0.00" at bounding box center [578, 164] width 50 height 25
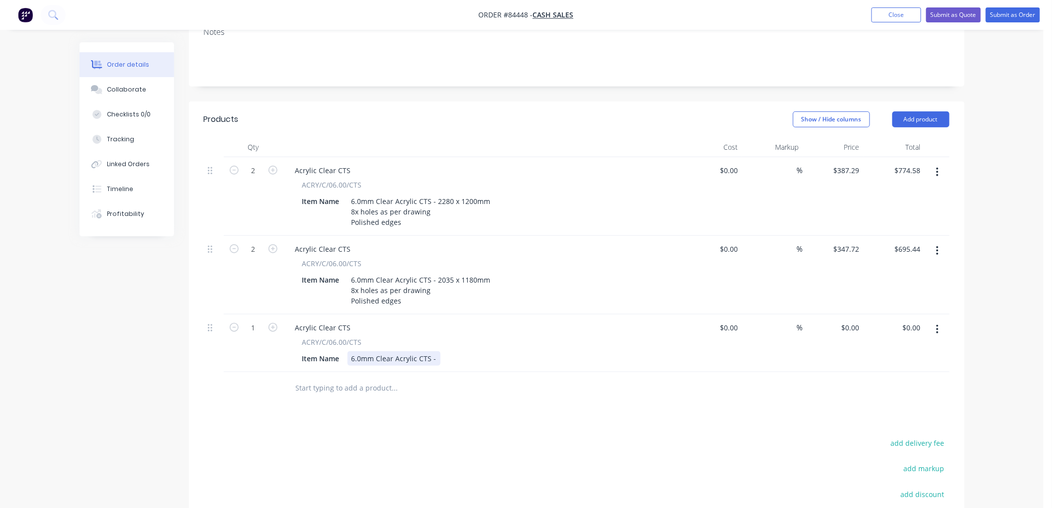
click at [438, 351] on div "Item Name 6.0mm Clear Acrylic CTS -" at bounding box center [480, 358] width 364 height 14
drag, startPoint x: 453, startPoint y: 362, endPoint x: 461, endPoint y: 395, distance: 33.8
click at [453, 374] on div "Polished edges" at bounding box center [420, 379] width 139 height 10
drag, startPoint x: 460, startPoint y: 412, endPoint x: 463, endPoint y: 400, distance: 11.7
click at [460, 413] on div "Products Show / Hide columns Add product Qty Cost Markup Price Total 2 Acrylic …" at bounding box center [577, 382] width 776 height 562
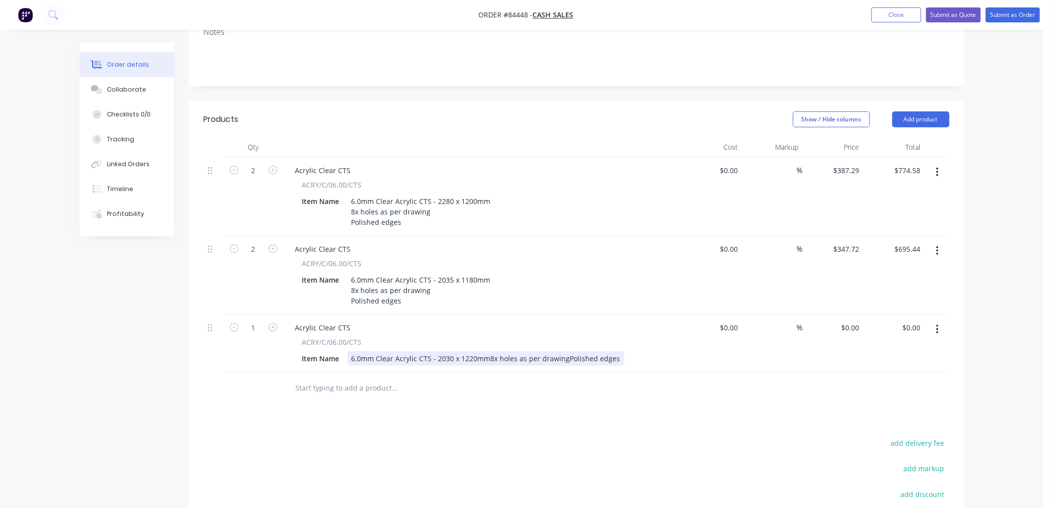
click at [486, 351] on div "6.0mm Clear Acrylic CTS - 2030 x 1220mm8x holes as per drawingPolished edges" at bounding box center [485, 358] width 277 height 14
click at [428, 353] on div "6.0mm Clear Acrylic CTS - 2030 x 1220mm 8x holes as per drawingPolished edges" at bounding box center [420, 363] width 147 height 25
click at [460, 409] on div at bounding box center [462, 409] width 358 height 32
click at [851, 320] on div "0 0" at bounding box center [855, 327] width 15 height 14
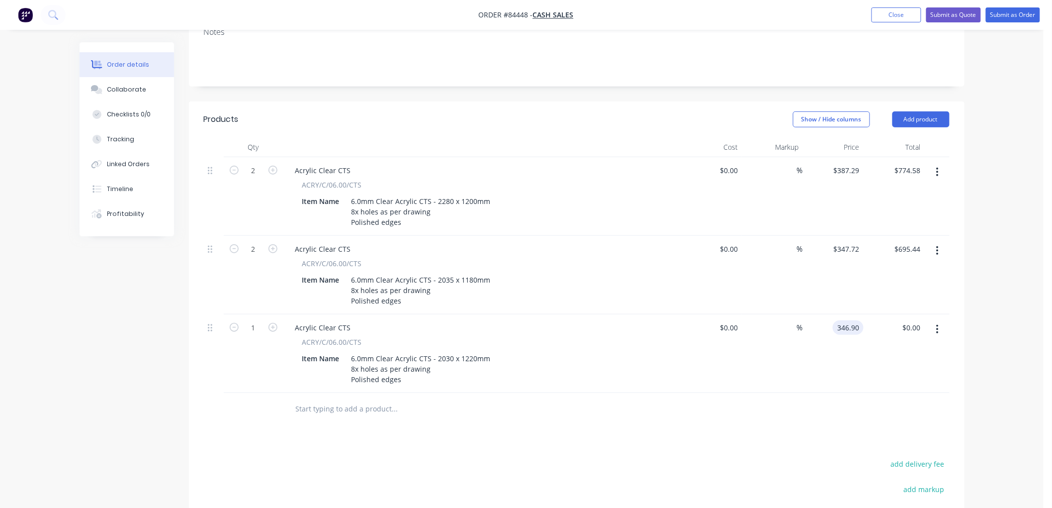
type input "$346.90"
click at [1008, 301] on div "Order details Collaborate Checklists 0/0 Tracking Linked Orders Timeline Profit…" at bounding box center [521, 236] width 1043 height 883
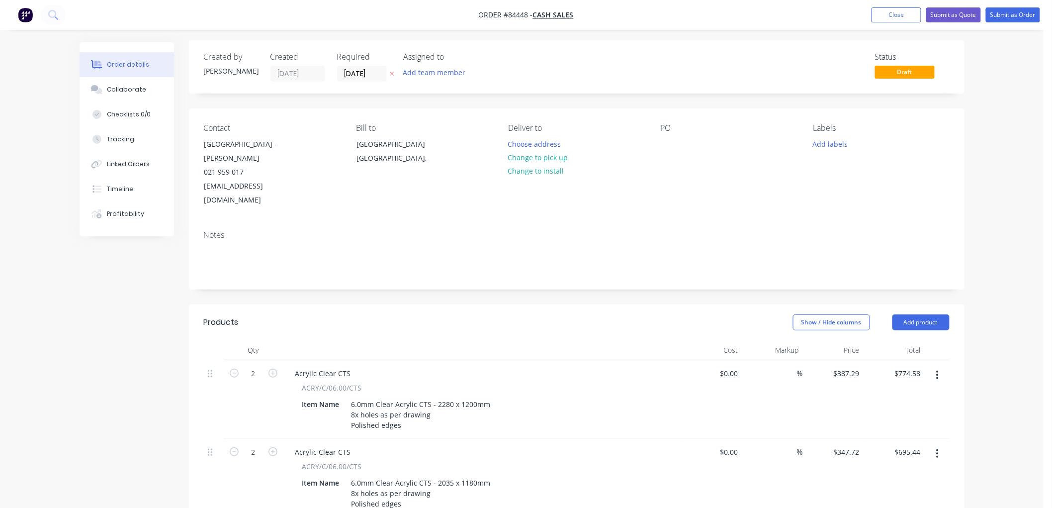
scroll to position [0, 0]
click at [390, 75] on icon at bounding box center [392, 76] width 4 height 6
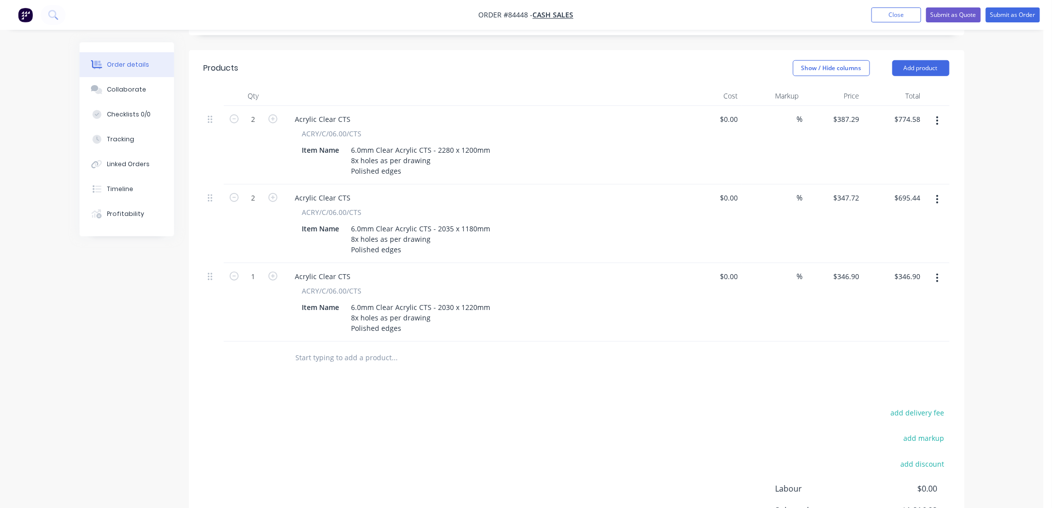
scroll to position [276, 0]
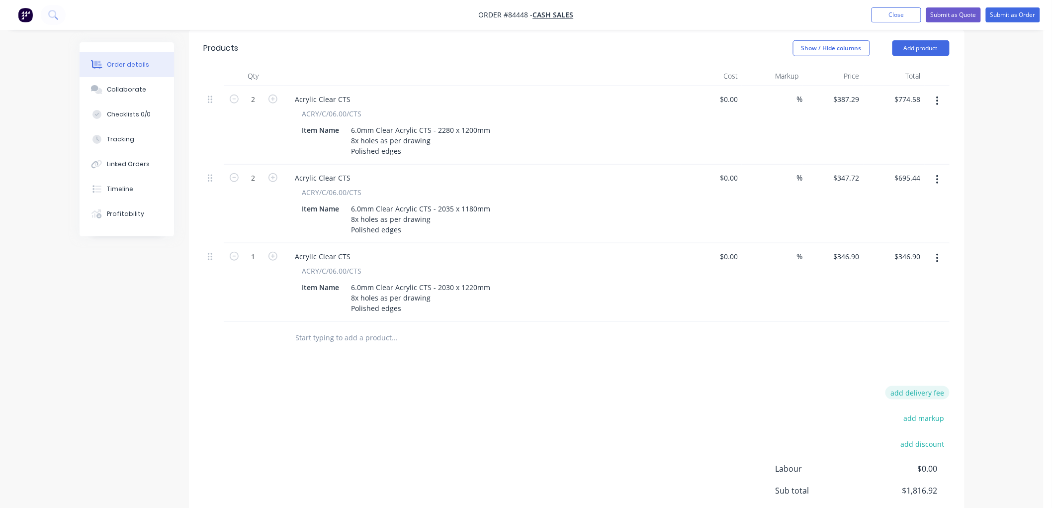
click at [918, 386] on button "add delivery fee" at bounding box center [917, 392] width 64 height 13
type input "40"
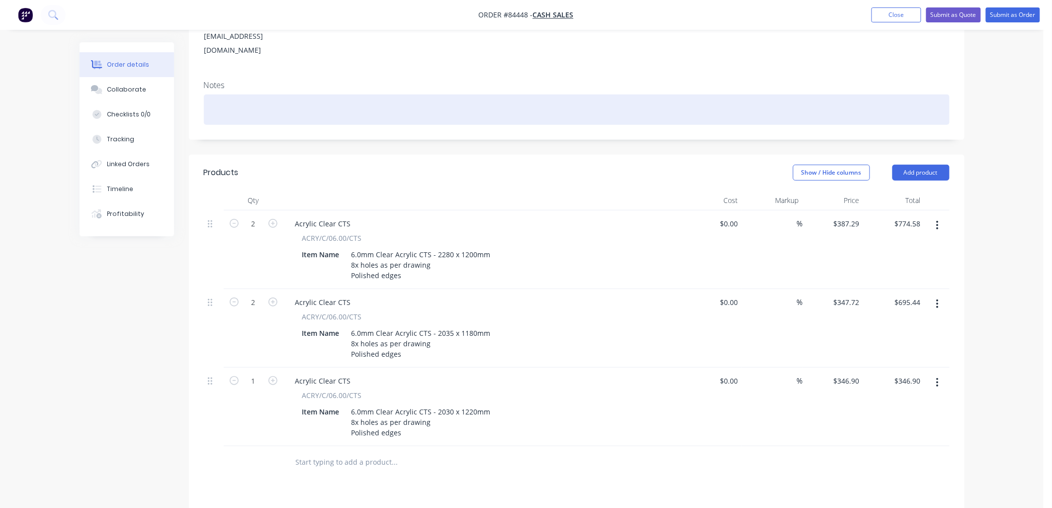
scroll to position [0, 0]
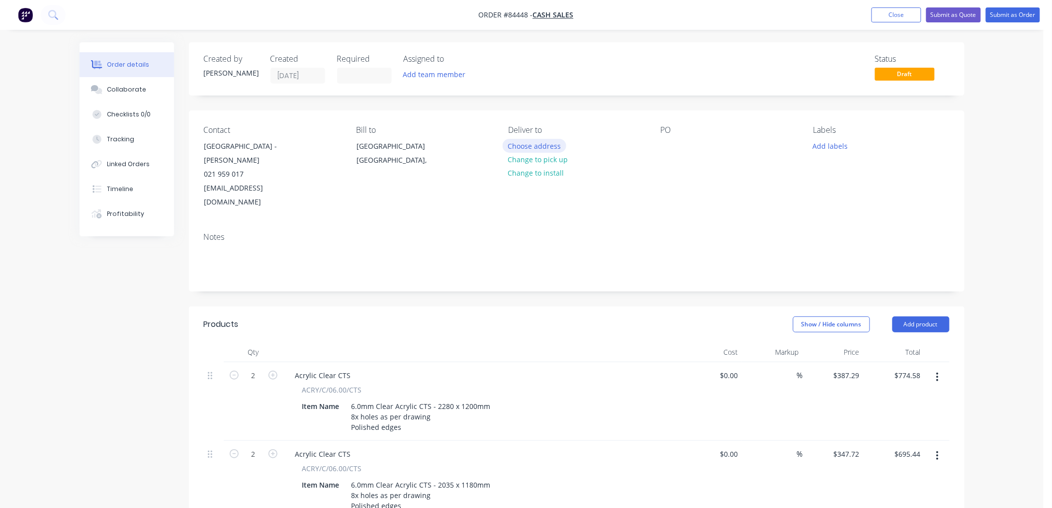
click at [535, 145] on button "Choose address" at bounding box center [535, 145] width 64 height 13
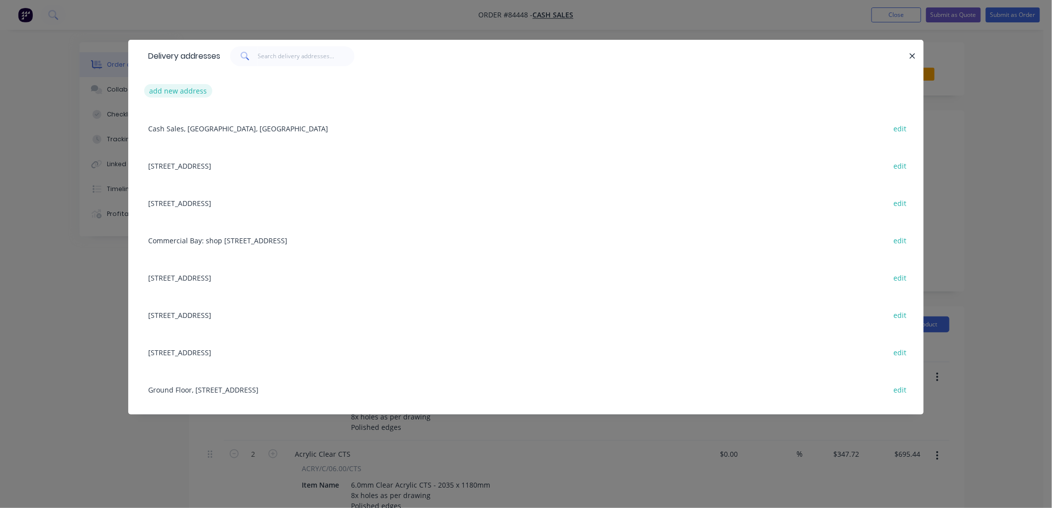
click at [189, 91] on button "add new address" at bounding box center [178, 90] width 68 height 13
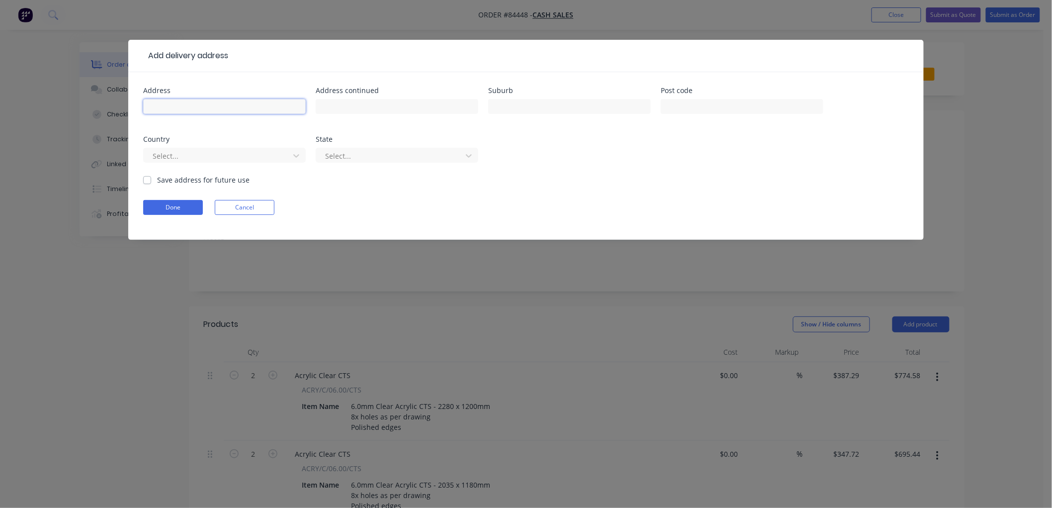
click at [224, 108] on input "text" at bounding box center [224, 106] width 163 height 15
paste input "[STREET_ADDRESS]"
click at [212, 104] on input "[STREET_ADDRESS]" at bounding box center [224, 106] width 163 height 15
type input "[STREET_ADDRESS]"
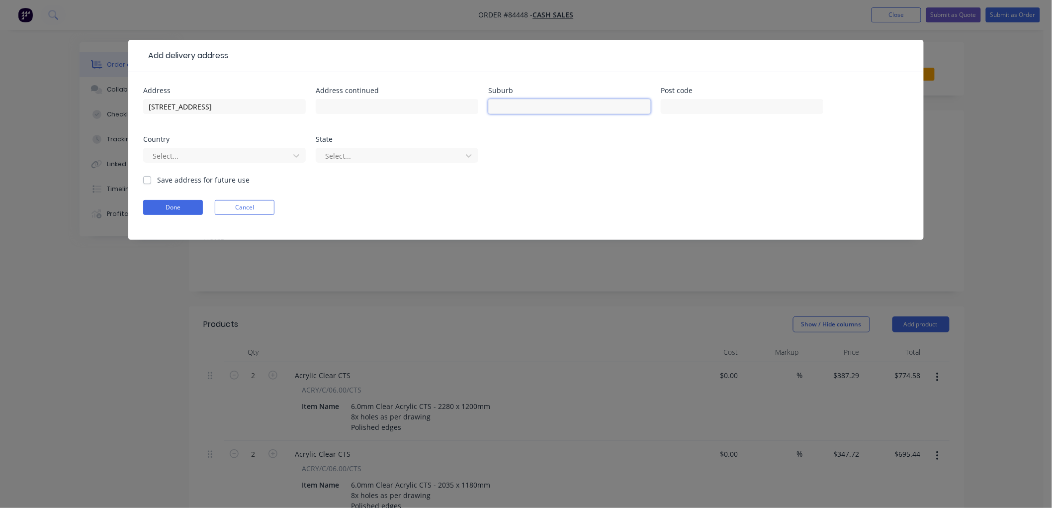
click at [574, 105] on input "text" at bounding box center [569, 106] width 163 height 15
paste input "[GEOGRAPHIC_DATA]"
type input "[GEOGRAPHIC_DATA]"
click at [166, 200] on button "Done" at bounding box center [173, 207] width 60 height 15
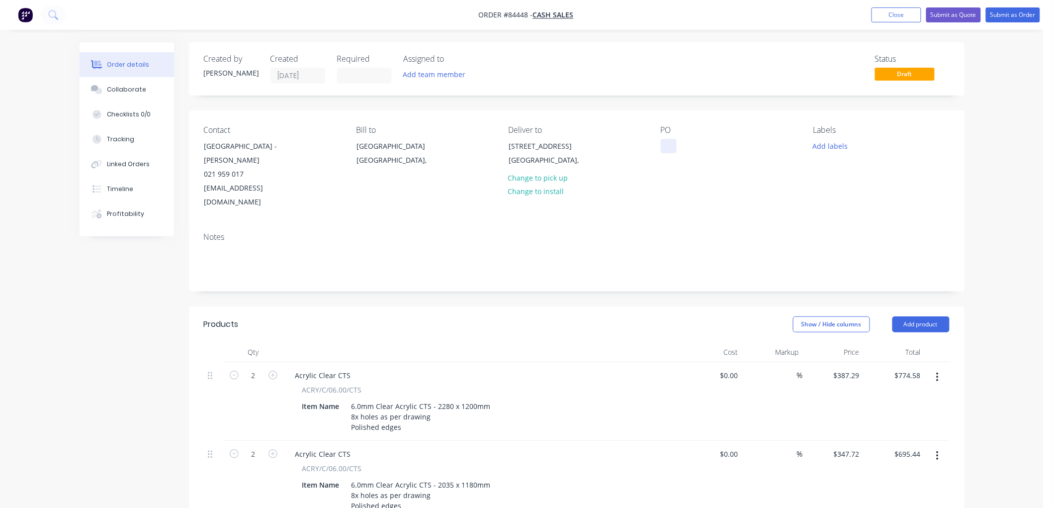
click at [670, 143] on div at bounding box center [669, 146] width 16 height 14
click at [834, 142] on button "Add labels" at bounding box center [830, 145] width 46 height 13
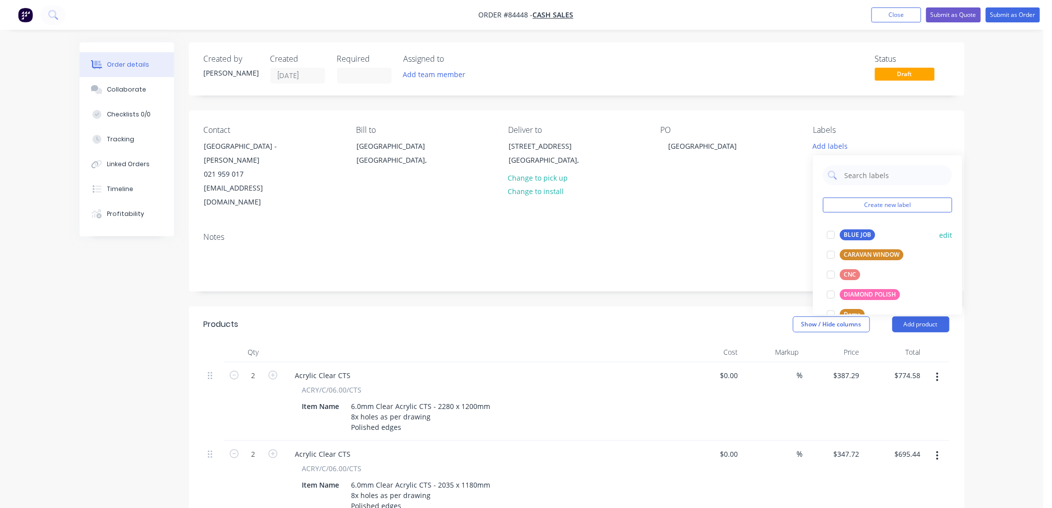
click at [850, 232] on div "BLUE JOB" at bounding box center [857, 234] width 35 height 11
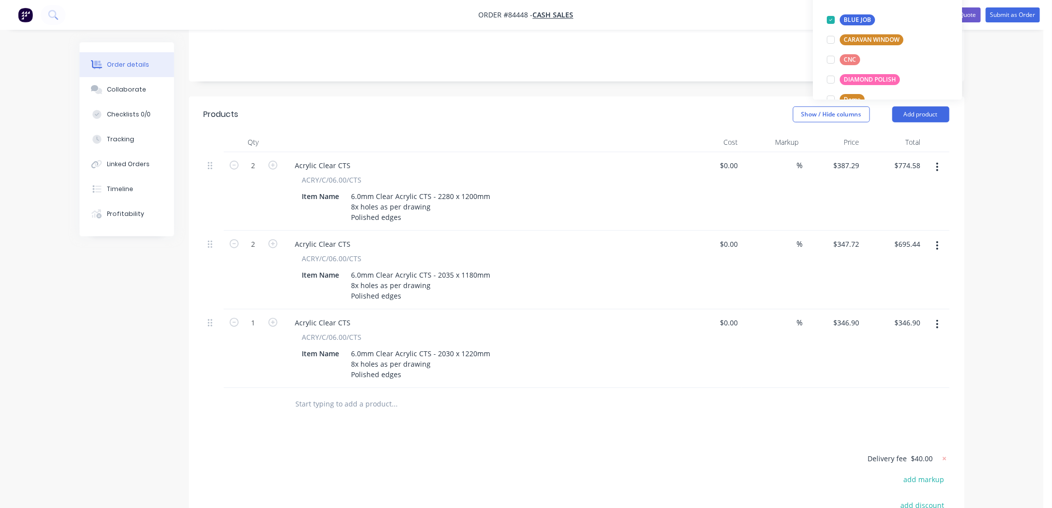
scroll to position [331, 0]
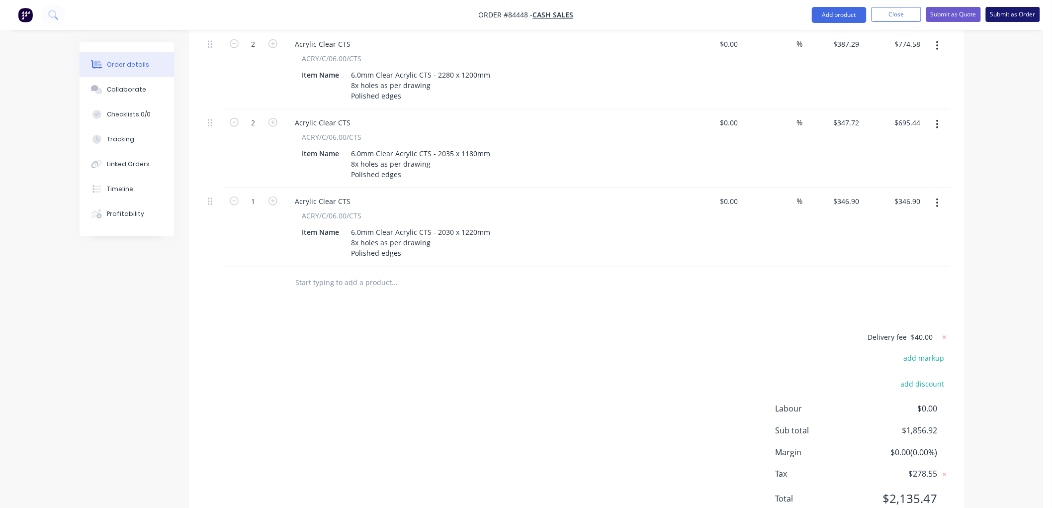
click at [1007, 14] on button "Submit as Order" at bounding box center [1013, 14] width 54 height 15
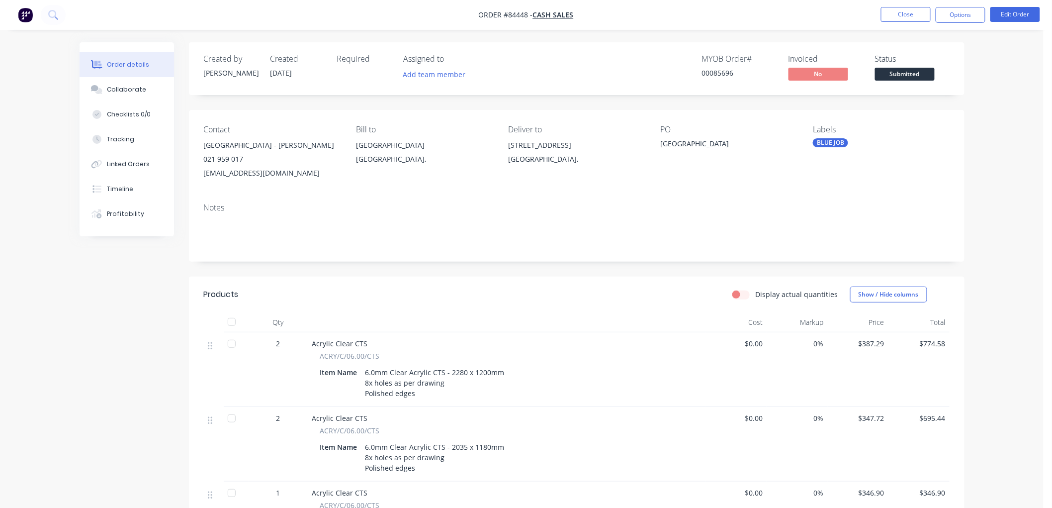
drag, startPoint x: 961, startPoint y: 15, endPoint x: 965, endPoint y: 25, distance: 10.7
click at [961, 15] on button "Options" at bounding box center [961, 15] width 50 height 16
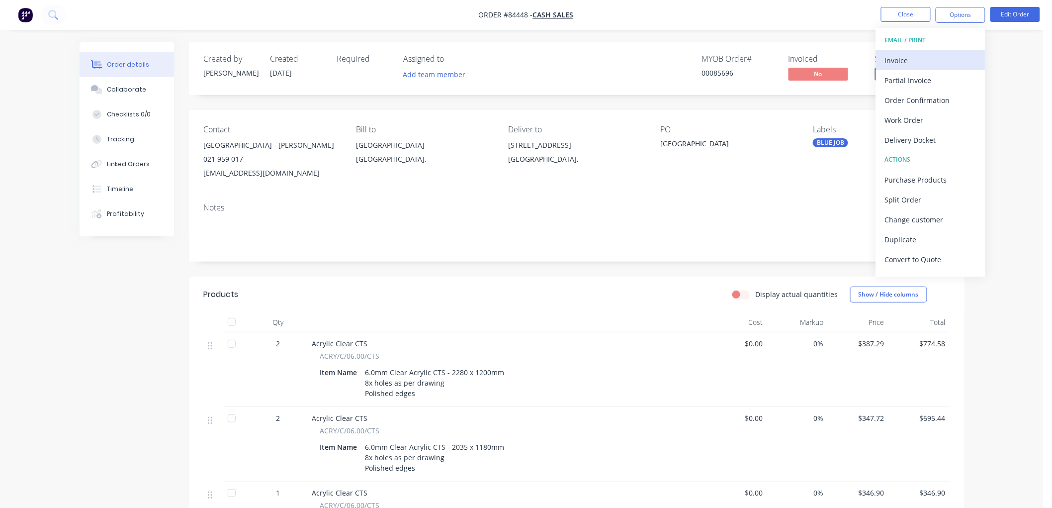
click at [913, 60] on div "Invoice" at bounding box center [930, 60] width 91 height 14
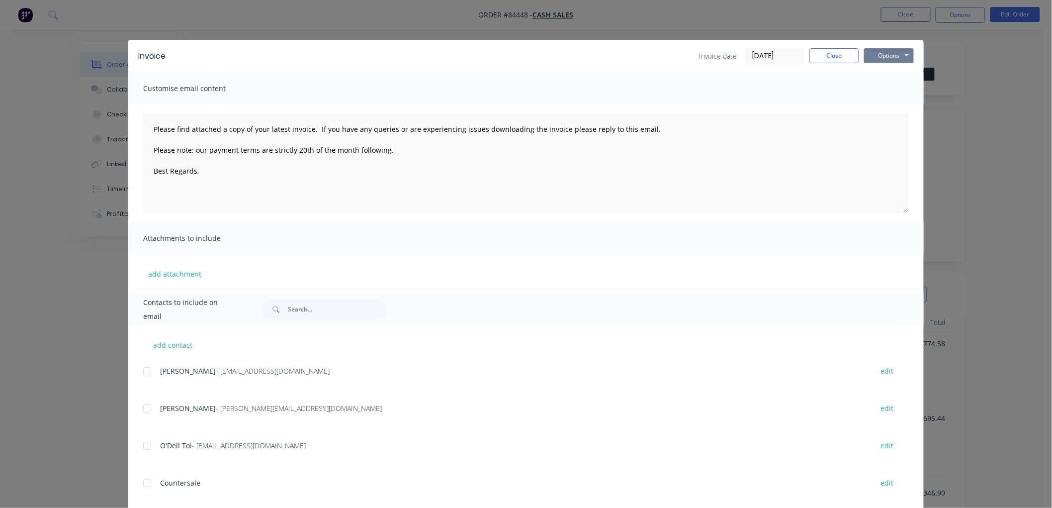
click at [906, 50] on button "Options" at bounding box center [889, 55] width 50 height 15
click at [891, 77] on button "Preview" at bounding box center [896, 73] width 64 height 16
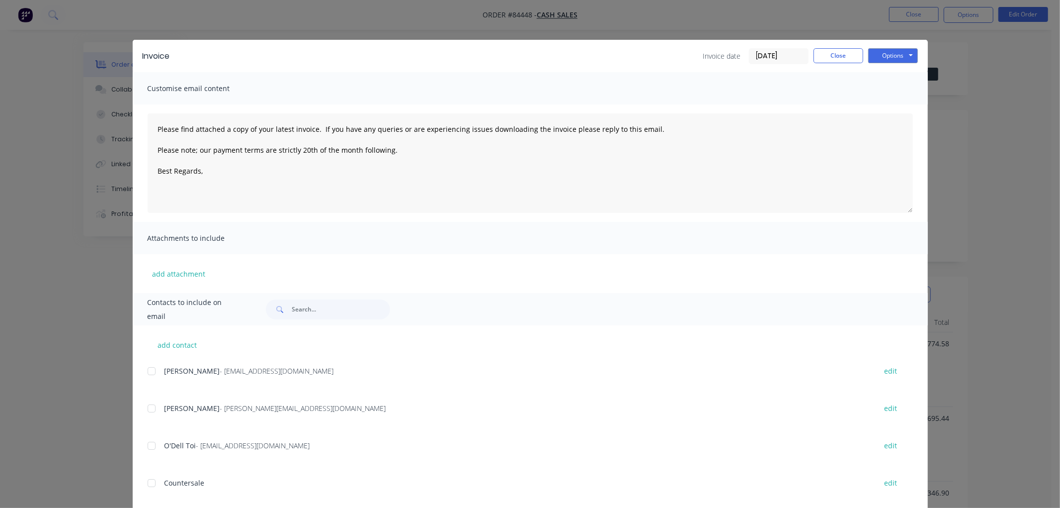
type textarea "Please find attached a copy of your latest invoice. If you have any queries or …"
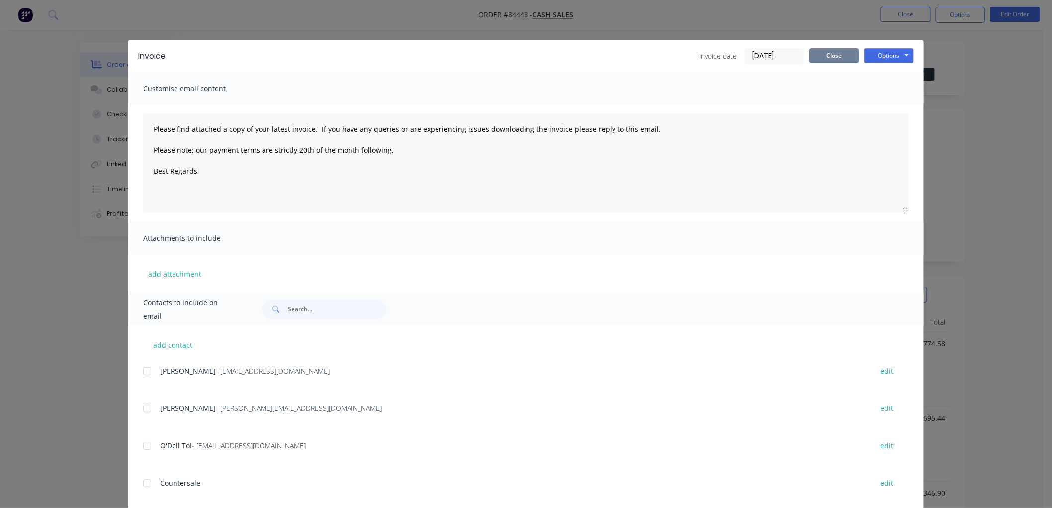
click at [823, 55] on button "Close" at bounding box center [834, 55] width 50 height 15
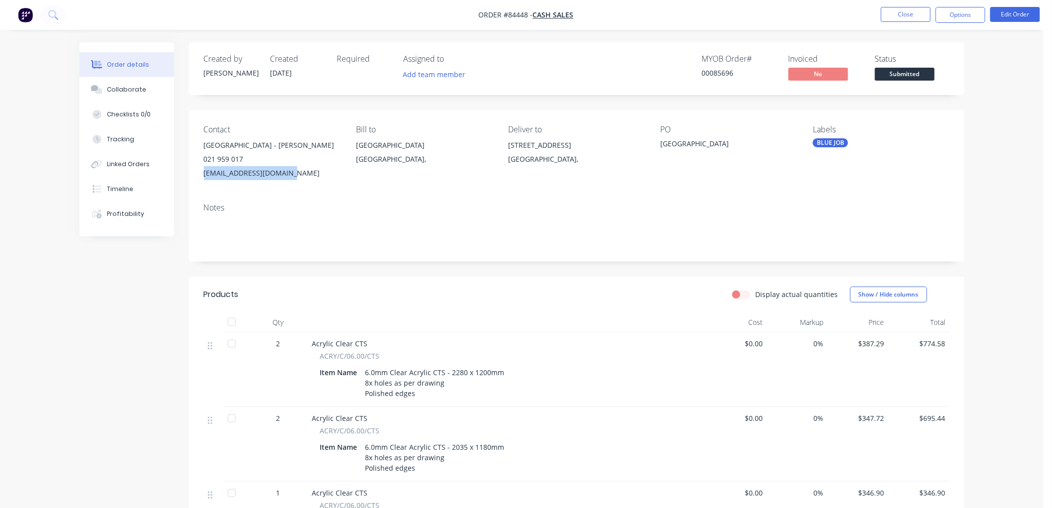
drag, startPoint x: 305, startPoint y: 171, endPoint x: 204, endPoint y: 174, distance: 101.5
click at [204, 174] on div "[EMAIL_ADDRESS][DOMAIN_NAME]" at bounding box center [272, 173] width 136 height 14
copy div "[EMAIL_ADDRESS][DOMAIN_NAME]"
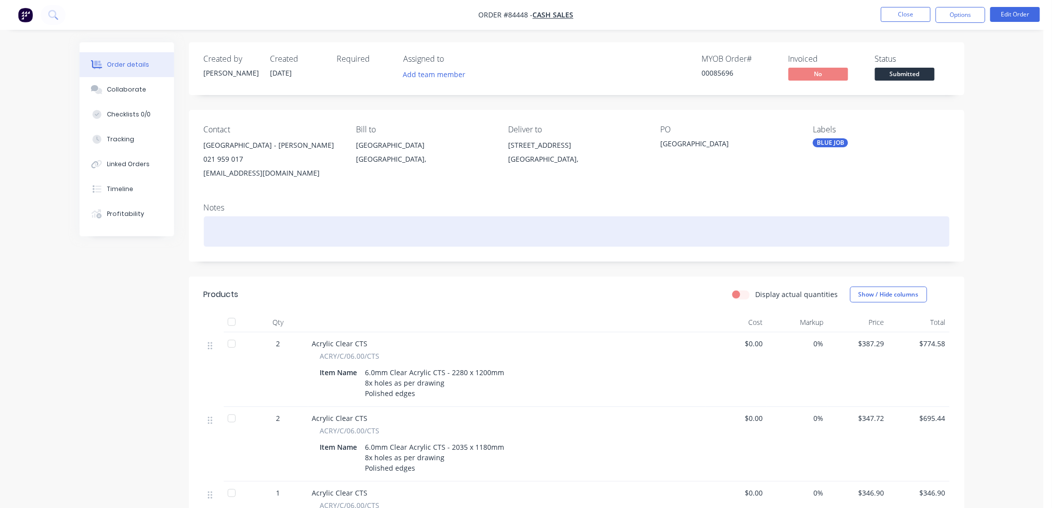
drag, startPoint x: 259, startPoint y: 231, endPoint x: 266, endPoint y: 231, distance: 7.0
click at [259, 230] on div at bounding box center [577, 231] width 746 height 30
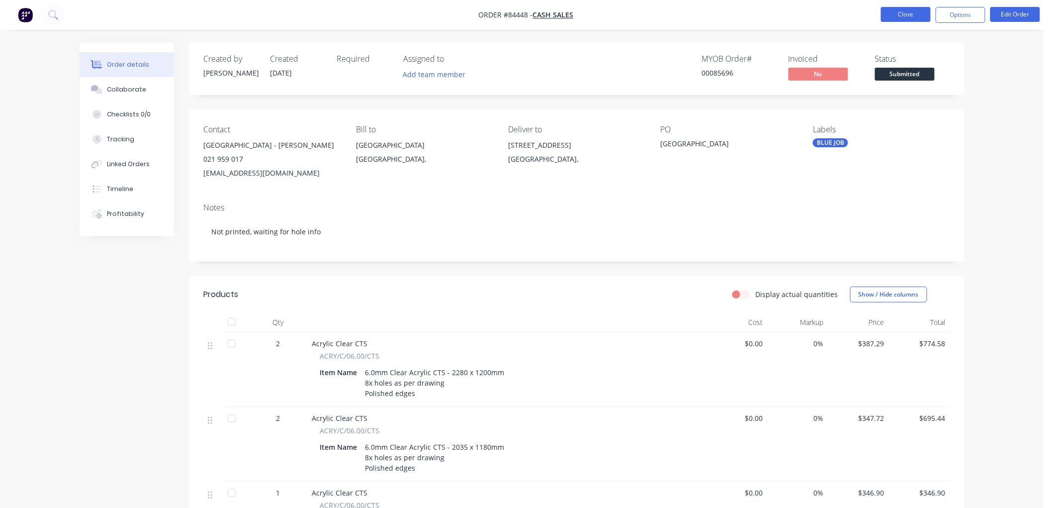
click at [910, 15] on button "Close" at bounding box center [906, 14] width 50 height 15
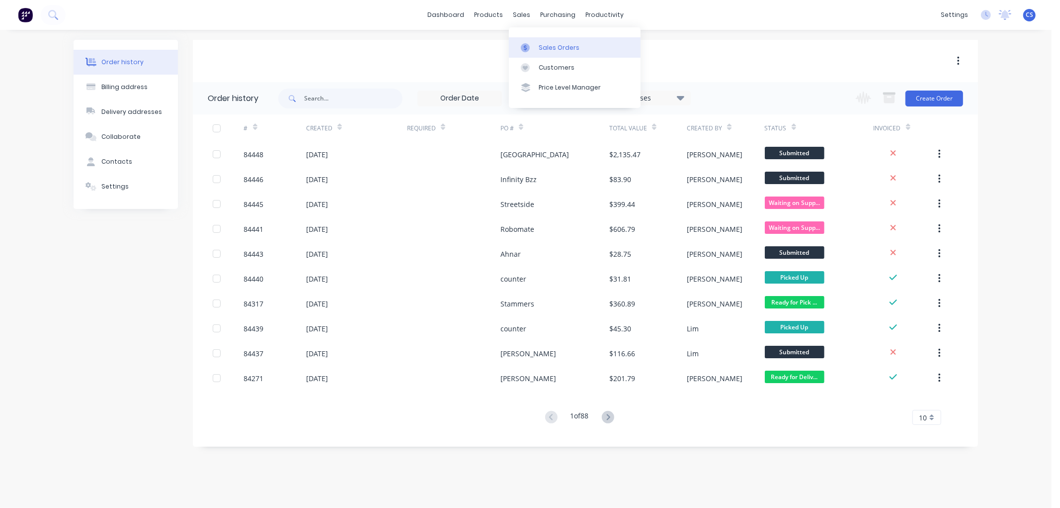
click at [534, 44] on div at bounding box center [528, 47] width 15 height 9
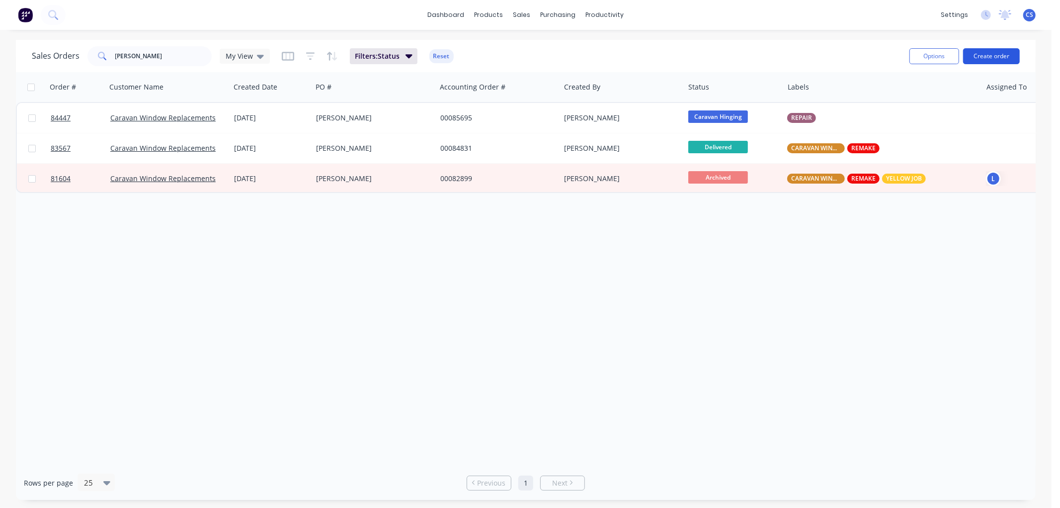
click at [976, 54] on button "Create order" at bounding box center [991, 56] width 57 height 16
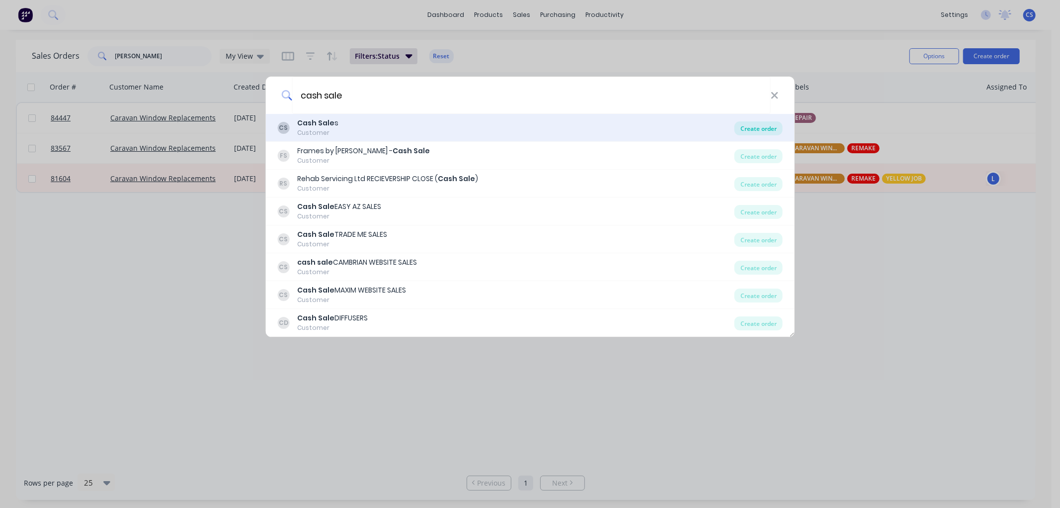
type input "cash sale"
click at [763, 126] on div "Create order" at bounding box center [759, 128] width 48 height 14
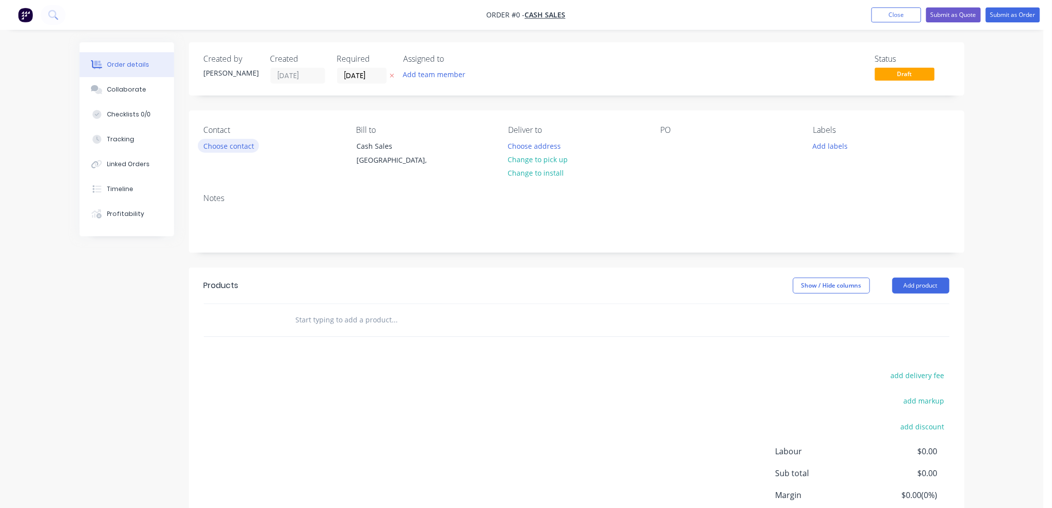
click at [222, 143] on button "Choose contact" at bounding box center [228, 145] width 61 height 13
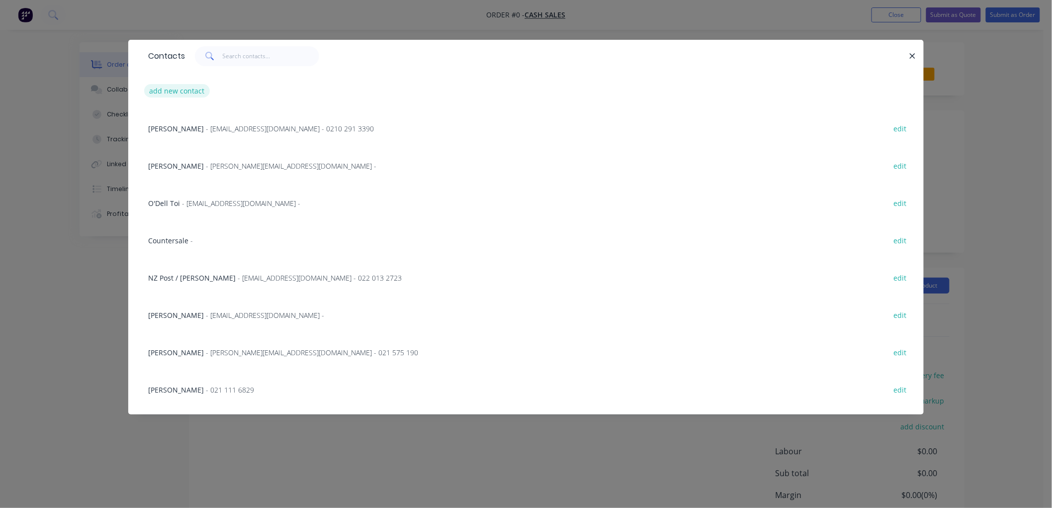
click at [177, 90] on button "add new contact" at bounding box center [177, 90] width 66 height 13
select select "NZ"
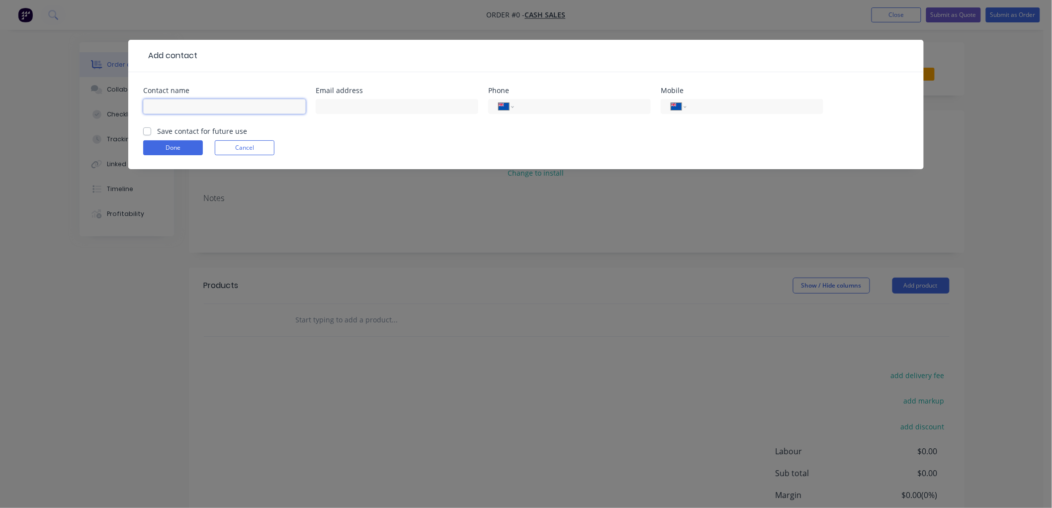
click at [201, 103] on input "text" at bounding box center [224, 106] width 163 height 15
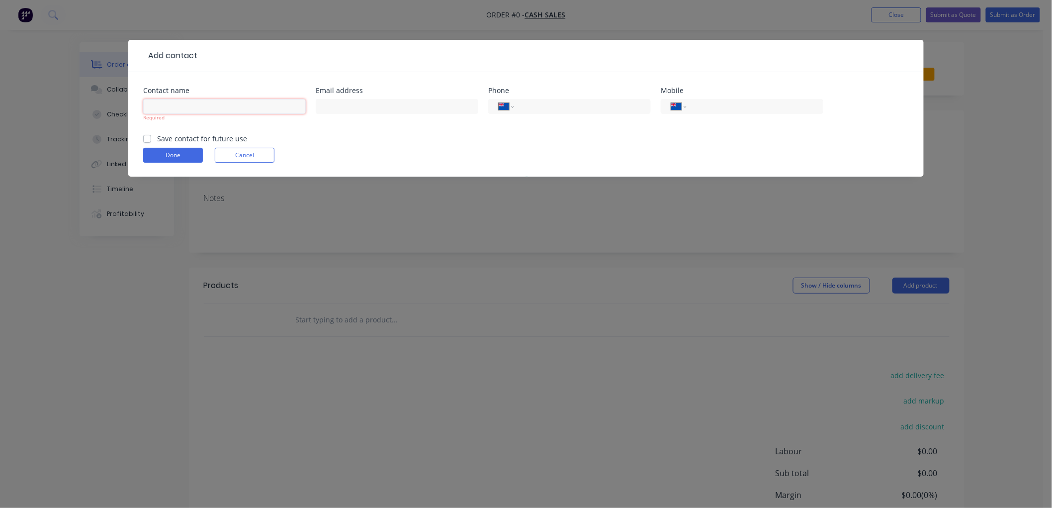
click at [192, 108] on input "text" at bounding box center [224, 106] width 163 height 15
paste input "Fix IT Digital Solutions Ltd"
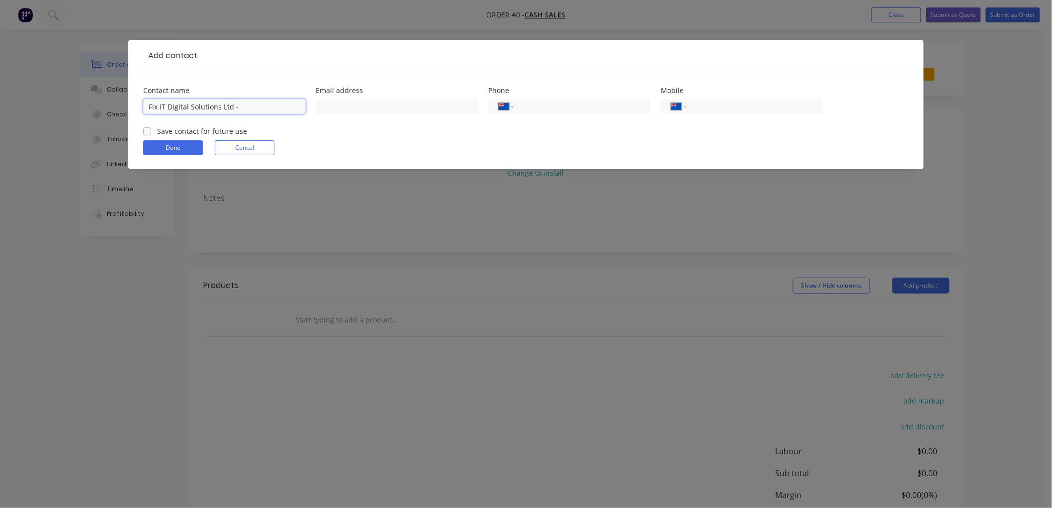
click at [282, 106] on input "Fix IT Digital Solutions Ltd -" at bounding box center [224, 106] width 163 height 15
paste input "[PERSON_NAME]"
type input "Fix IT Digital Solutions Ltd - [PERSON_NAME]"
click at [347, 108] on input "text" at bounding box center [397, 106] width 163 height 15
paste input "Accounts <[EMAIL_ADDRESS][DOMAIN_NAME]>"
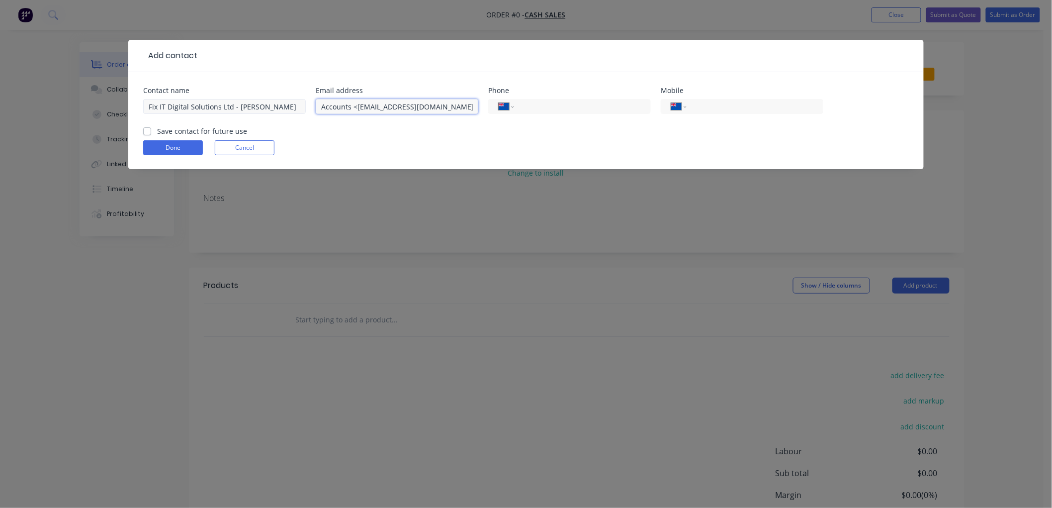
drag, startPoint x: 341, startPoint y: 106, endPoint x: 296, endPoint y: 106, distance: 44.7
click at [296, 106] on div "Contact name Fix IT Digital Solutions Ltd - [PERSON_NAME] Email address Account…" at bounding box center [526, 106] width 766 height 39
type input "[EMAIL_ADDRESS][DOMAIN_NAME]"
click at [157, 132] on label "Save contact for future use" at bounding box center [202, 131] width 90 height 10
click at [149, 132] on input "Save contact for future use" at bounding box center [147, 130] width 8 height 9
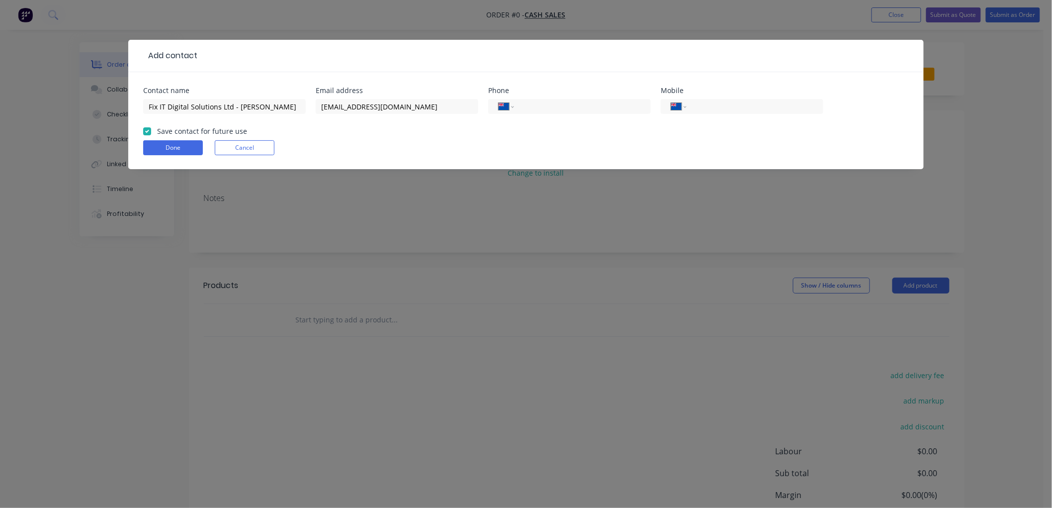
checkbox input "true"
click at [168, 147] on button "Done" at bounding box center [173, 147] width 60 height 15
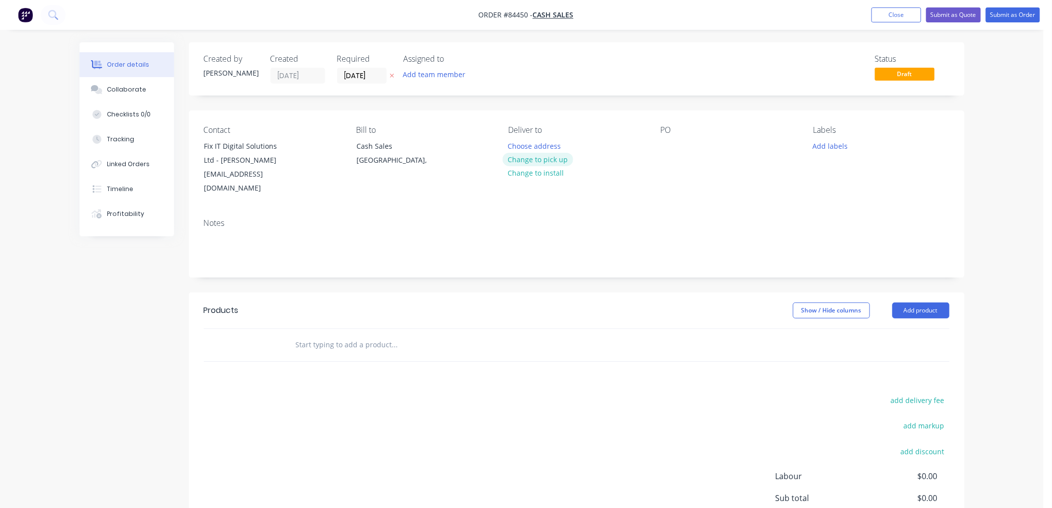
click at [547, 158] on button "Change to pick up" at bounding box center [538, 159] width 71 height 13
click at [563, 160] on button "Change to delivery" at bounding box center [539, 159] width 73 height 13
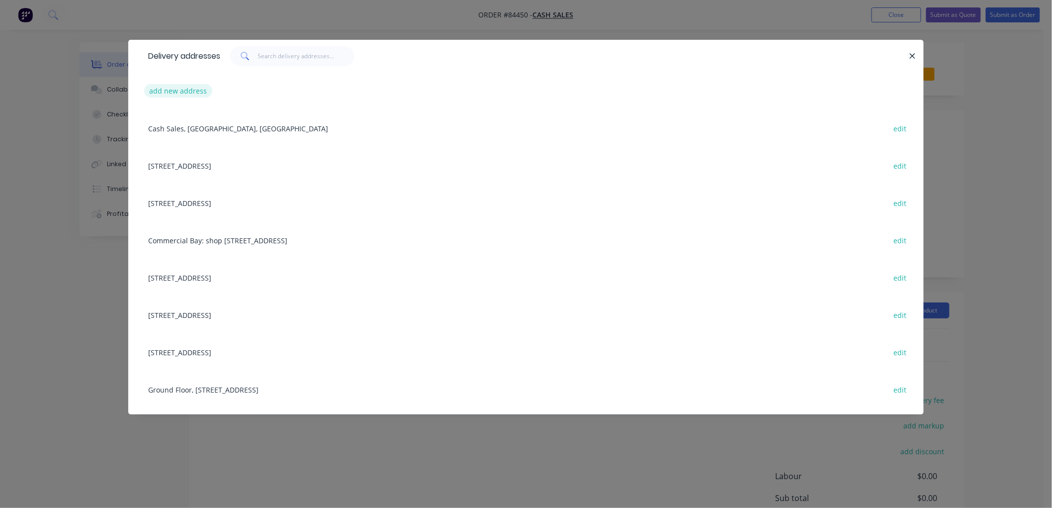
click at [196, 88] on button "add new address" at bounding box center [178, 90] width 68 height 13
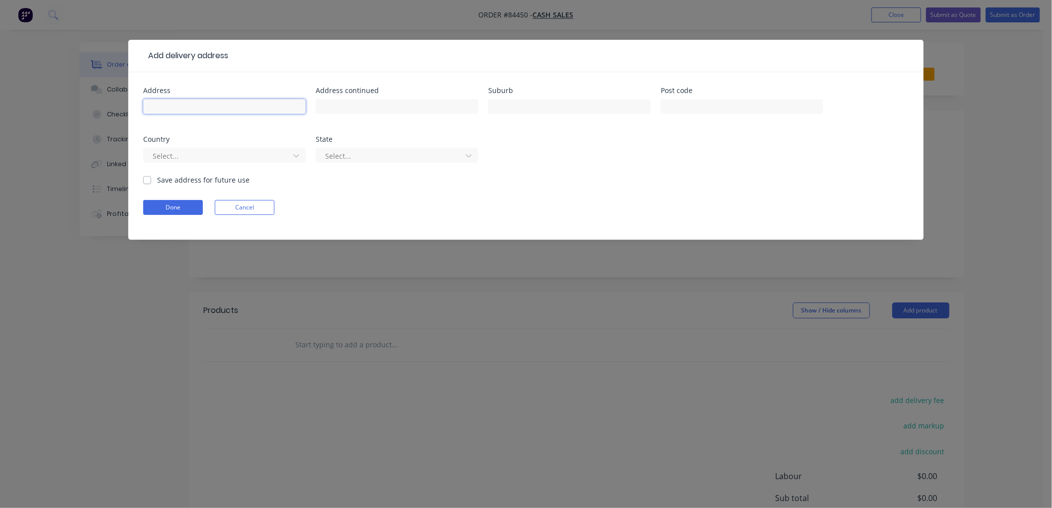
click at [191, 99] on input "text" at bounding box center [224, 106] width 163 height 15
paste input "[STREET_ADDRESS]"
type input "[STREET_ADDRESS]"
click at [215, 108] on input "[STREET_ADDRESS]" at bounding box center [224, 106] width 163 height 15
click at [345, 102] on input "text" at bounding box center [397, 106] width 163 height 15
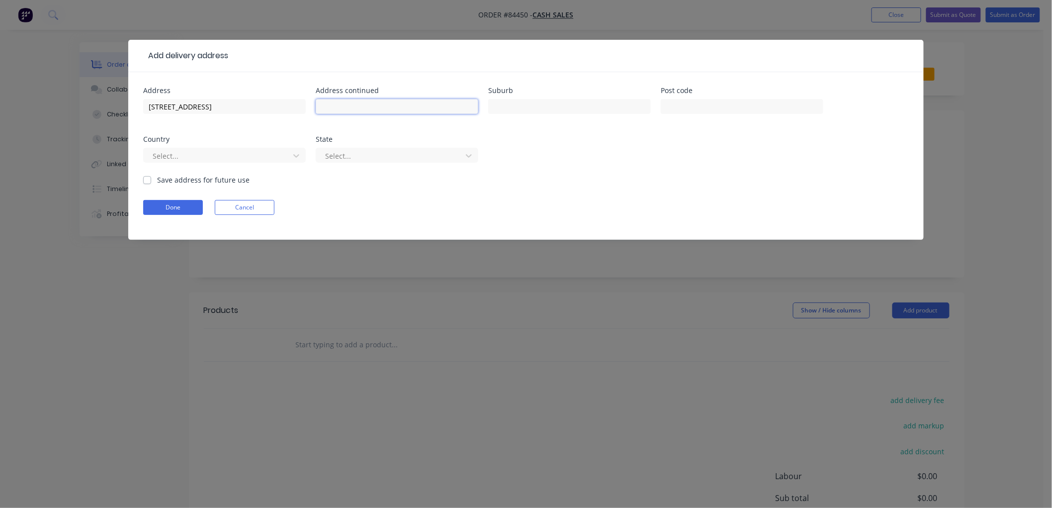
paste input "Shop 6"
type input "Shop 6"
click at [552, 108] on input "text" at bounding box center [569, 106] width 163 height 15
paste input "Wanaka"
type input "Wanaka"
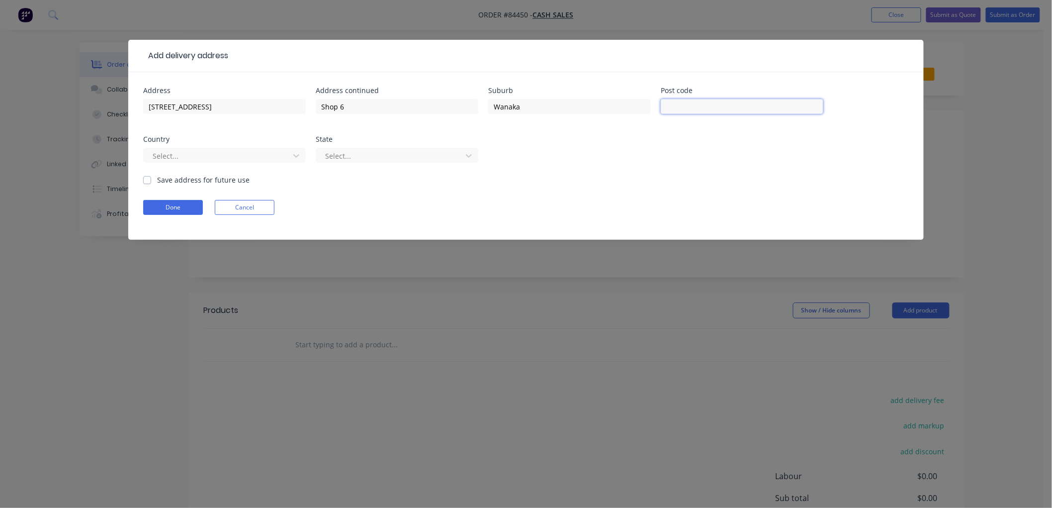
drag, startPoint x: 706, startPoint y: 108, endPoint x: 698, endPoint y: 108, distance: 8.5
click at [706, 108] on input "text" at bounding box center [742, 106] width 163 height 15
paste input "9305"
type input "9305"
drag, startPoint x: 147, startPoint y: 179, endPoint x: 155, endPoint y: 201, distance: 22.8
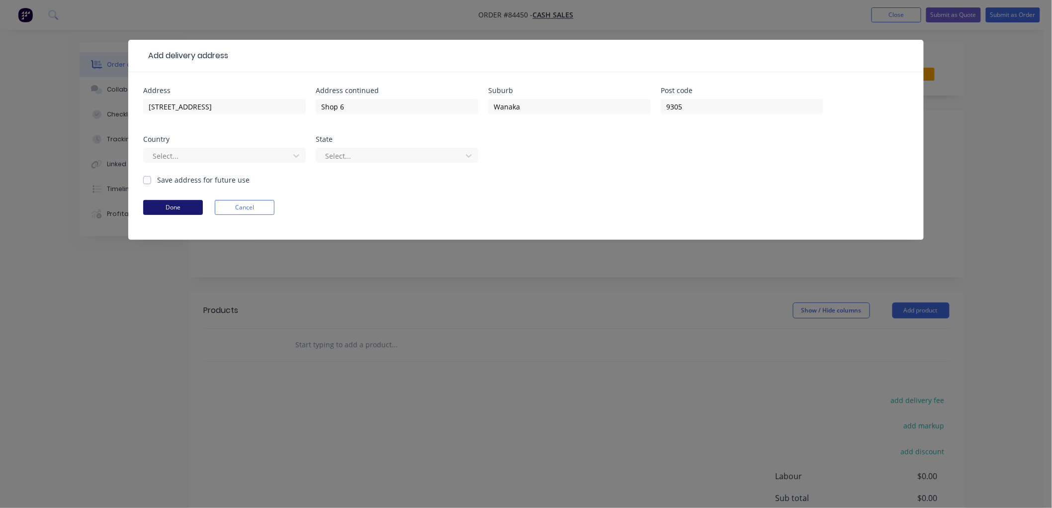
click at [157, 179] on label "Save address for future use" at bounding box center [203, 179] width 92 height 10
click at [148, 179] on input "Save address for future use" at bounding box center [147, 178] width 8 height 9
drag, startPoint x: 146, startPoint y: 180, endPoint x: 159, endPoint y: 197, distance: 20.9
click at [157, 180] on label "Save address for future use" at bounding box center [203, 179] width 92 height 10
click at [147, 180] on input "Save address for future use" at bounding box center [147, 178] width 8 height 9
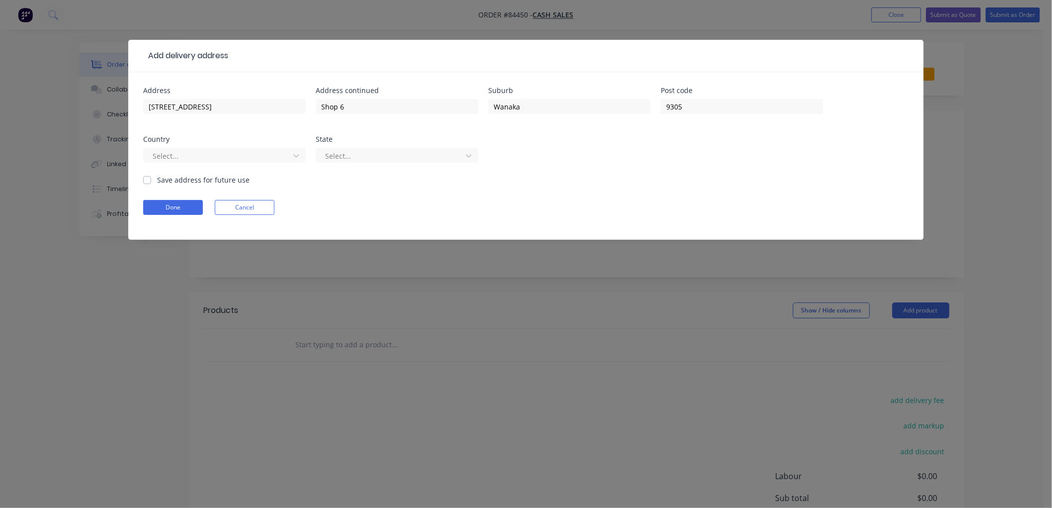
checkbox input "false"
click at [161, 206] on button "Done" at bounding box center [173, 207] width 60 height 15
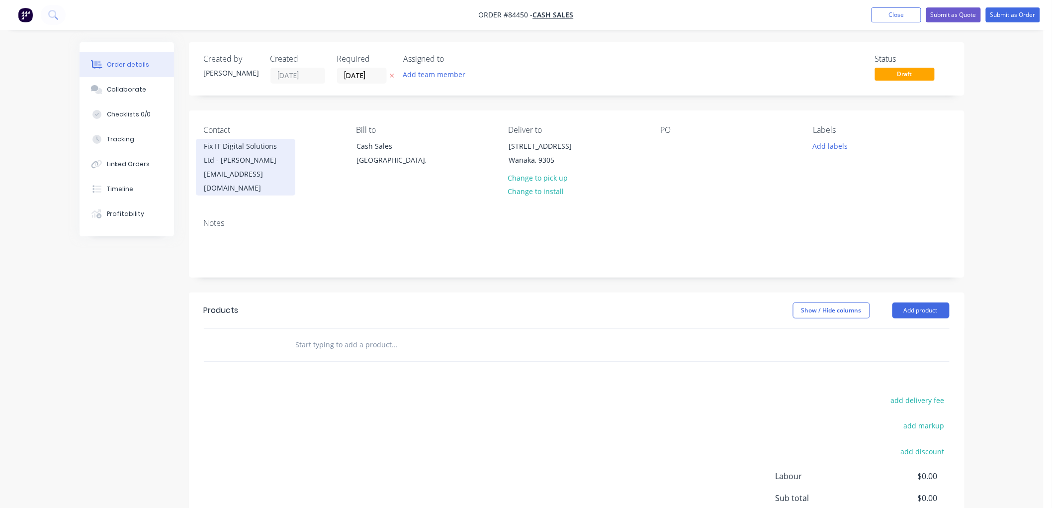
drag, startPoint x: 282, startPoint y: 160, endPoint x: 205, endPoint y: 151, distance: 77.1
click at [205, 151] on div "Fix IT Digital Solutions Ltd - [PERSON_NAME]" at bounding box center [245, 153] width 83 height 28
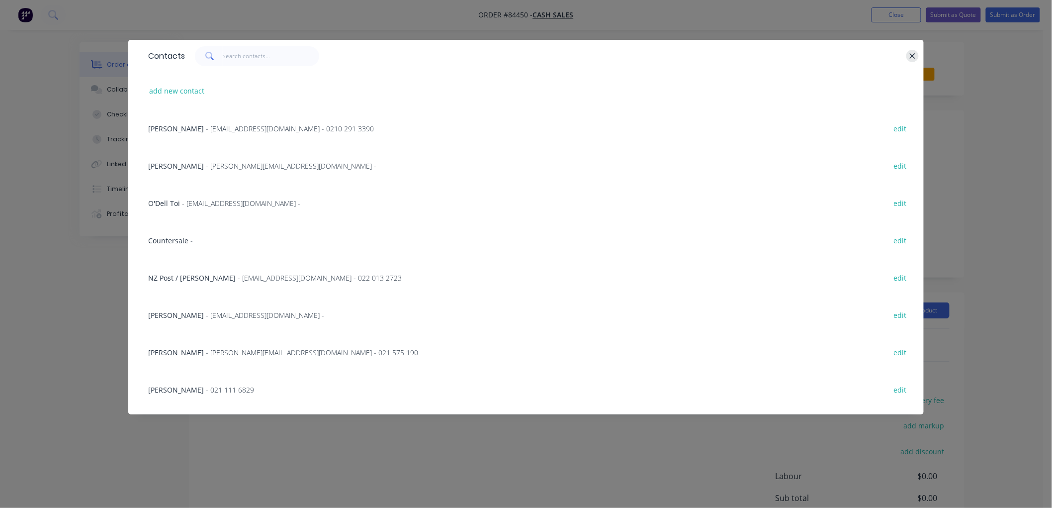
click at [912, 53] on icon "button" at bounding box center [912, 56] width 6 height 9
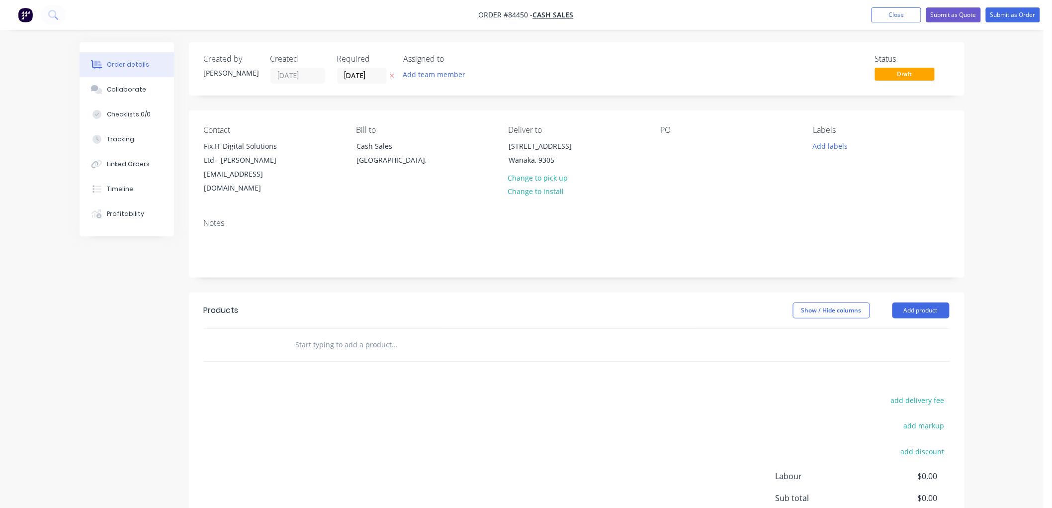
copy div "Fix IT Digital Solutions Ltd - [PERSON_NAME]"
click at [666, 145] on div at bounding box center [669, 146] width 16 height 14
paste div
click at [840, 142] on button "Add labels" at bounding box center [830, 145] width 46 height 13
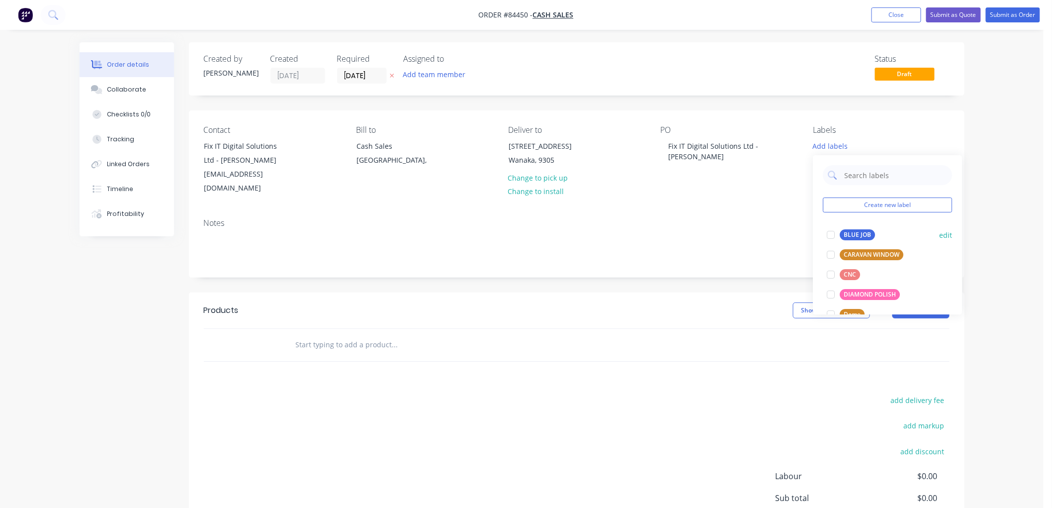
click at [851, 234] on div "BLUE JOB" at bounding box center [857, 234] width 35 height 11
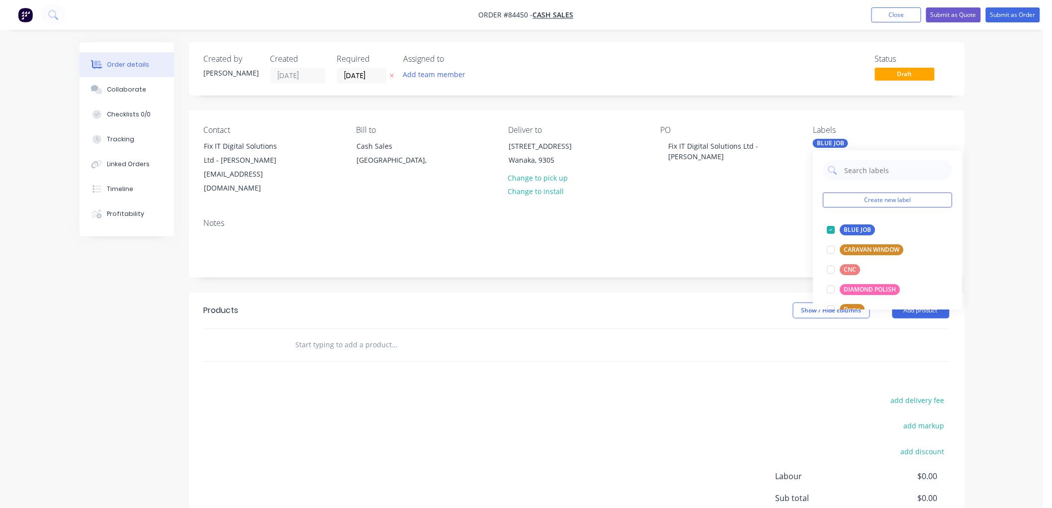
click at [371, 335] on input "text" at bounding box center [394, 345] width 199 height 20
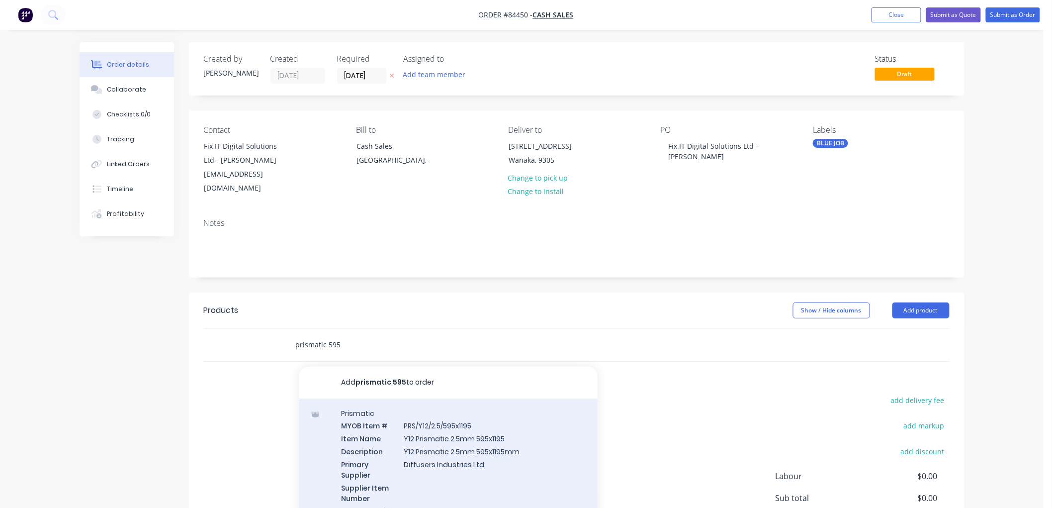
type input "prismatic 595"
click at [455, 421] on div "Prismatic MYOB Item # PRS/Y12/2.5/595x1195 Item Name Y12 Prismatic 2.5mm 595x11…" at bounding box center [448, 468] width 298 height 140
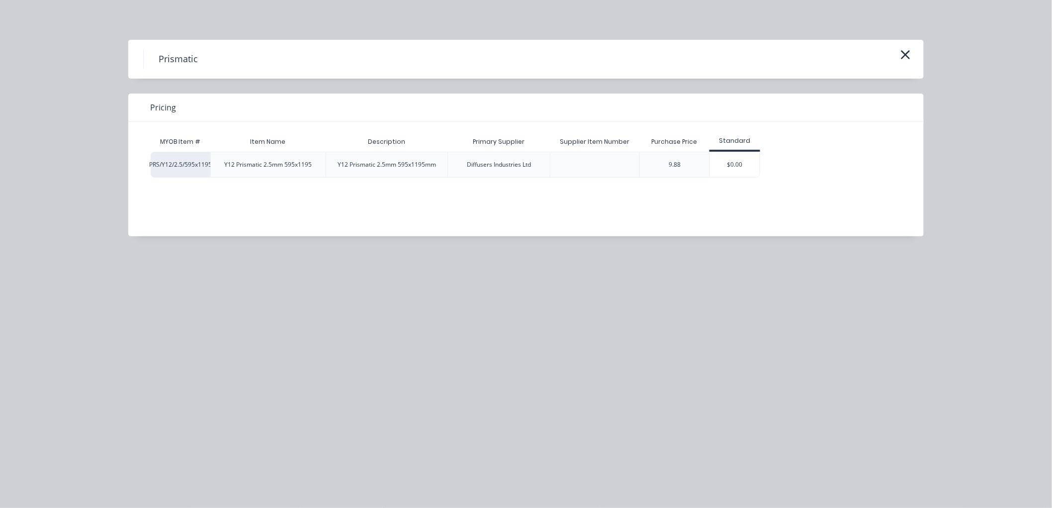
click at [729, 164] on div "$0.00" at bounding box center [735, 164] width 50 height 25
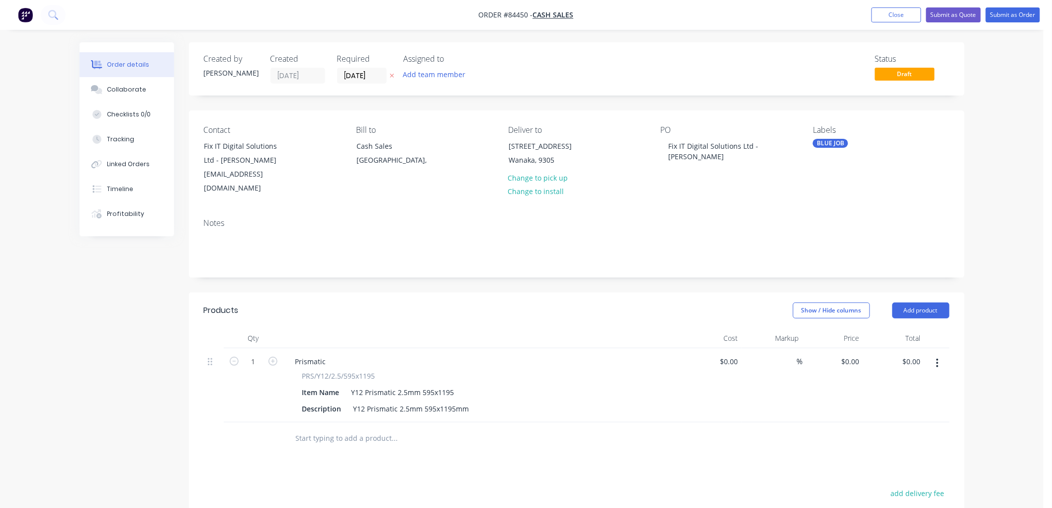
click at [391, 73] on icon at bounding box center [392, 76] width 4 height 6
click at [250, 354] on input "1" at bounding box center [254, 361] width 26 height 15
type input "4"
click at [856, 354] on input "0" at bounding box center [857, 361] width 11 height 14
type input "$39.04"
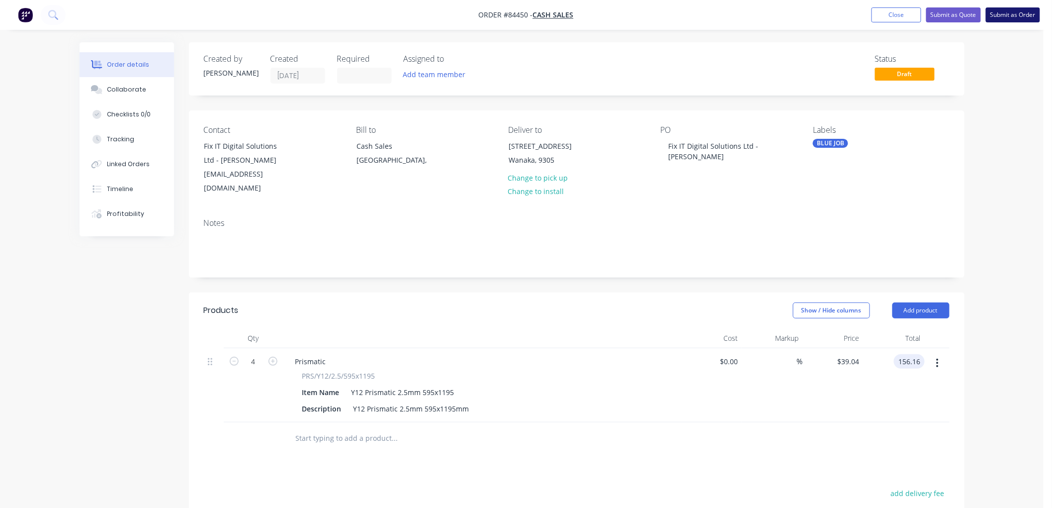
type input "$156.16"
click at [1007, 14] on button "Submit as Order" at bounding box center [1013, 14] width 54 height 15
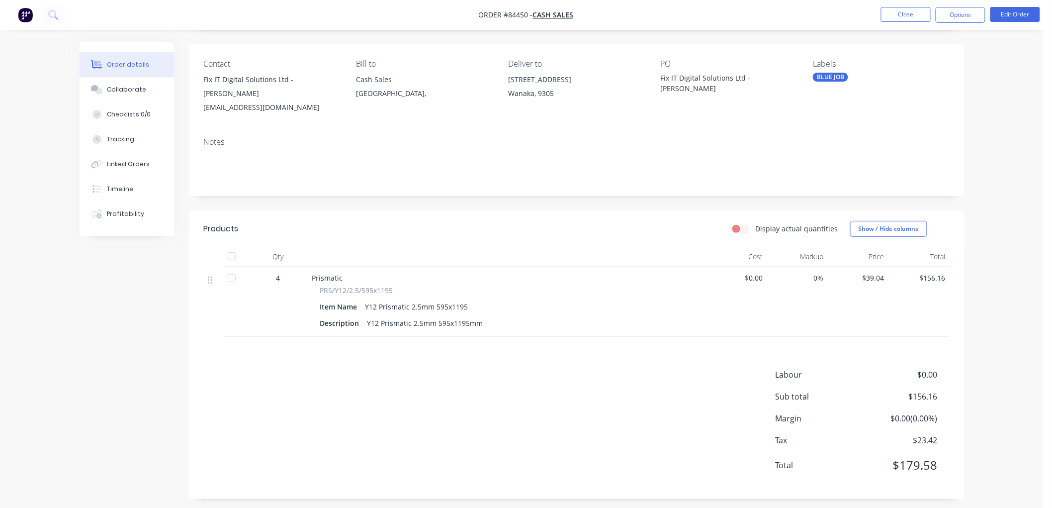
scroll to position [72, 0]
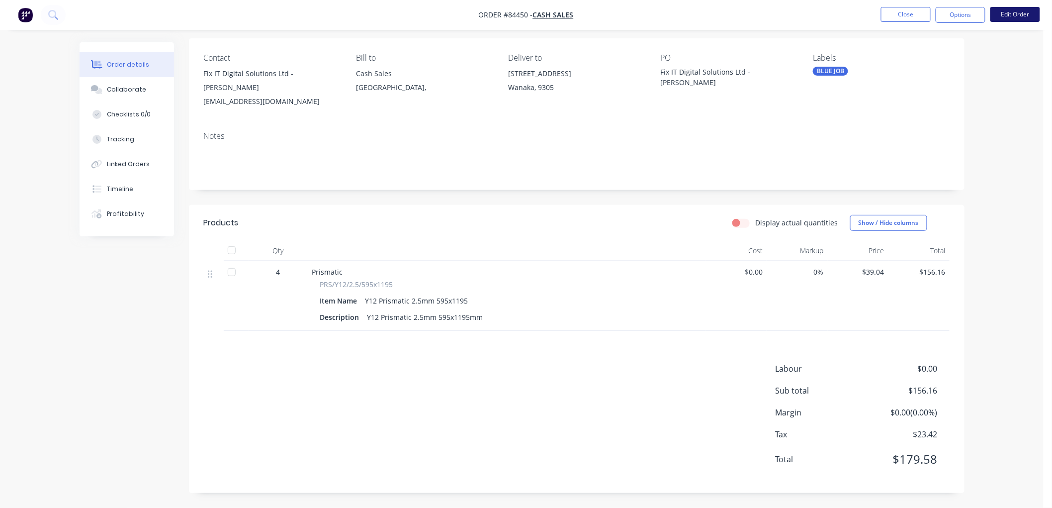
click at [1022, 12] on button "Edit Order" at bounding box center [1015, 14] width 50 height 15
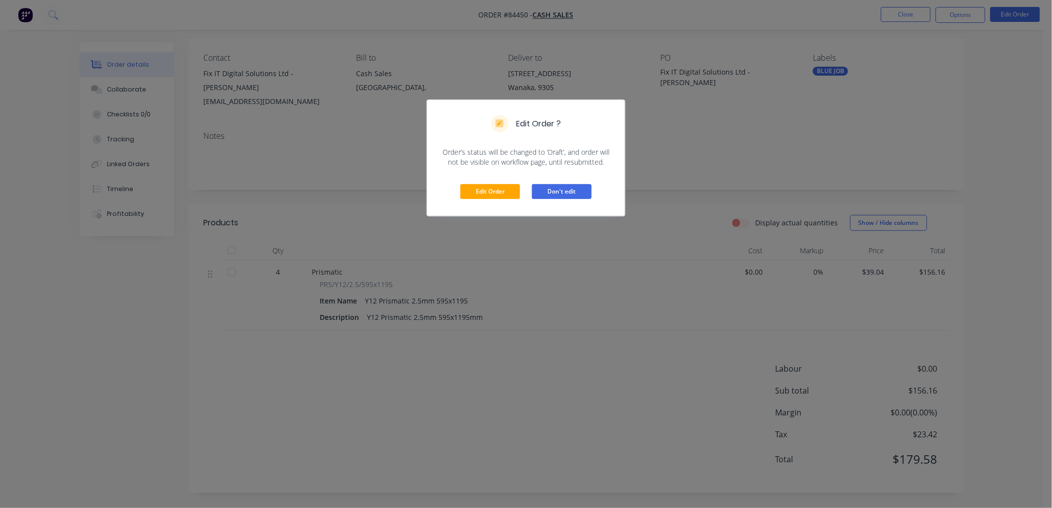
click at [568, 194] on button "Don't edit" at bounding box center [562, 191] width 60 height 15
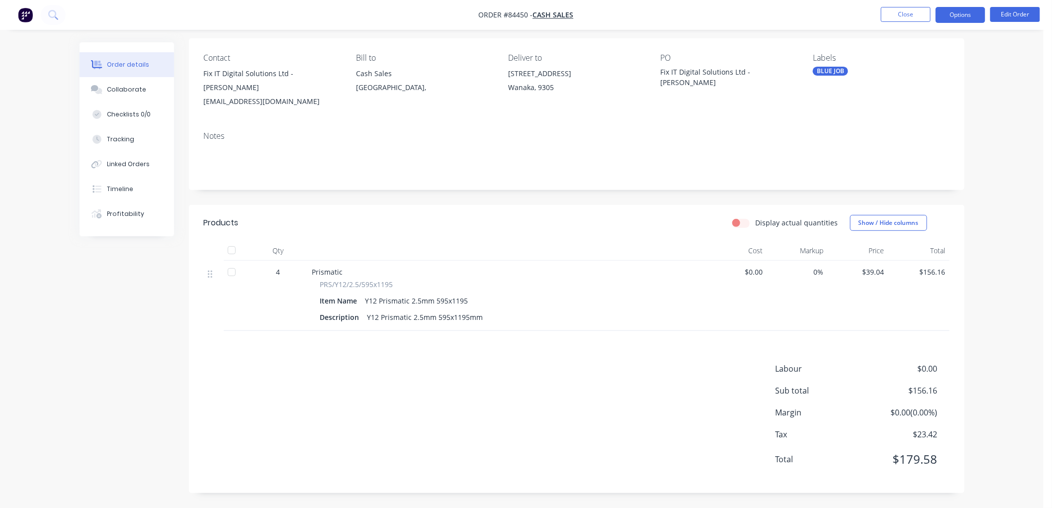
click at [957, 15] on button "Options" at bounding box center [961, 15] width 50 height 16
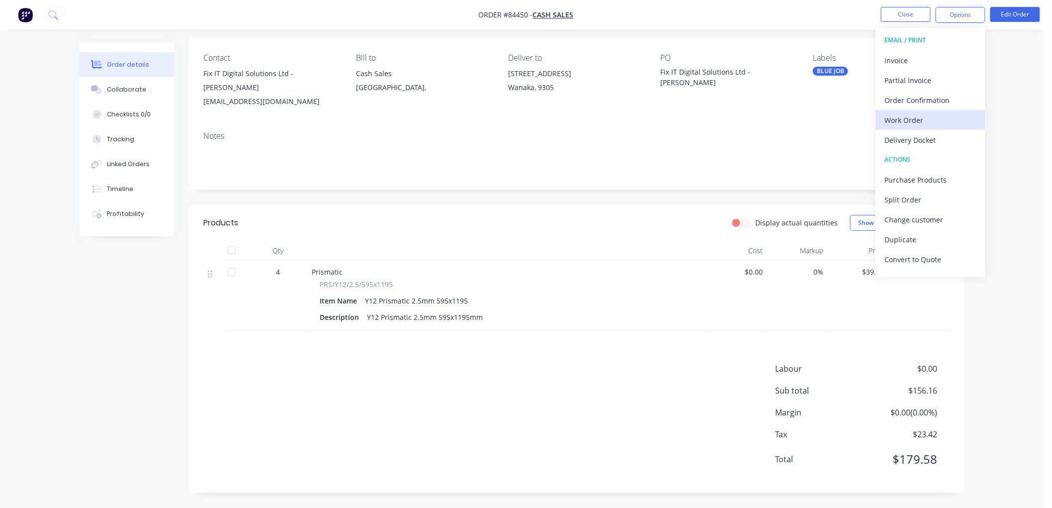
click at [923, 118] on div "Work Order" at bounding box center [930, 120] width 91 height 14
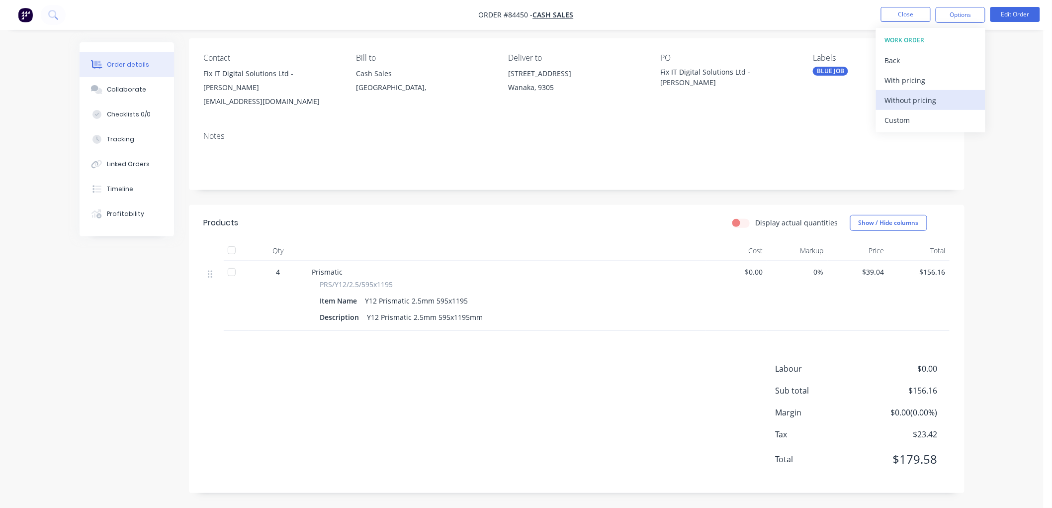
click at [922, 99] on div "Without pricing" at bounding box center [930, 100] width 91 height 14
click at [1017, 49] on div "Order details Collaborate Checklists 0/0 Tracking Linked Orders Timeline Profit…" at bounding box center [521, 217] width 1043 height 579
click at [1014, 12] on button "Edit Order" at bounding box center [1015, 14] width 50 height 15
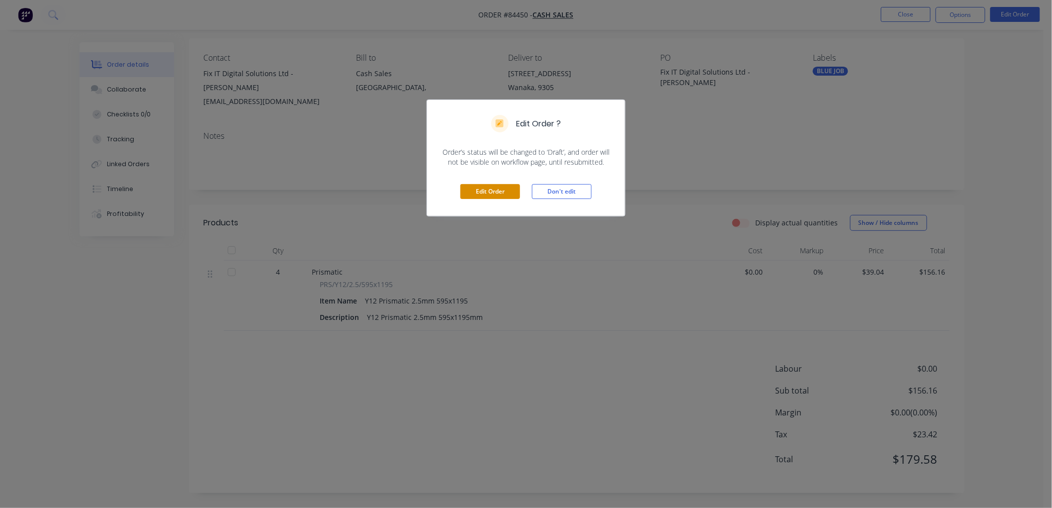
click at [491, 192] on button "Edit Order" at bounding box center [490, 191] width 60 height 15
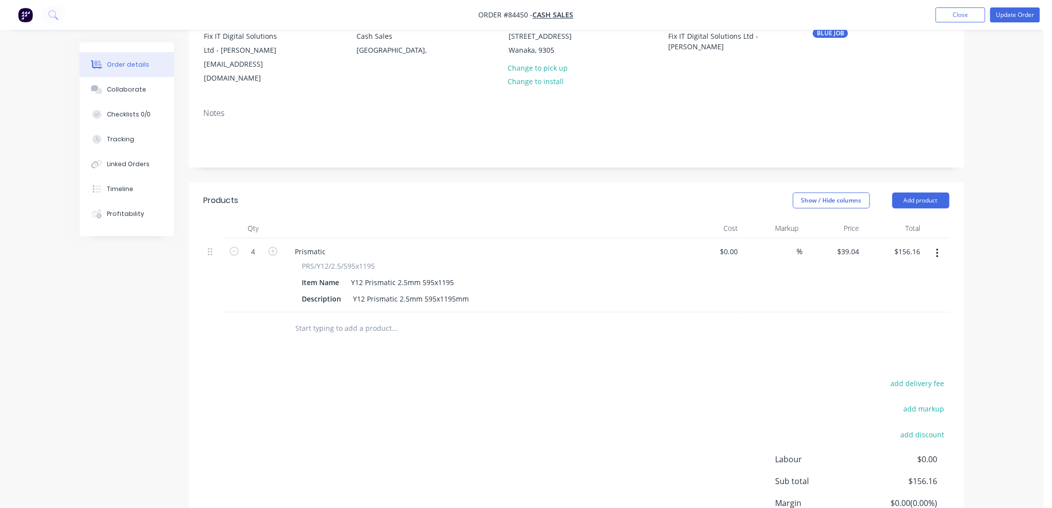
scroll to position [110, 0]
click at [922, 376] on button "add delivery fee" at bounding box center [917, 382] width 64 height 13
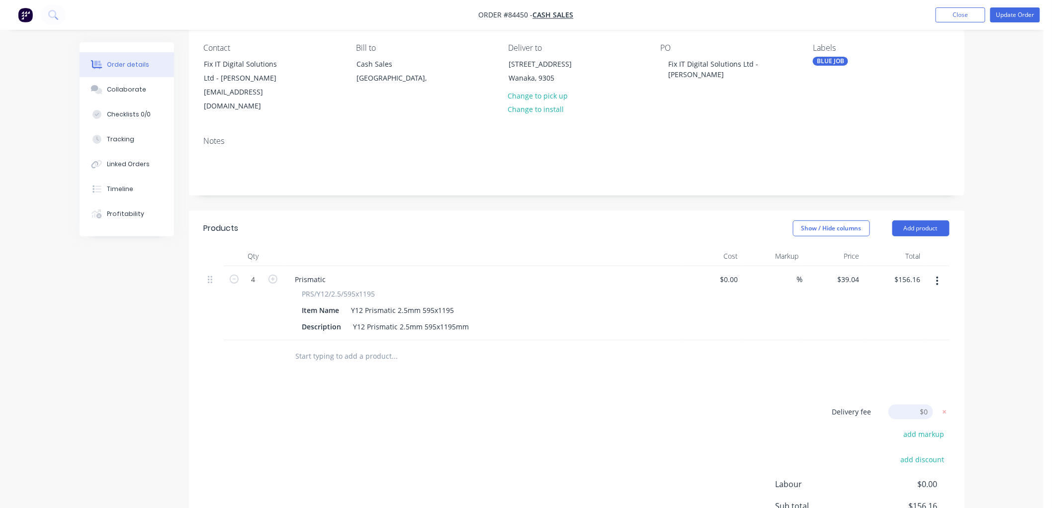
scroll to position [55, 0]
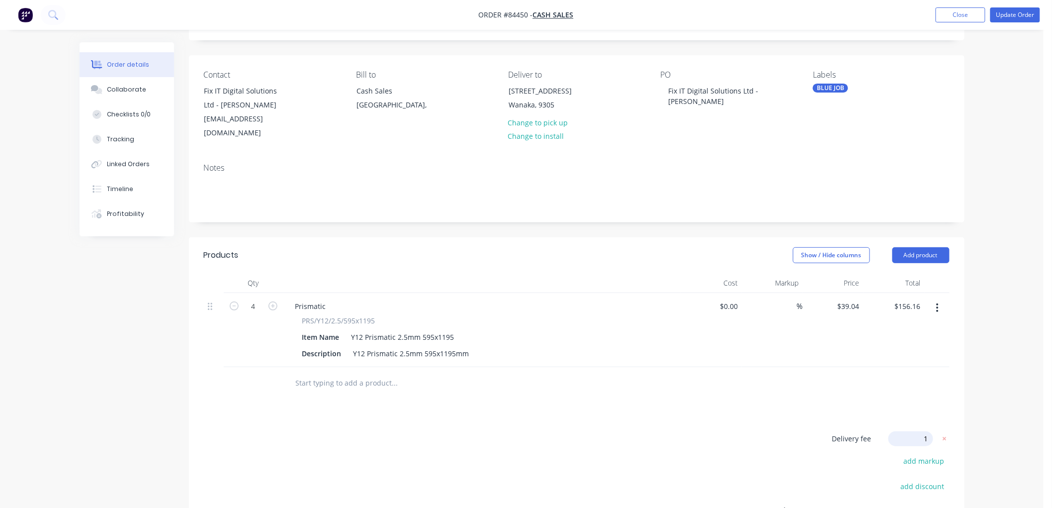
type input "15"
drag, startPoint x: 1034, startPoint y: 232, endPoint x: 1004, endPoint y: 201, distance: 42.5
click at [1033, 232] on div "Order details Collaborate Checklists 0/0 Tracking Linked Orders Timeline Profit…" at bounding box center [521, 297] width 1043 height 705
click at [1025, 14] on button "Update Order" at bounding box center [1015, 14] width 50 height 15
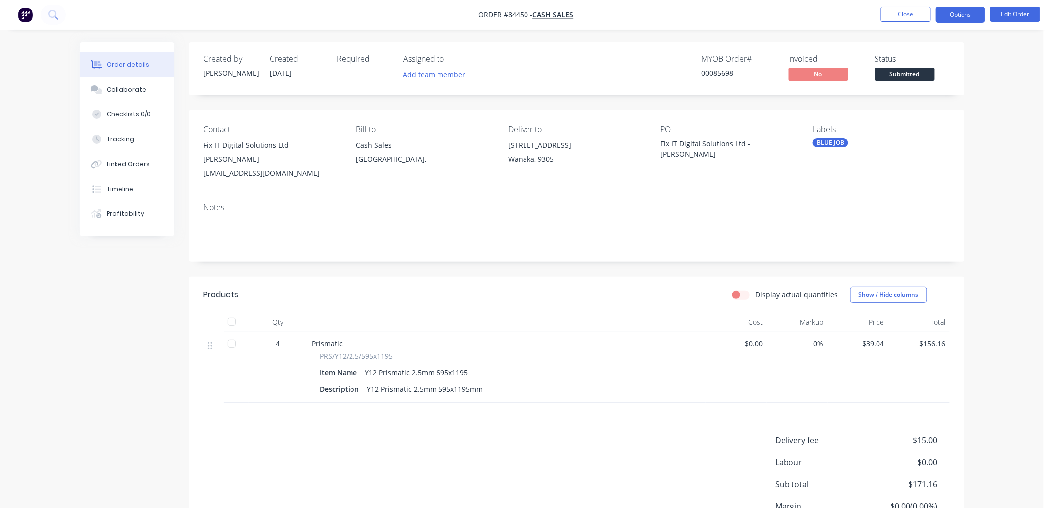
click at [953, 20] on button "Options" at bounding box center [961, 15] width 50 height 16
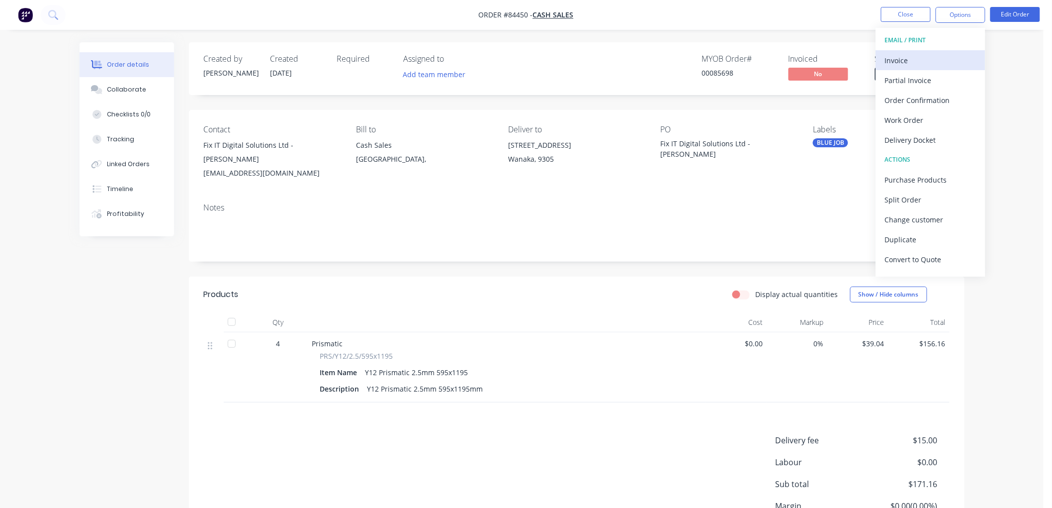
click at [926, 53] on div "Invoice" at bounding box center [930, 60] width 91 height 14
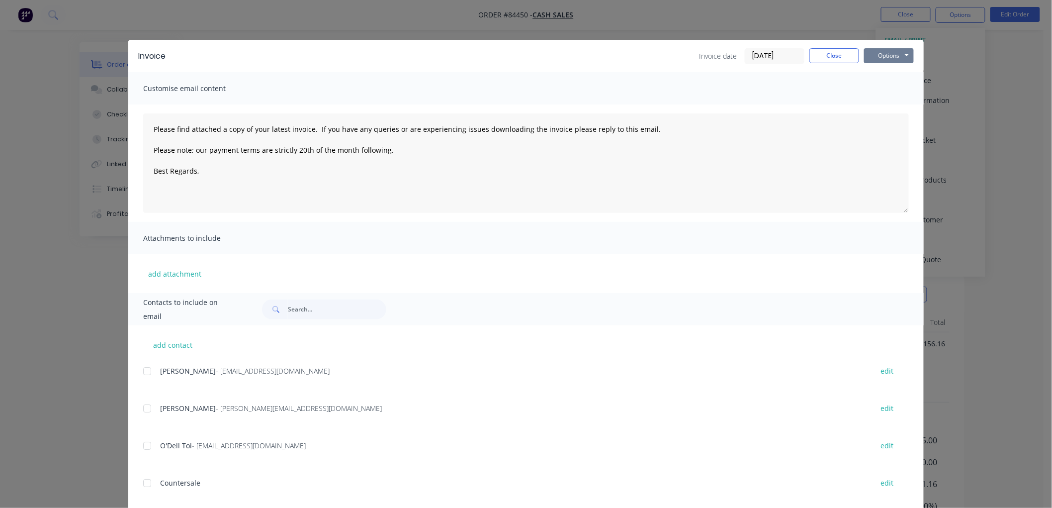
click at [881, 58] on button "Options" at bounding box center [889, 55] width 50 height 15
click at [890, 73] on button "Preview" at bounding box center [896, 73] width 64 height 16
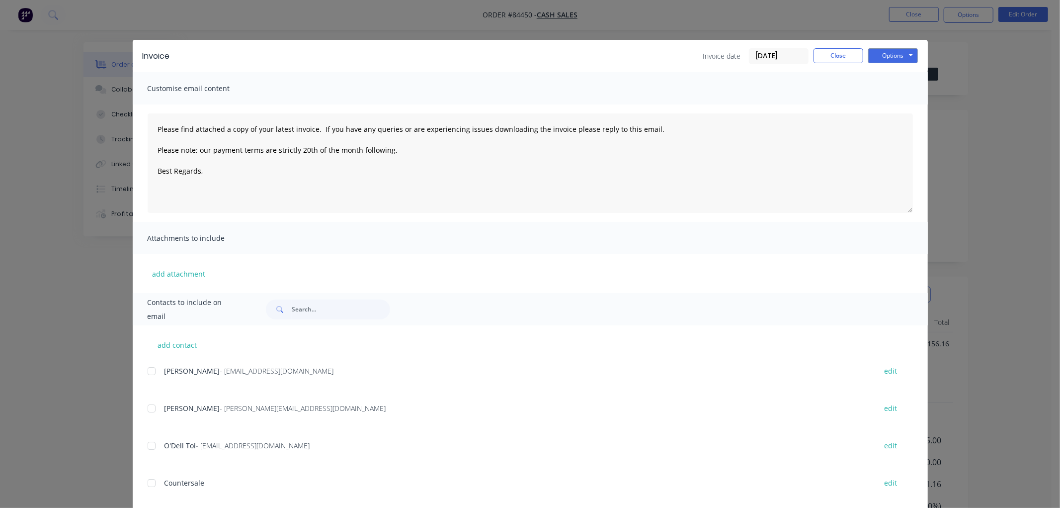
type textarea "Please find attached a copy of your latest invoice. If you have any queries or …"
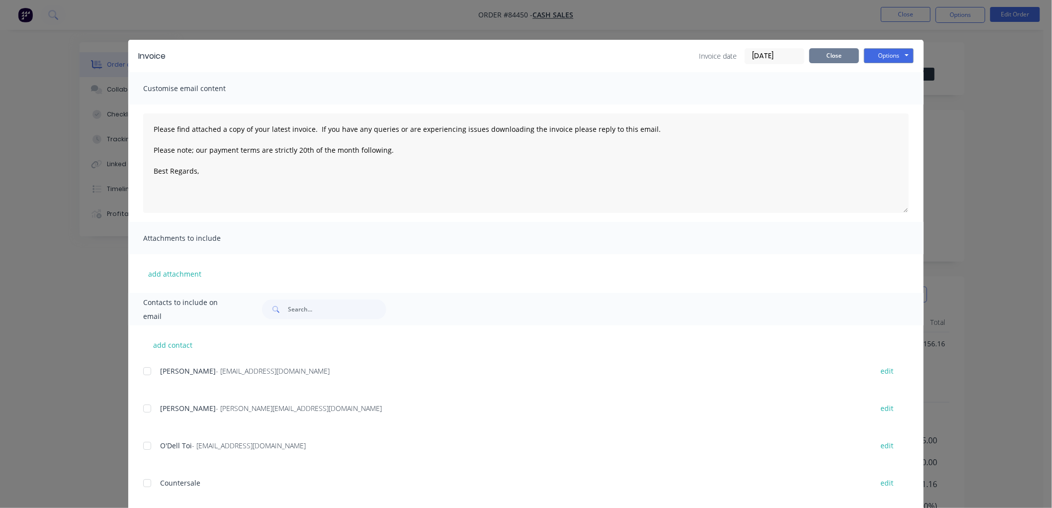
drag, startPoint x: 819, startPoint y: 54, endPoint x: 866, endPoint y: 80, distance: 54.1
click at [820, 55] on button "Close" at bounding box center [834, 55] width 50 height 15
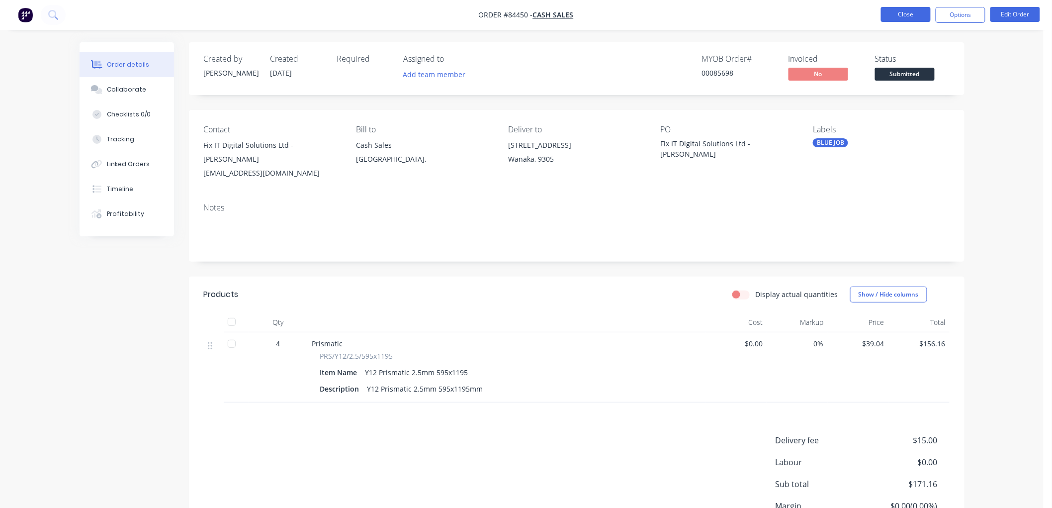
click at [918, 17] on button "Close" at bounding box center [906, 14] width 50 height 15
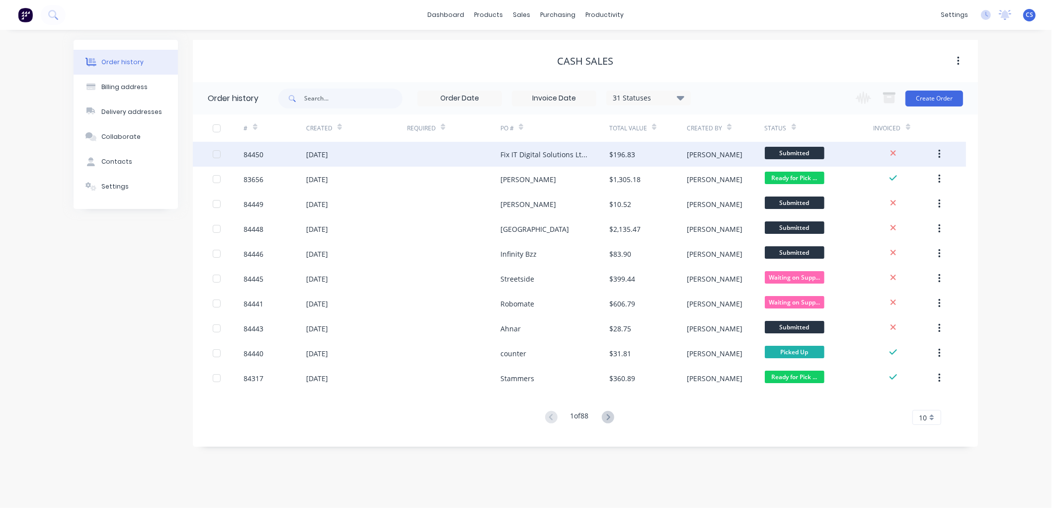
click at [466, 155] on div at bounding box center [453, 154] width 93 height 25
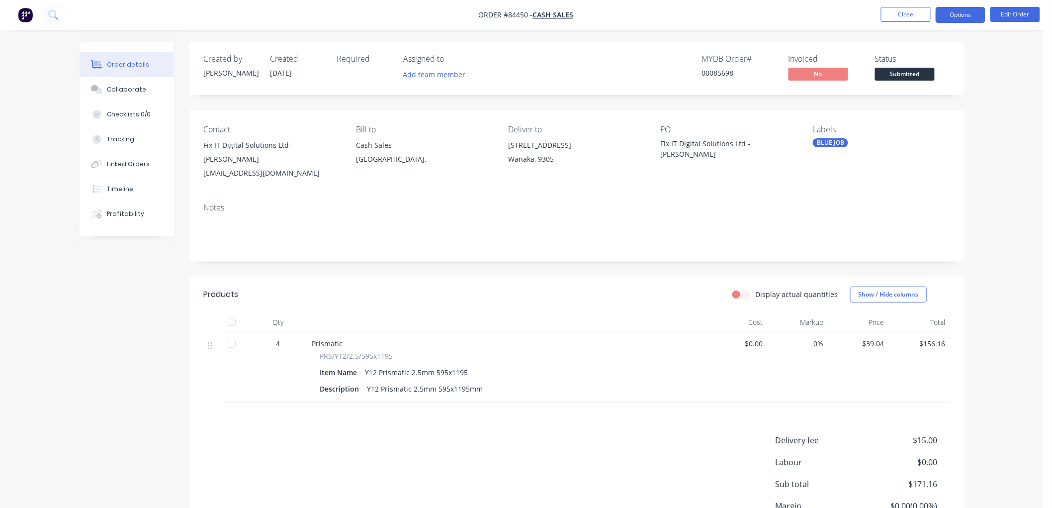
click at [957, 15] on button "Options" at bounding box center [961, 15] width 50 height 16
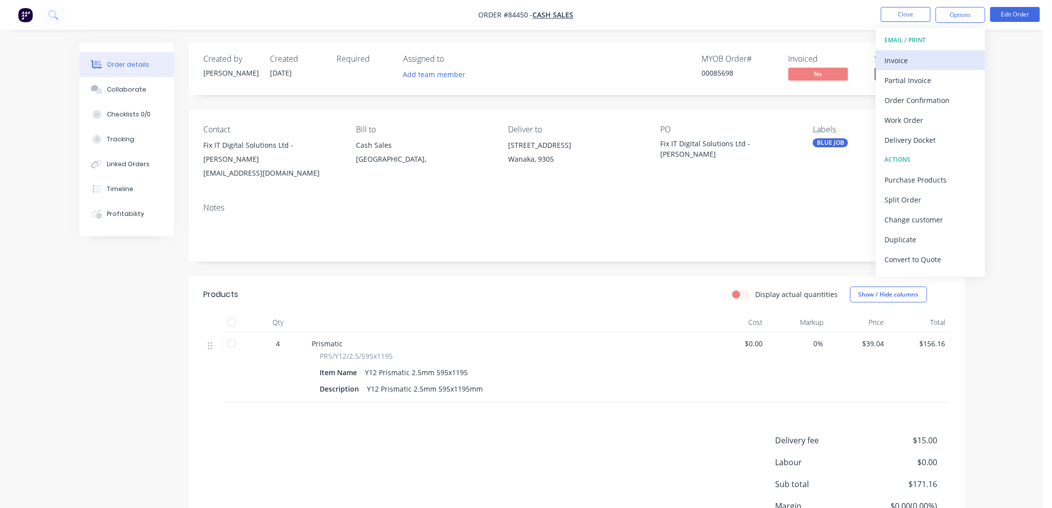
click at [932, 53] on div "Invoice" at bounding box center [930, 60] width 91 height 14
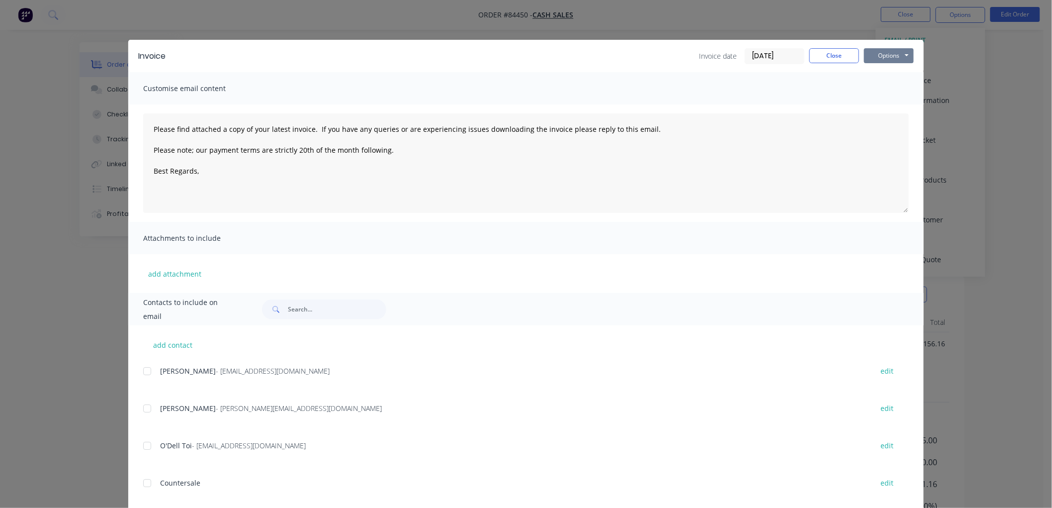
click at [892, 57] on button "Options" at bounding box center [889, 55] width 50 height 15
click at [891, 75] on button "Preview" at bounding box center [896, 73] width 64 height 16
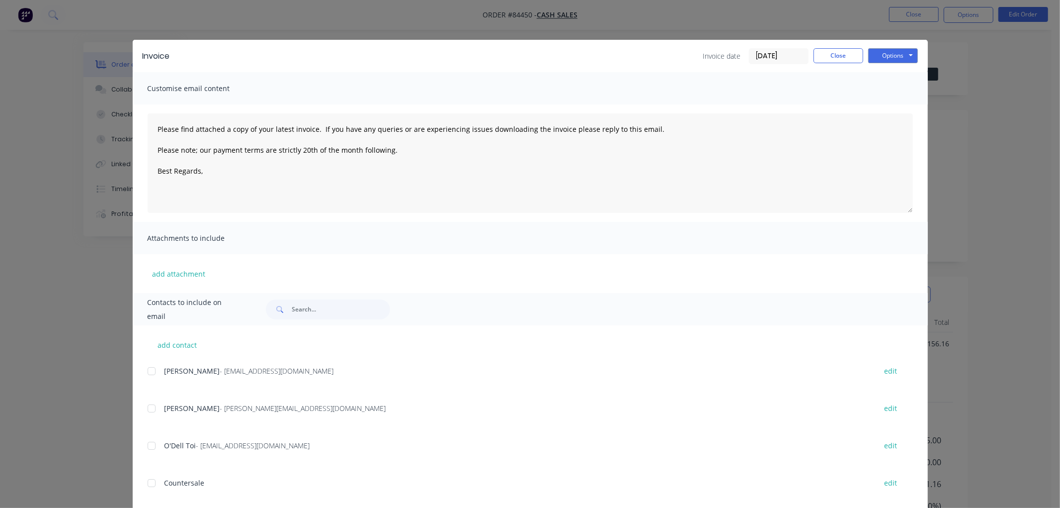
type textarea "Please find attached a copy of your latest invoice. If you have any queries or …"
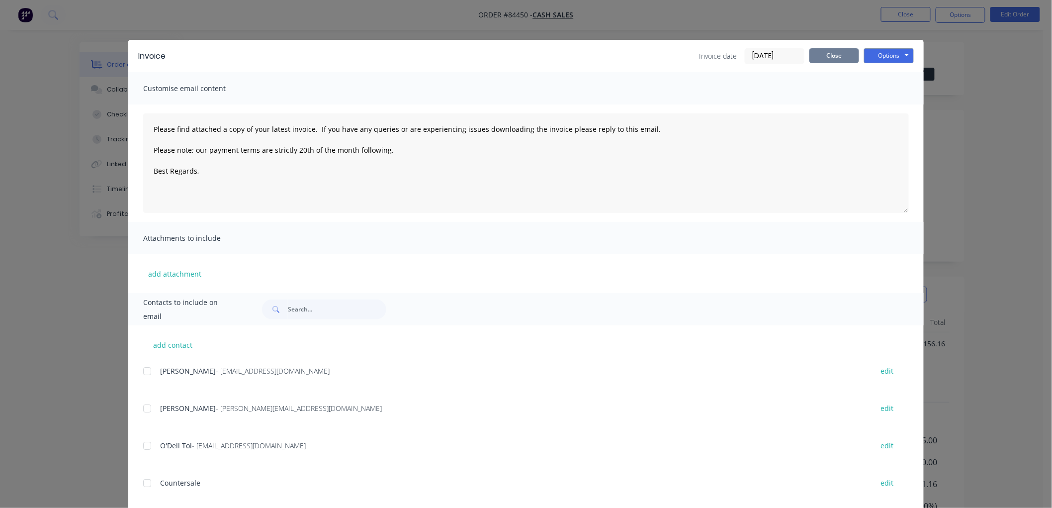
click at [831, 57] on button "Close" at bounding box center [834, 55] width 50 height 15
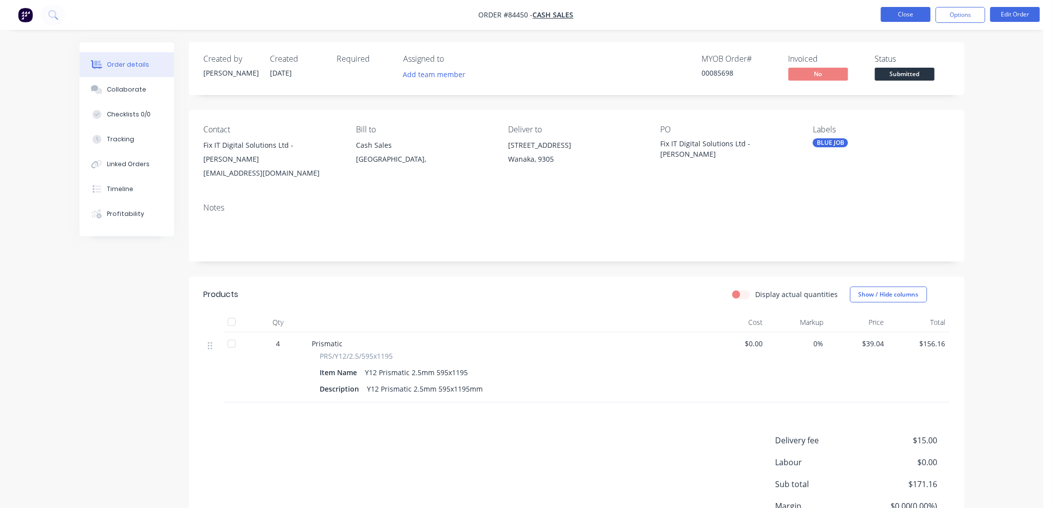
click at [904, 13] on button "Close" at bounding box center [906, 14] width 50 height 15
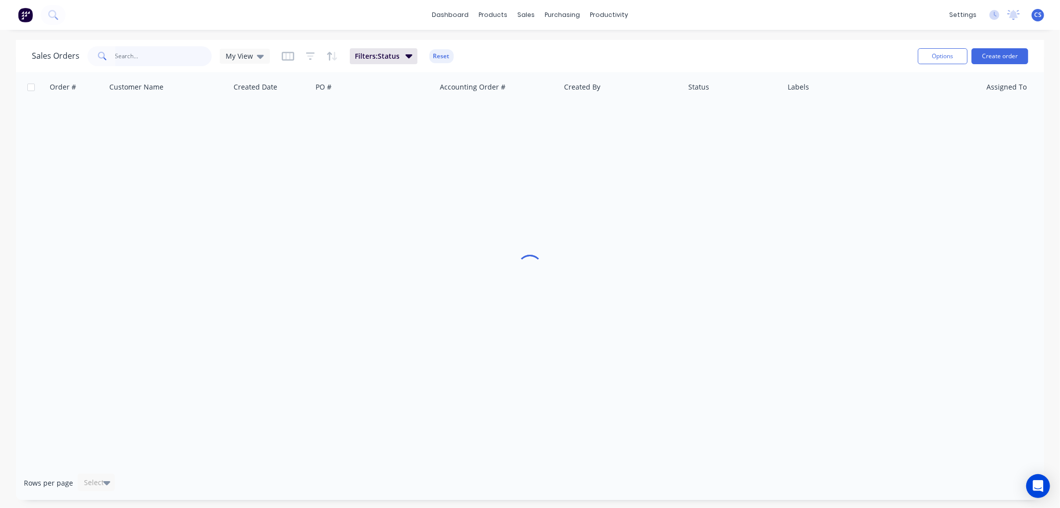
click at [182, 53] on input "text" at bounding box center [163, 56] width 97 height 20
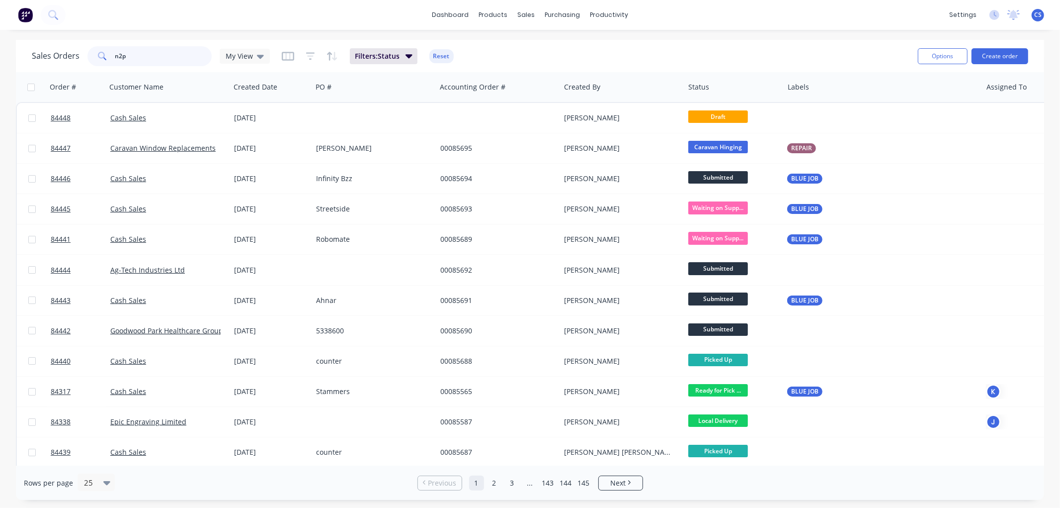
type input "n2p"
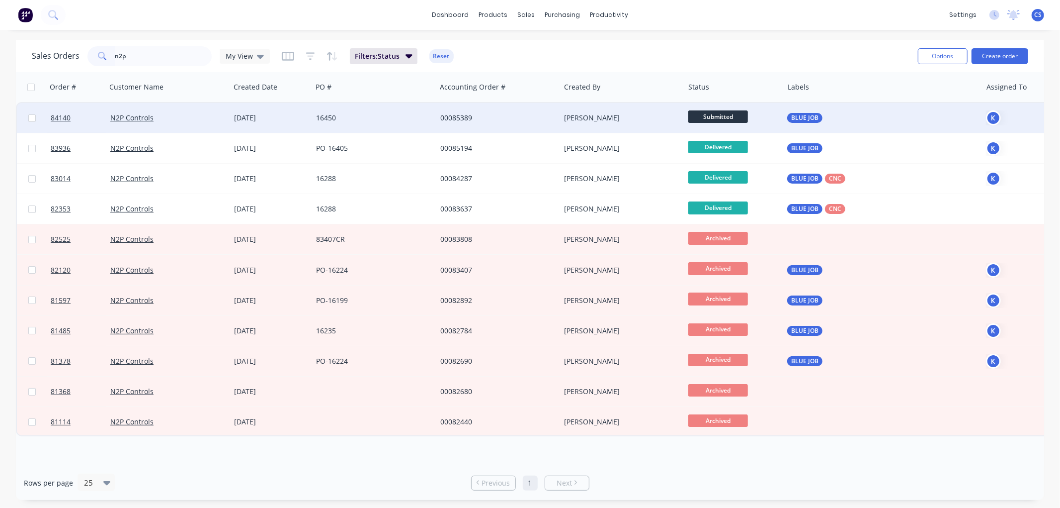
click at [393, 115] on div "16450" at bounding box center [371, 118] width 110 height 10
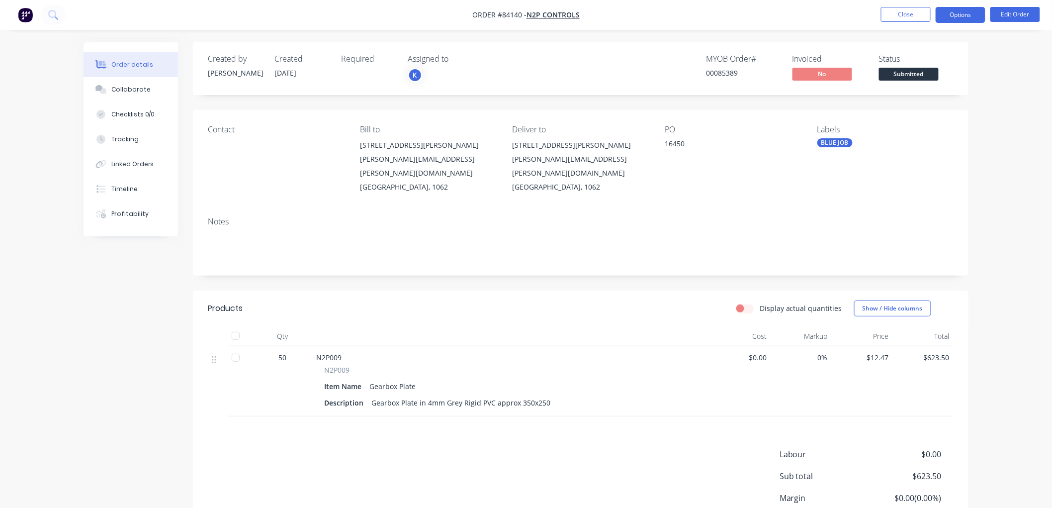
click at [962, 13] on button "Options" at bounding box center [961, 15] width 50 height 16
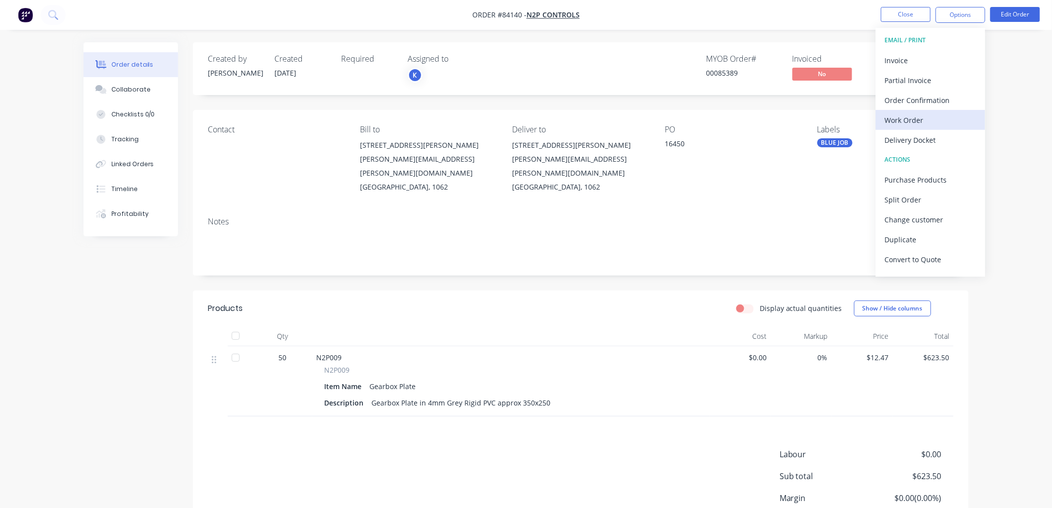
click at [921, 125] on div "Work Order" at bounding box center [930, 120] width 91 height 14
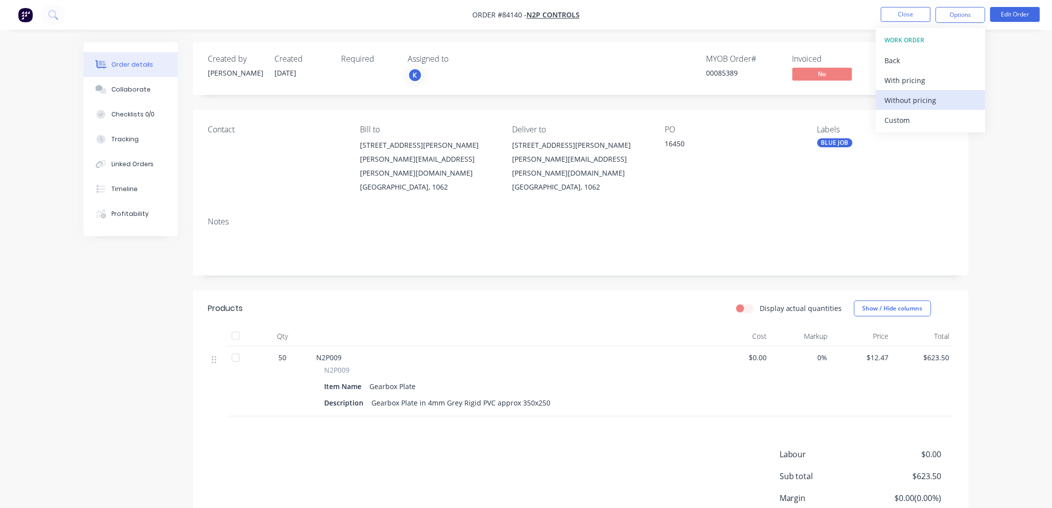
click at [909, 101] on div "Without pricing" at bounding box center [930, 100] width 91 height 14
